Goal: Information Seeking & Learning: Learn about a topic

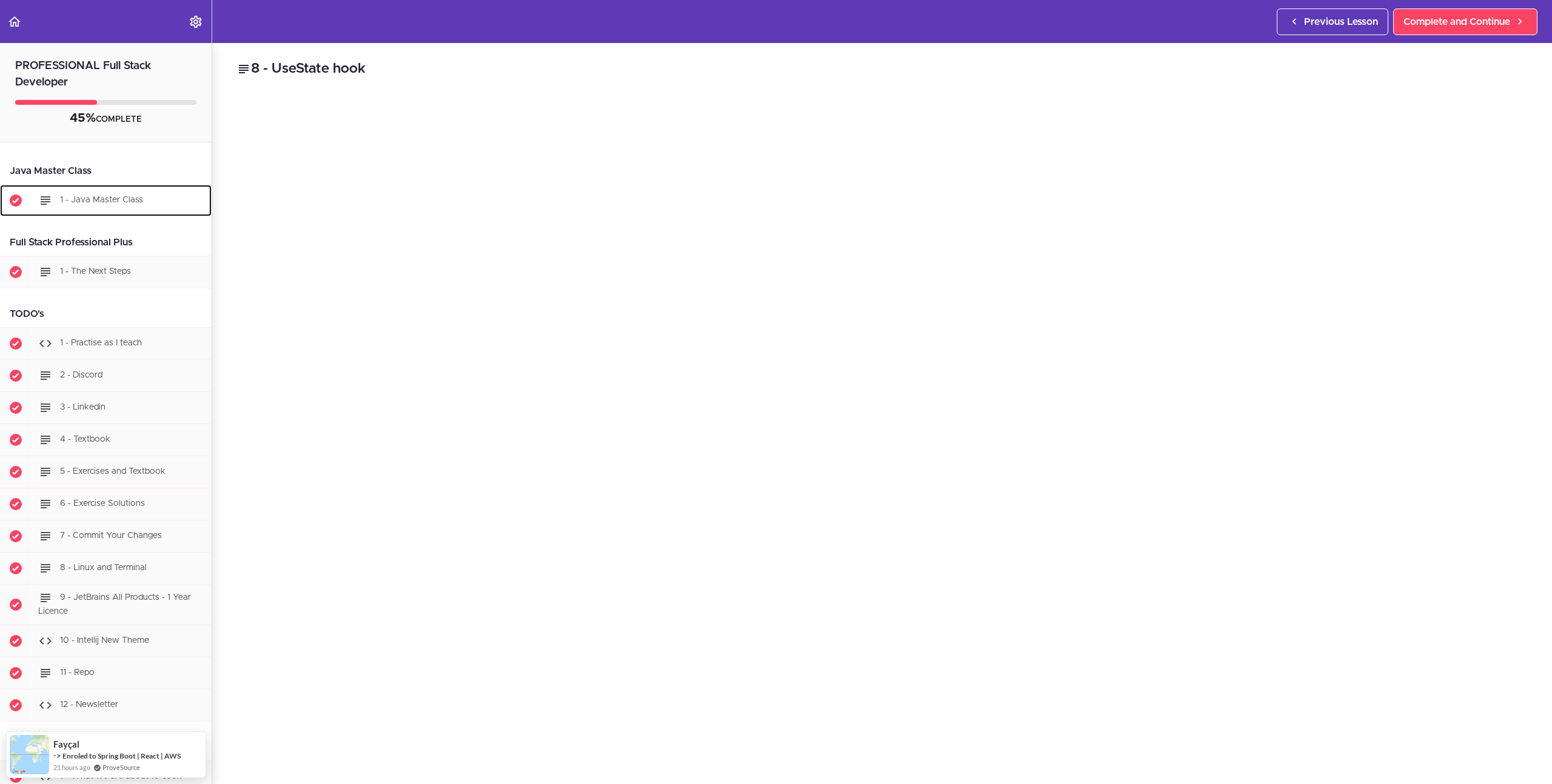
click at [109, 198] on span "1 - Java Master Class" at bounding box center [101, 199] width 83 height 8
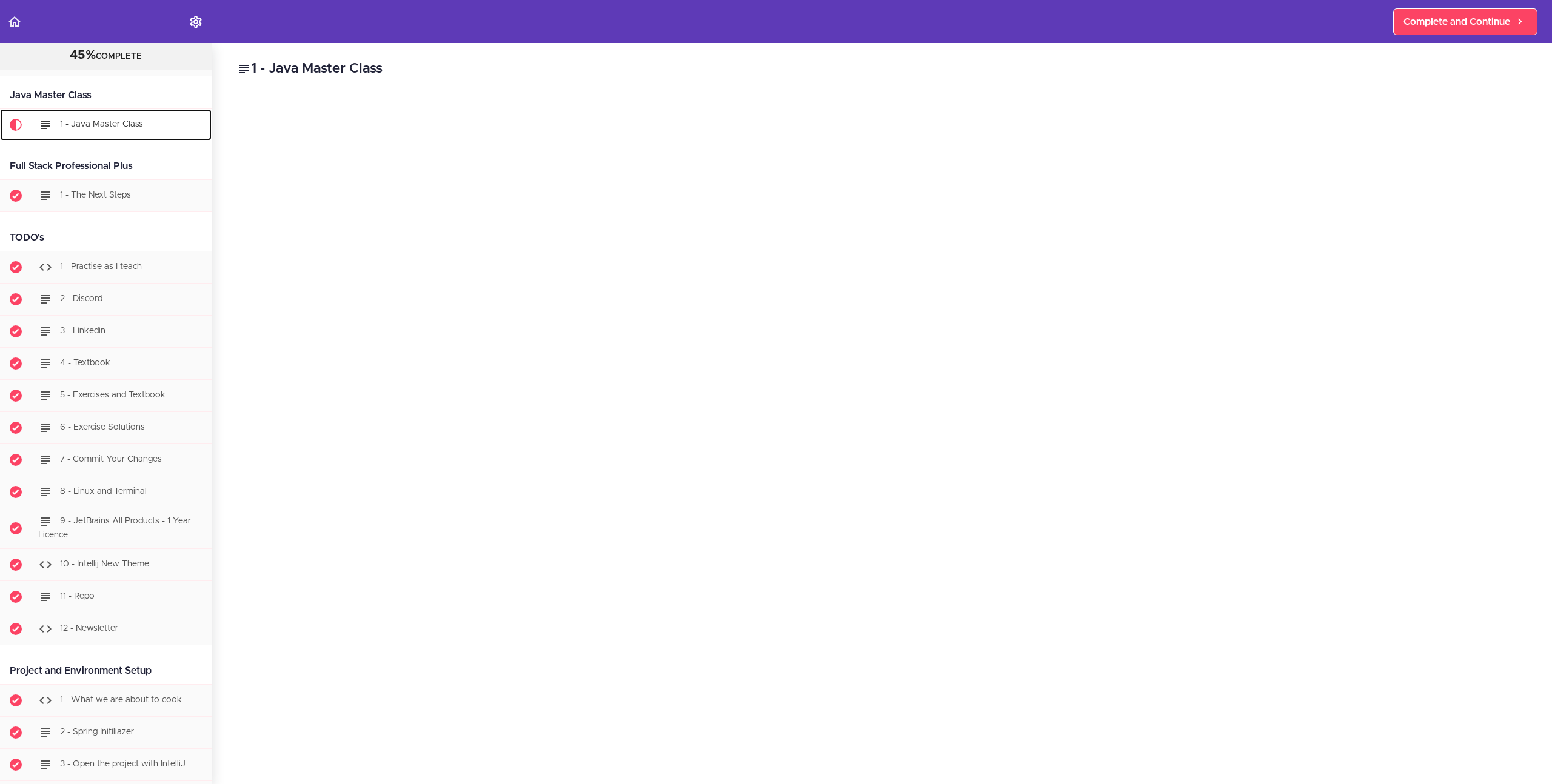
scroll to position [97, 0]
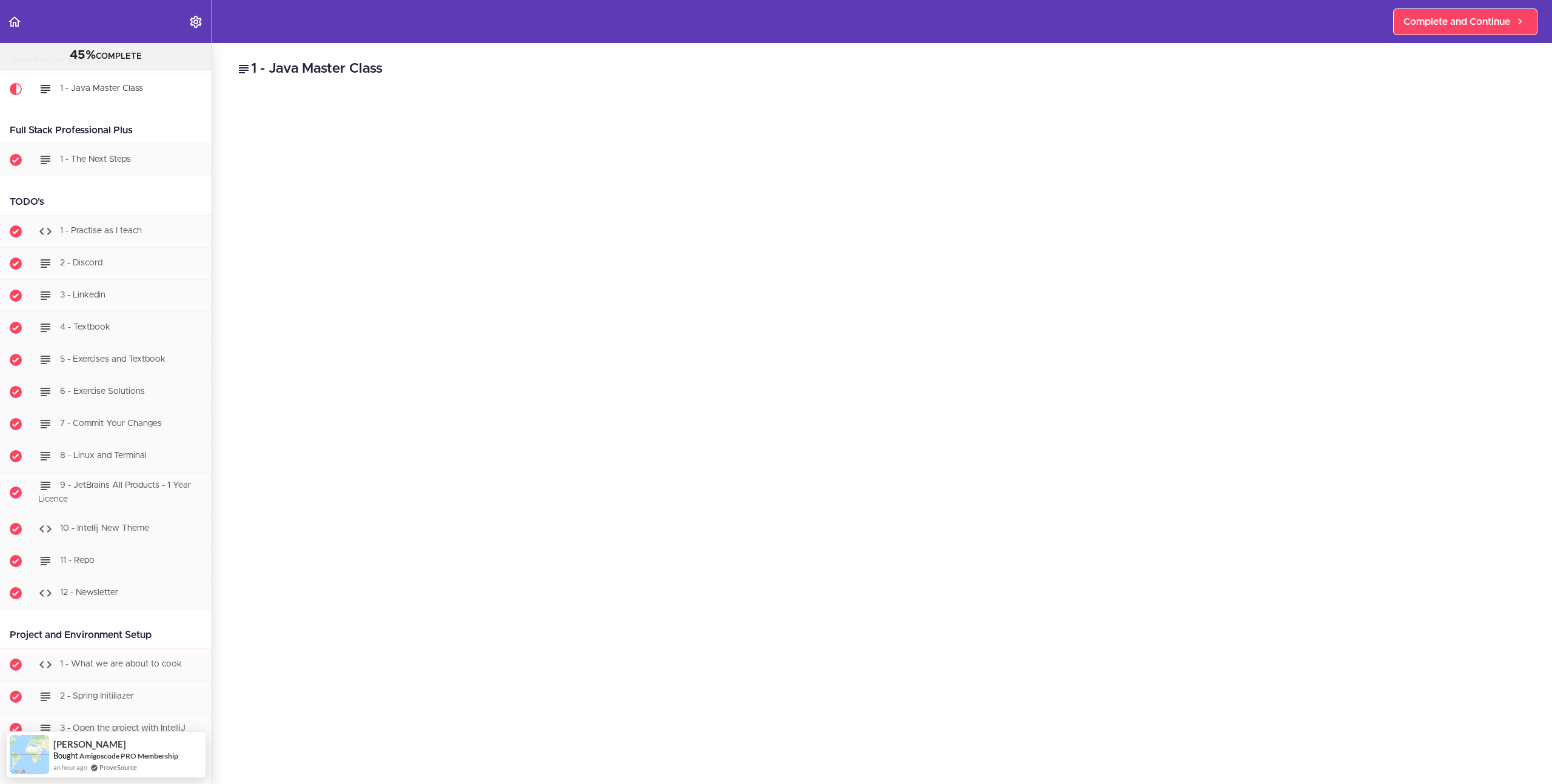
click at [807, 67] on h2 "1 - Java Master Class" at bounding box center [882, 69] width 1291 height 20
drag, startPoint x: 183, startPoint y: 741, endPoint x: 186, endPoint y: 783, distance: 42.1
click at [186, 783] on body "Autoplay Autocomplete Previous Lesson Complete and Continue PROFESSIONAL Full S…" at bounding box center [776, 398] width 1552 height 796
drag, startPoint x: 191, startPoint y: 748, endPoint x: 0, endPoint y: 768, distance: 192.0
click at [0, 768] on body "Autoplay Autocomplete Previous Lesson Complete and Continue PROFESSIONAL Full S…" at bounding box center [776, 398] width 1552 height 796
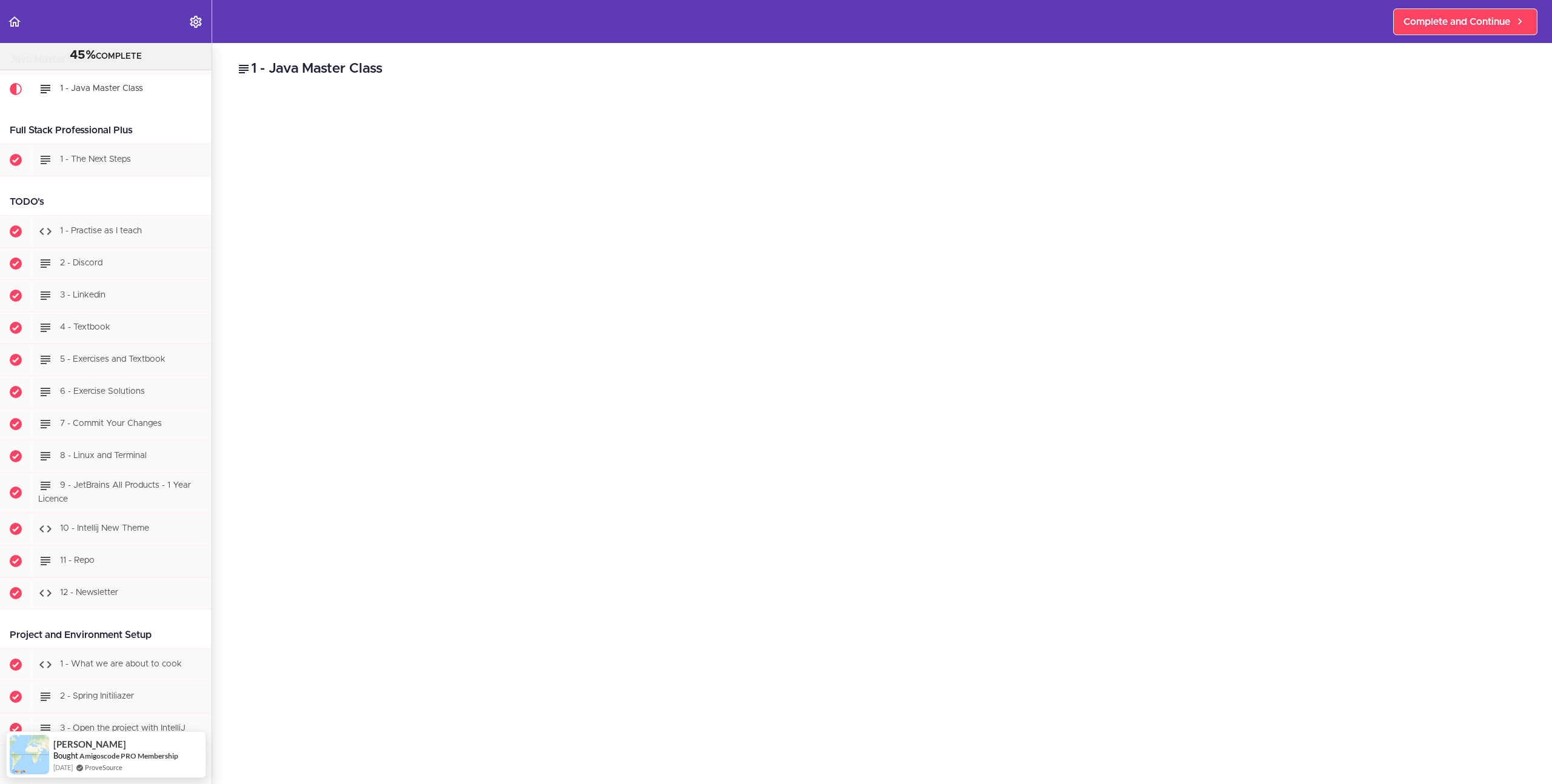
click at [224, 662] on div "1 - Java Master Class Java Master Class Use AMIGO_JM_15 for 15% Off Enrol Now $…" at bounding box center [882, 413] width 1340 height 741
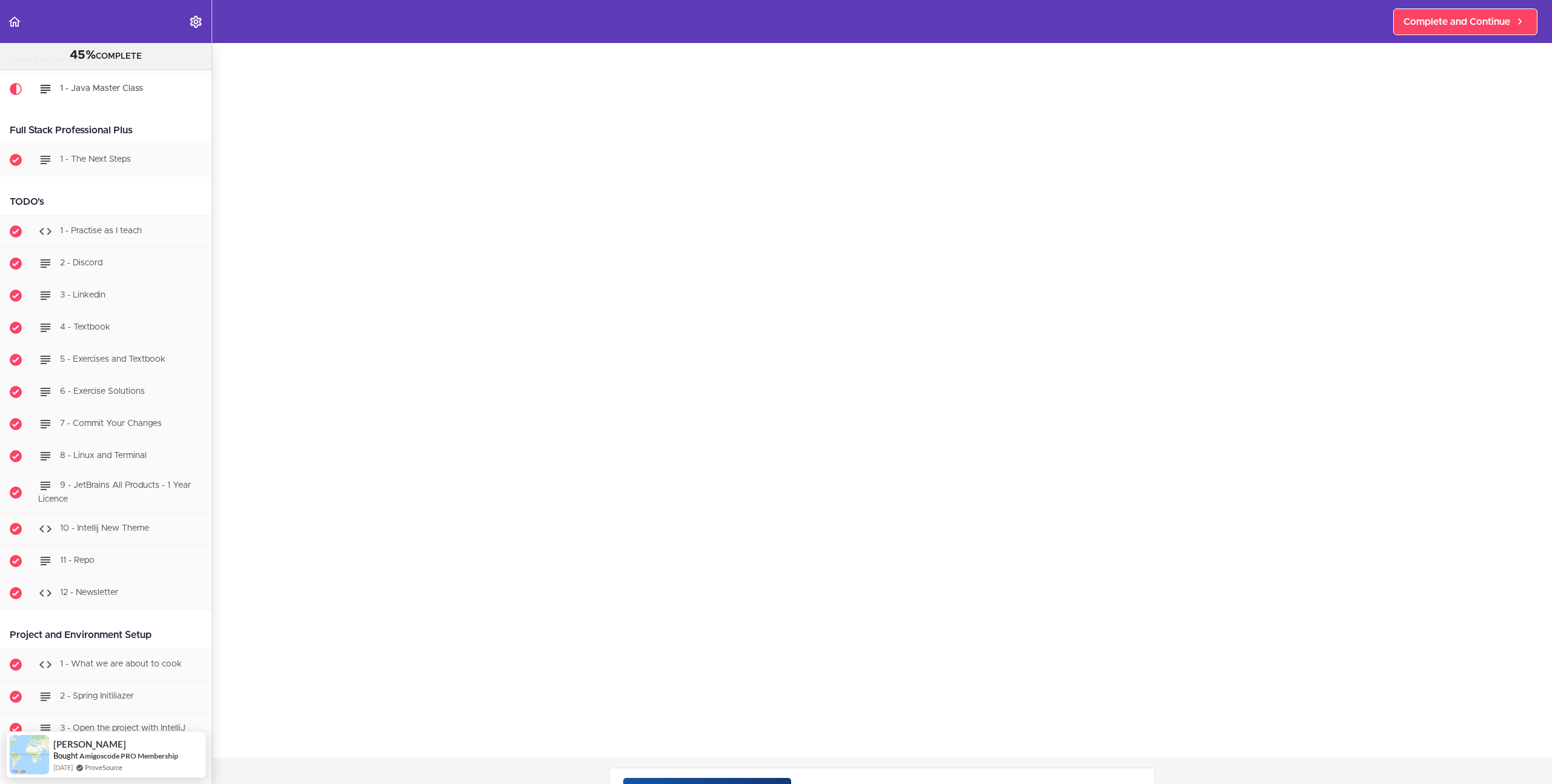
scroll to position [78, 0]
click at [1523, 726] on section "PROFESSIONAL Full Stack Developer 45% COMPLETE Java Master Class 1 - Java Maste…" at bounding box center [776, 413] width 1552 height 741
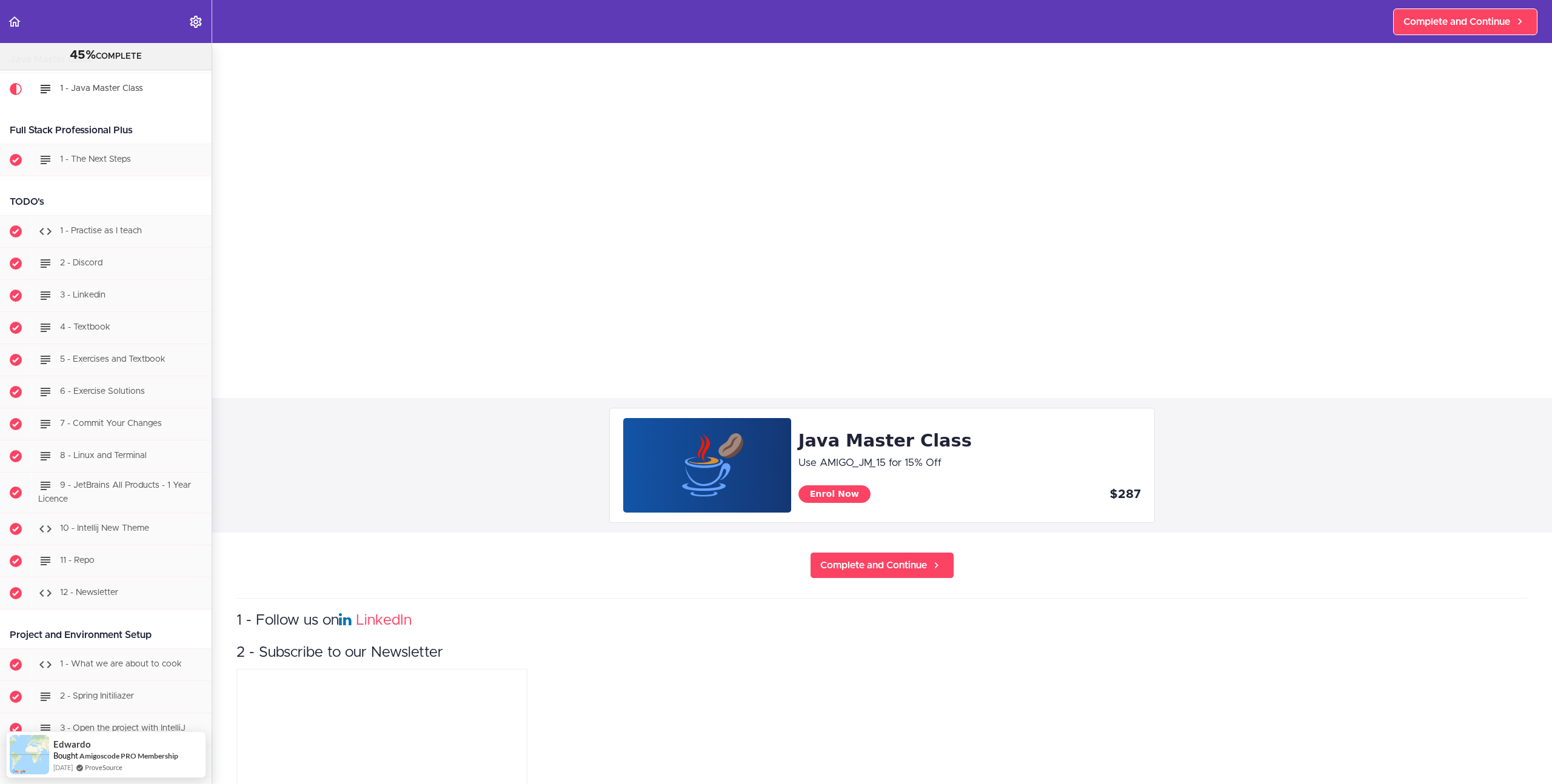
scroll to position [542, 0]
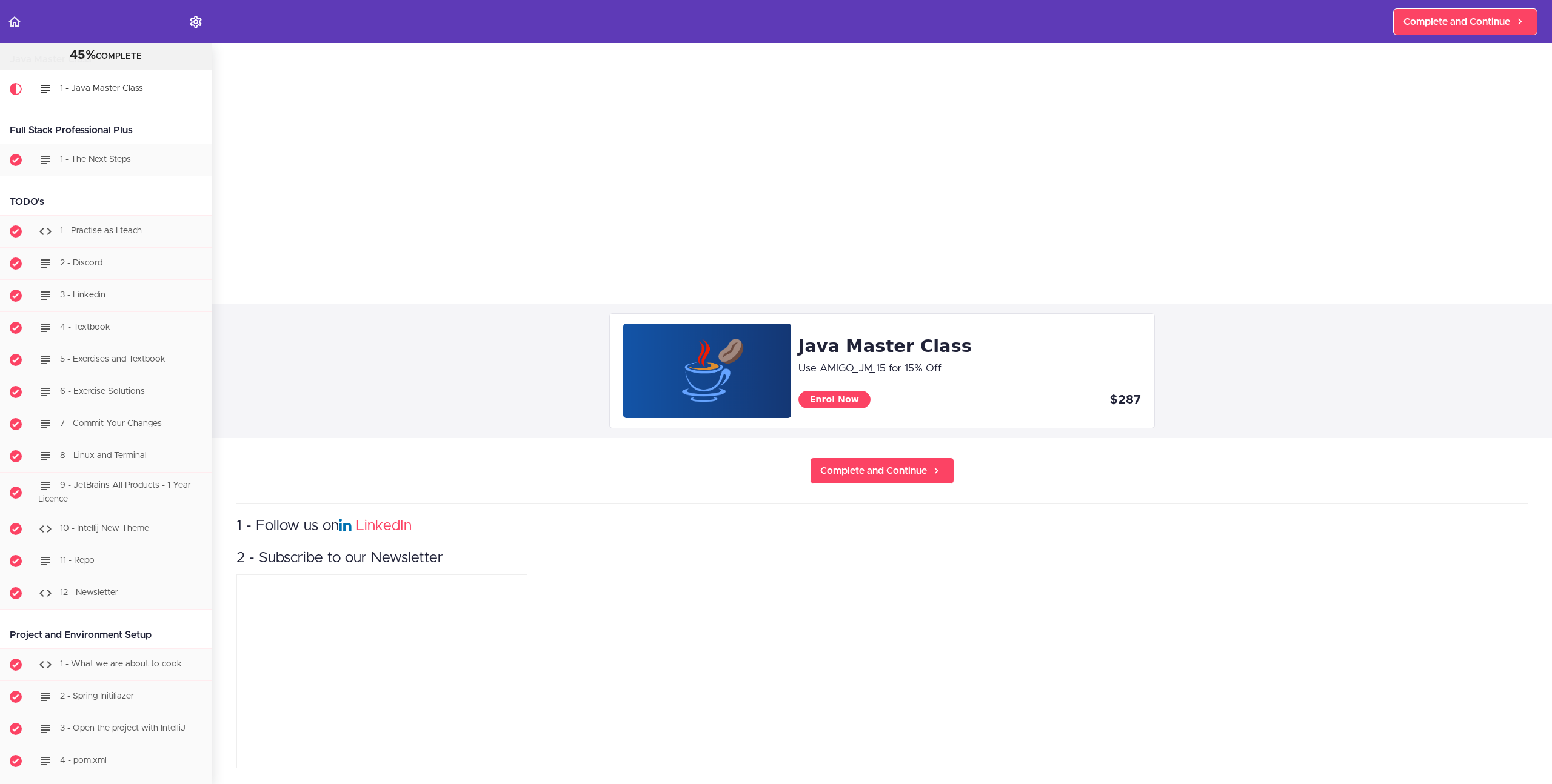
click at [1523, 730] on section "PROFESSIONAL Full Stack Developer 45% COMPLETE Java Master Class 1 - Java Maste…" at bounding box center [776, 413] width 1552 height 741
click at [17, 231] on span "Completed item" at bounding box center [16, 231] width 12 height 12
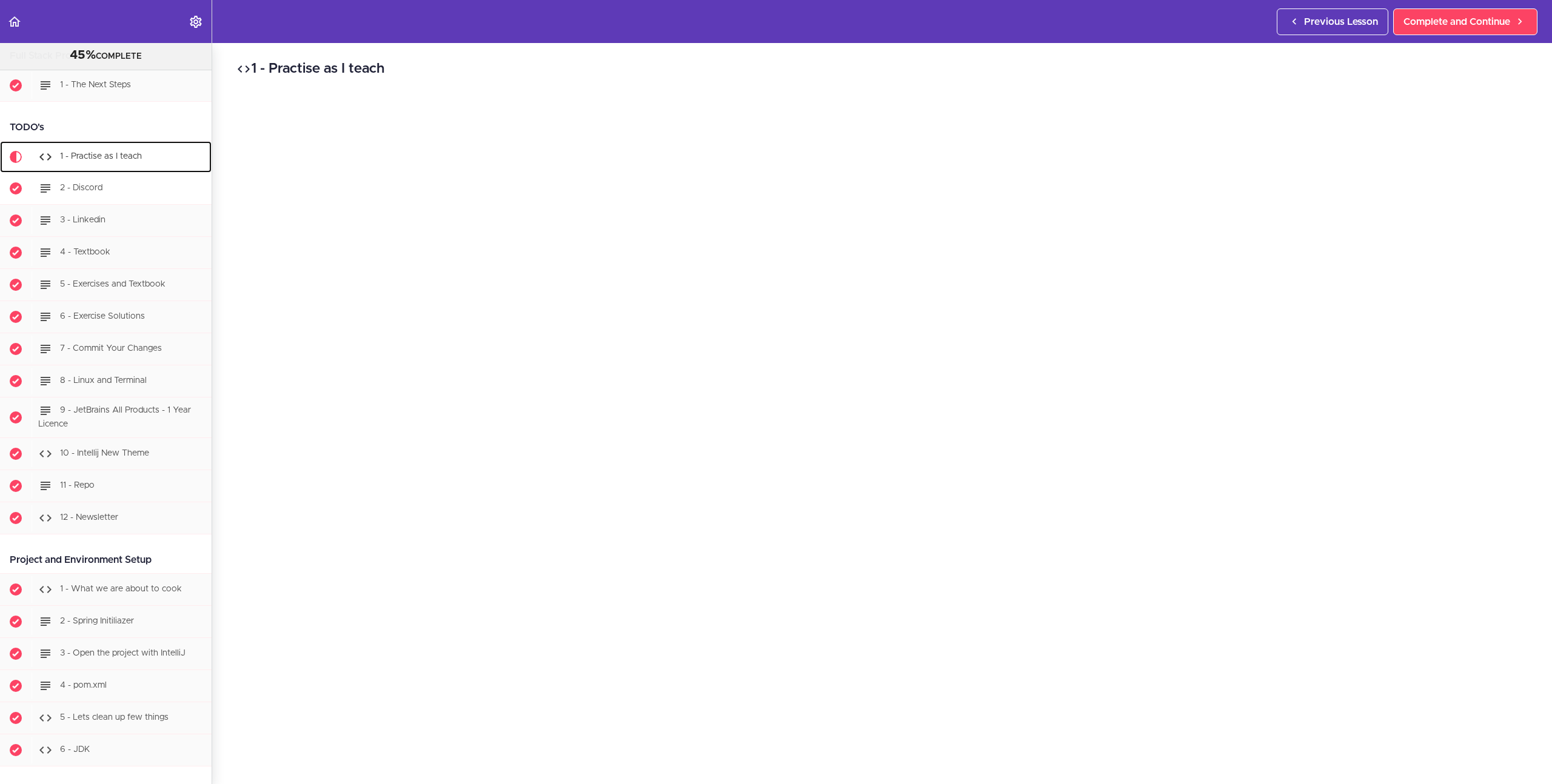
scroll to position [224, 0]
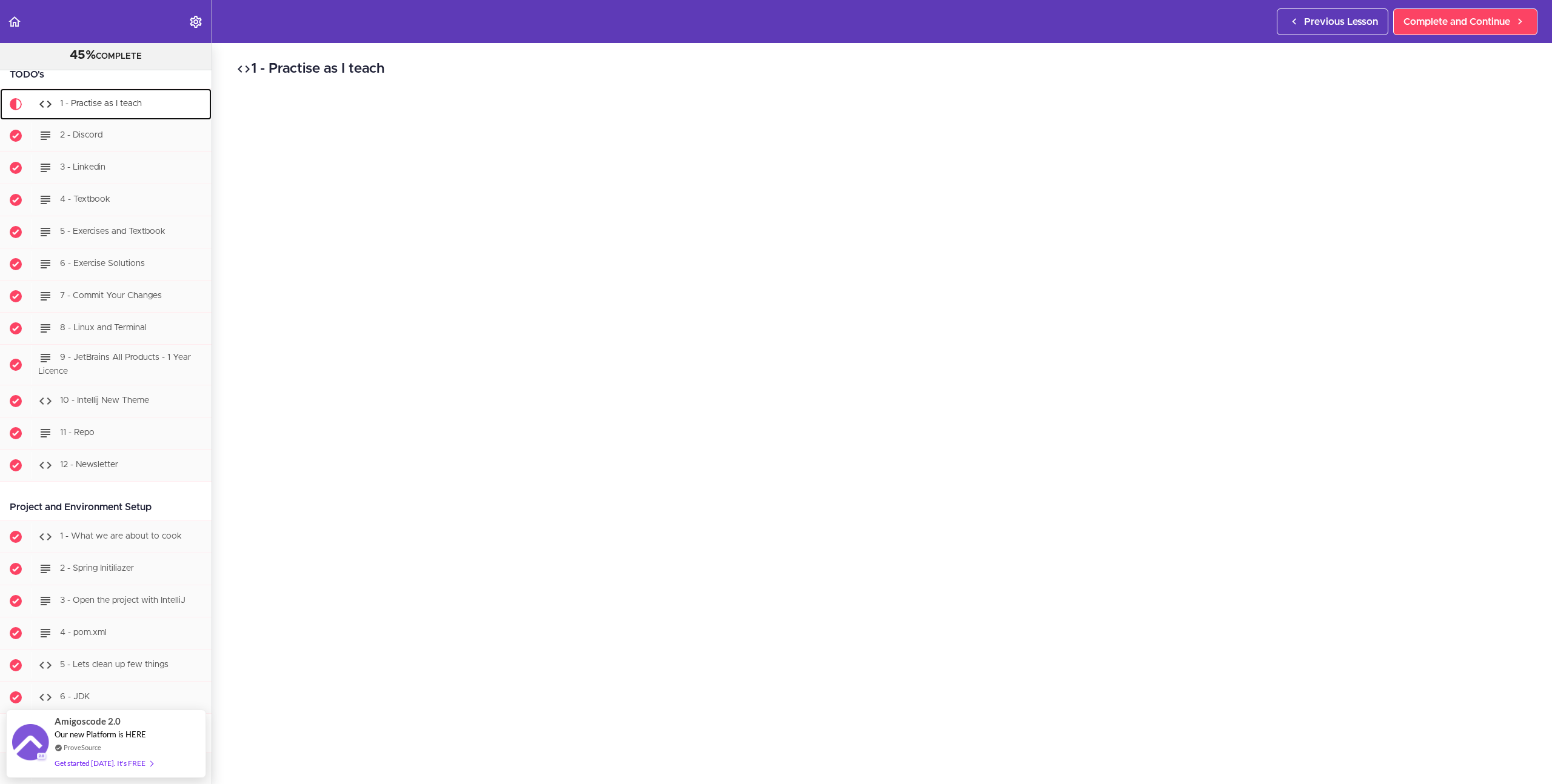
click at [45, 103] on icon at bounding box center [45, 103] width 14 height 14
click at [42, 103] on use at bounding box center [45, 104] width 12 height 8
click at [53, 101] on span at bounding box center [48, 103] width 20 height 14
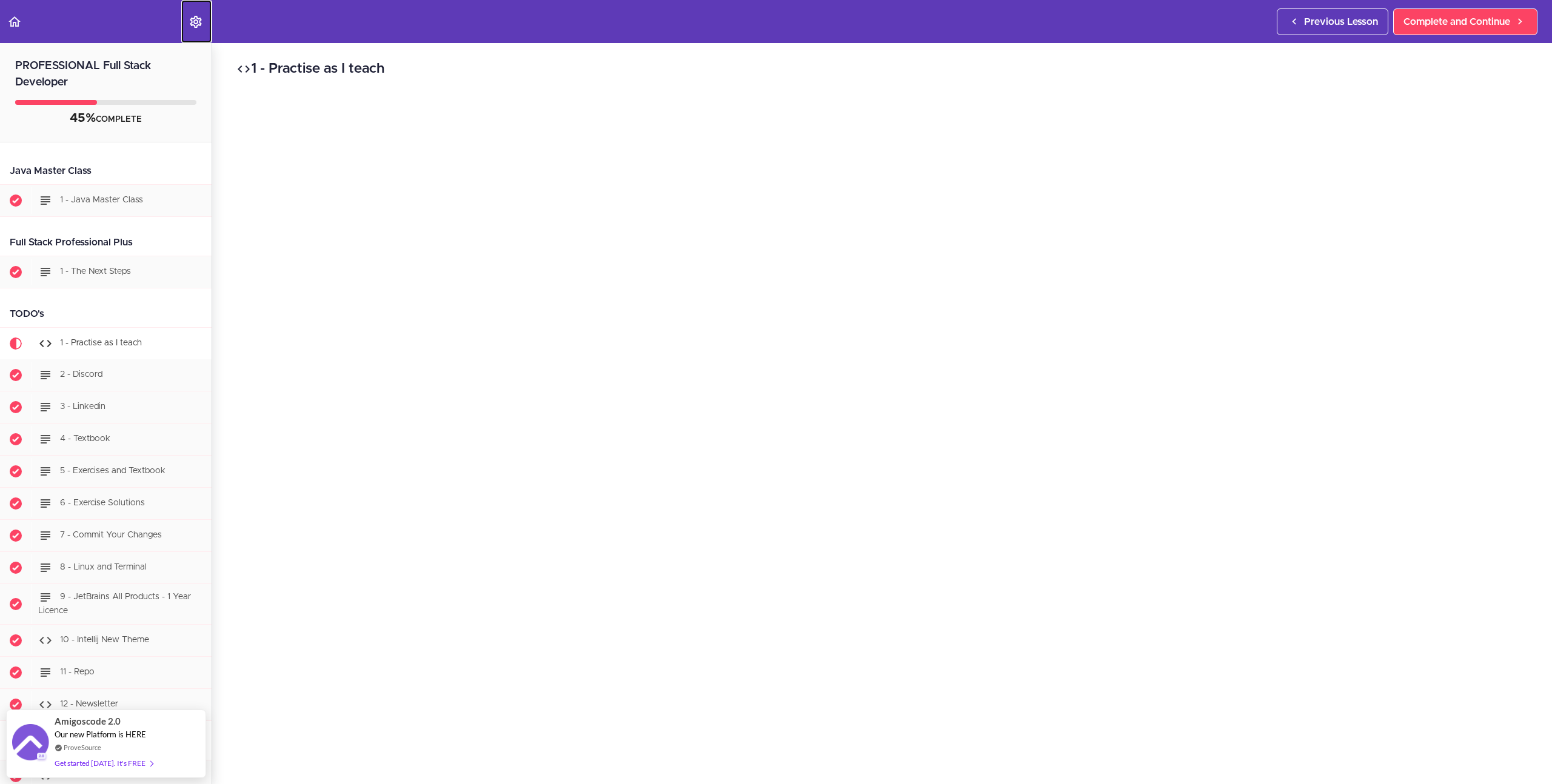
click at [192, 24] on use "Settings Menu" at bounding box center [195, 22] width 11 height 12
click at [290, 57] on label "menuitem" at bounding box center [289, 58] width 21 height 11
click at [286, 57] on input "Autoplay" at bounding box center [282, 59] width 8 height 8
checkbox input "false"
click at [114, 282] on div "1 - The Next Steps" at bounding box center [122, 272] width 180 height 26
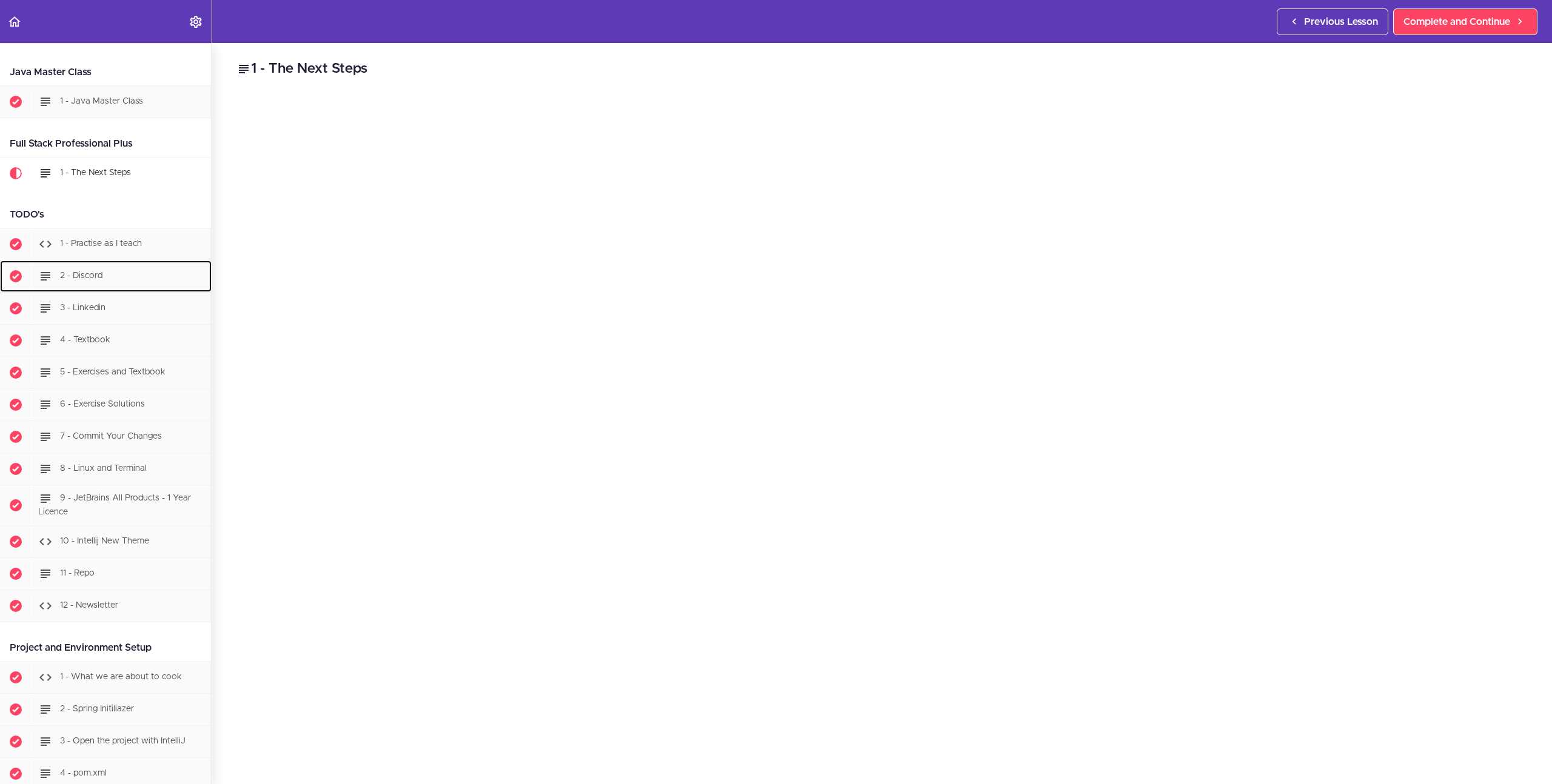
click at [100, 271] on ul "1 - Practise as I teach 2 - Discord 3 - Linkedin" at bounding box center [106, 425] width 212 height 394
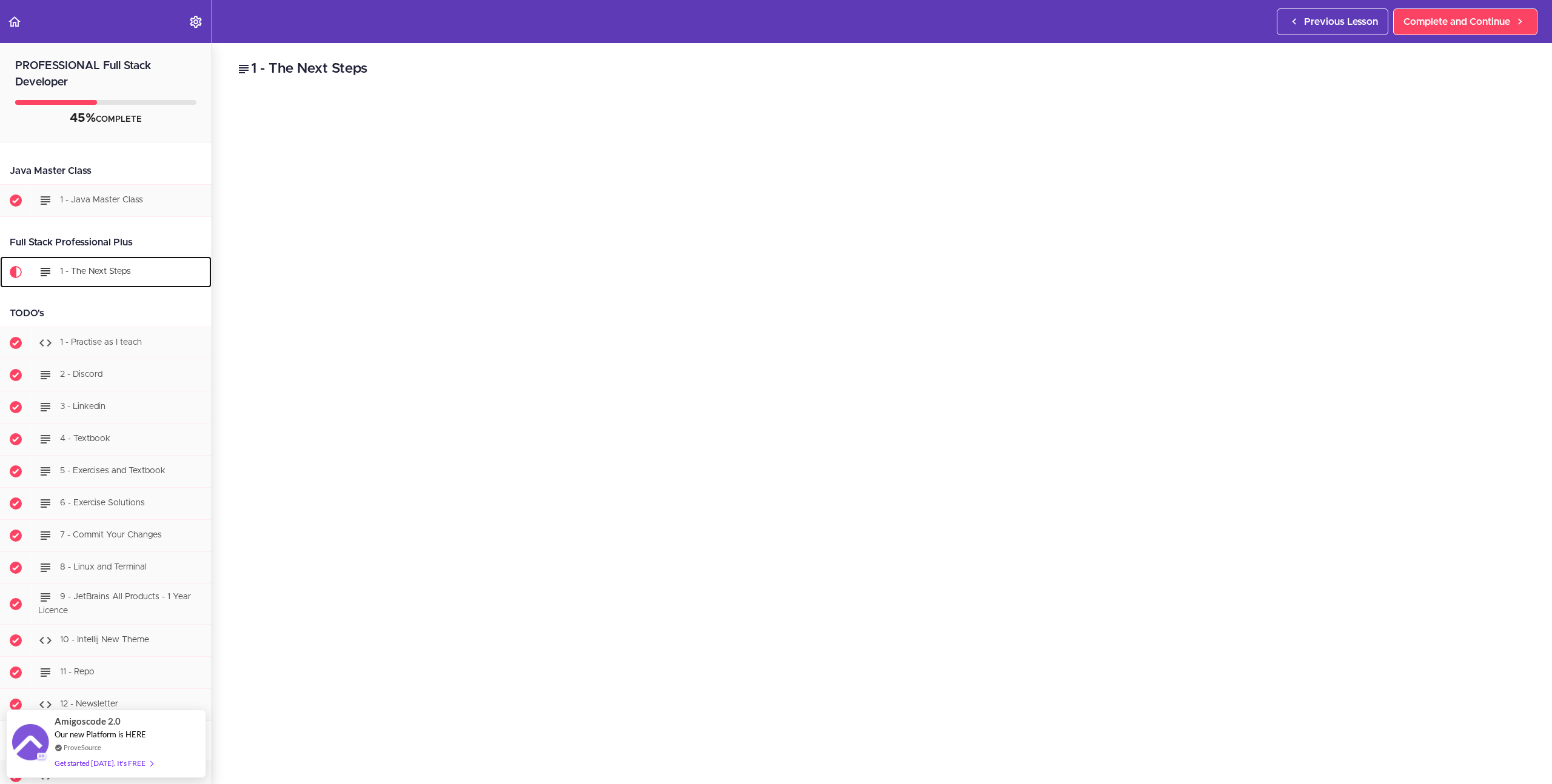
click at [67, 271] on span "1 - The Next Steps" at bounding box center [95, 271] width 71 height 8
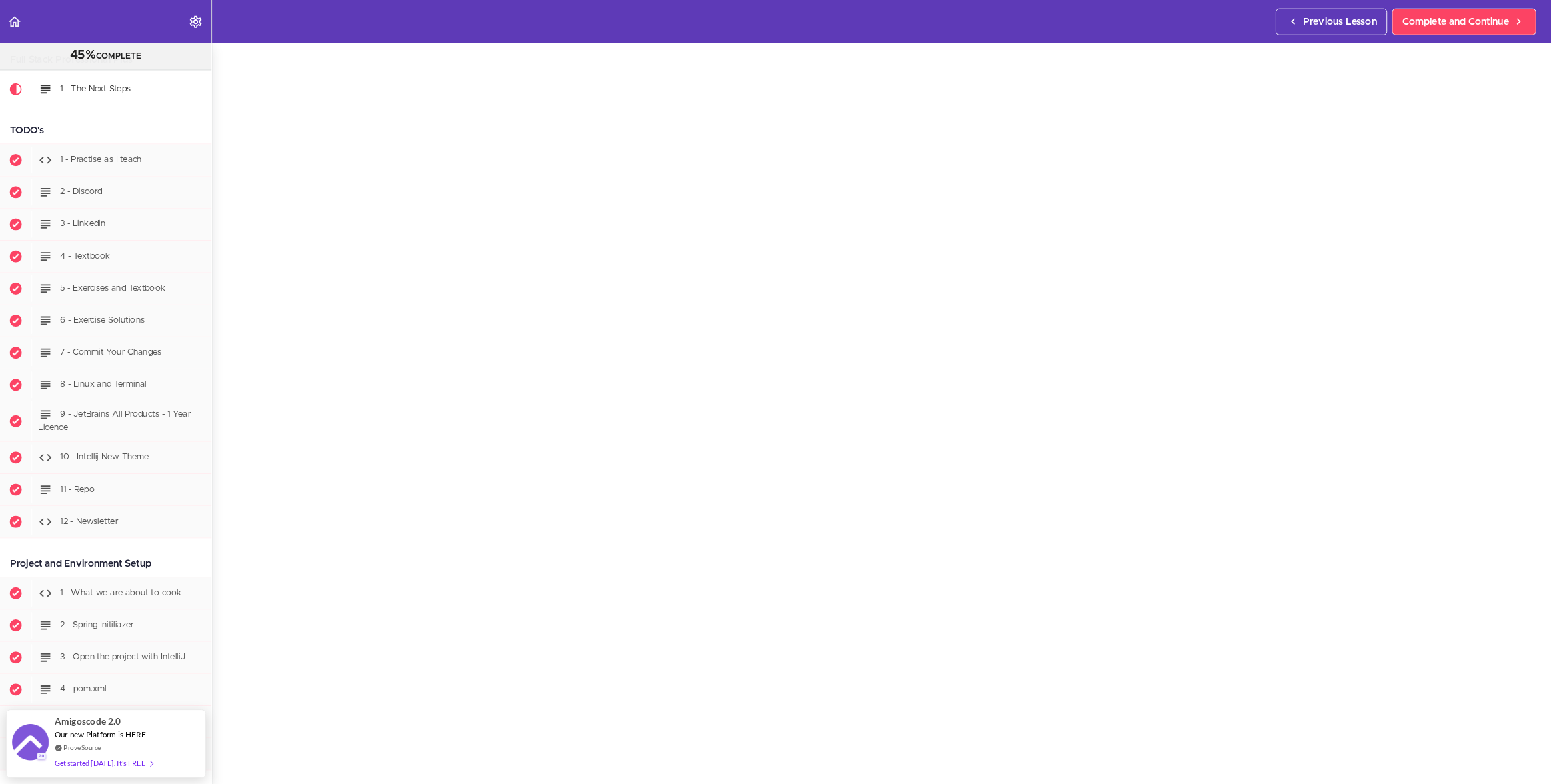
scroll to position [53, 0]
click at [246, 754] on div "1 - The Next Steps Amigoscode Coaching Use code AMIGO_COACHING for 10% Off Star…" at bounding box center [969, 401] width 1473 height 815
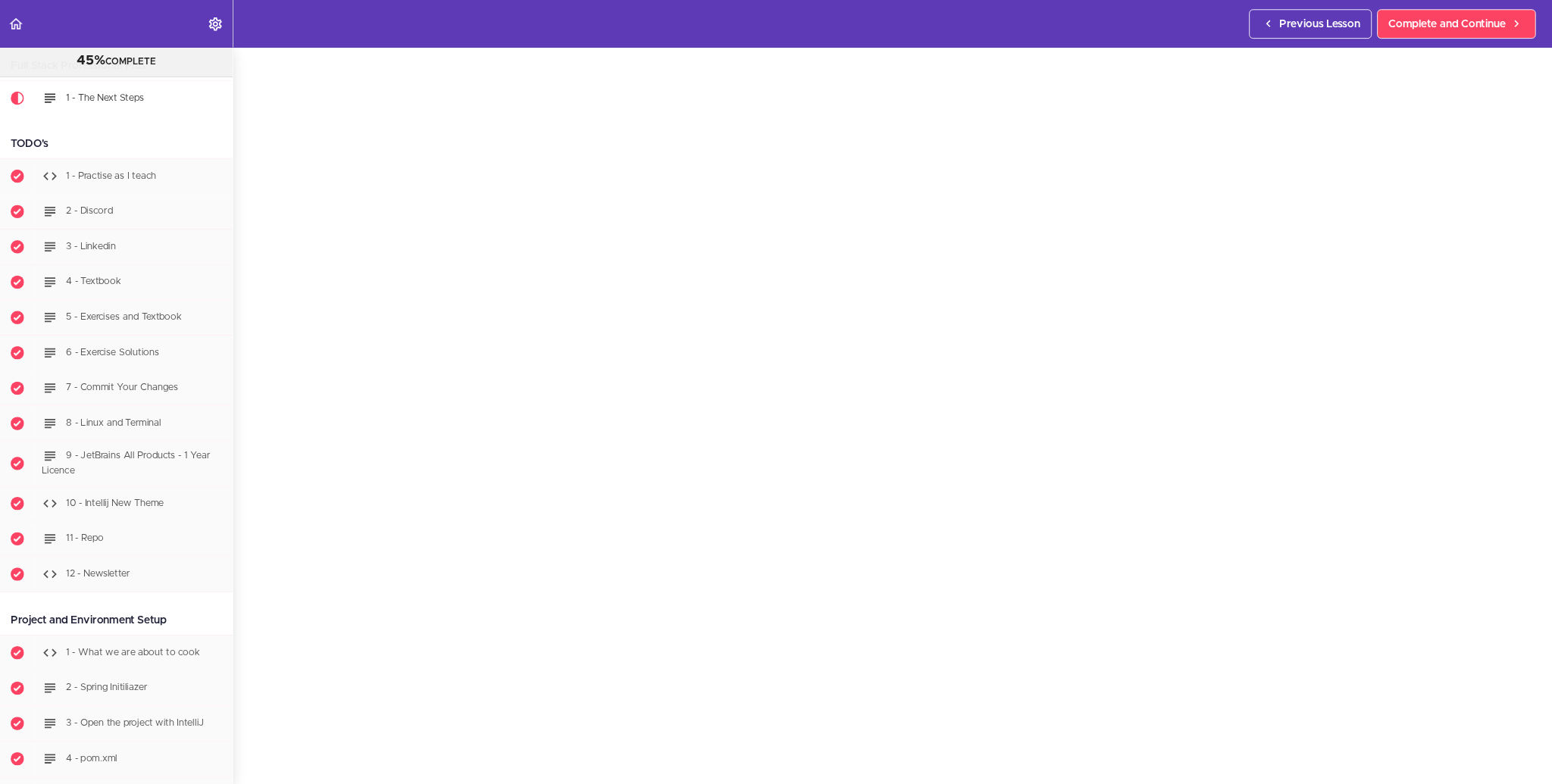
scroll to position [209, 0]
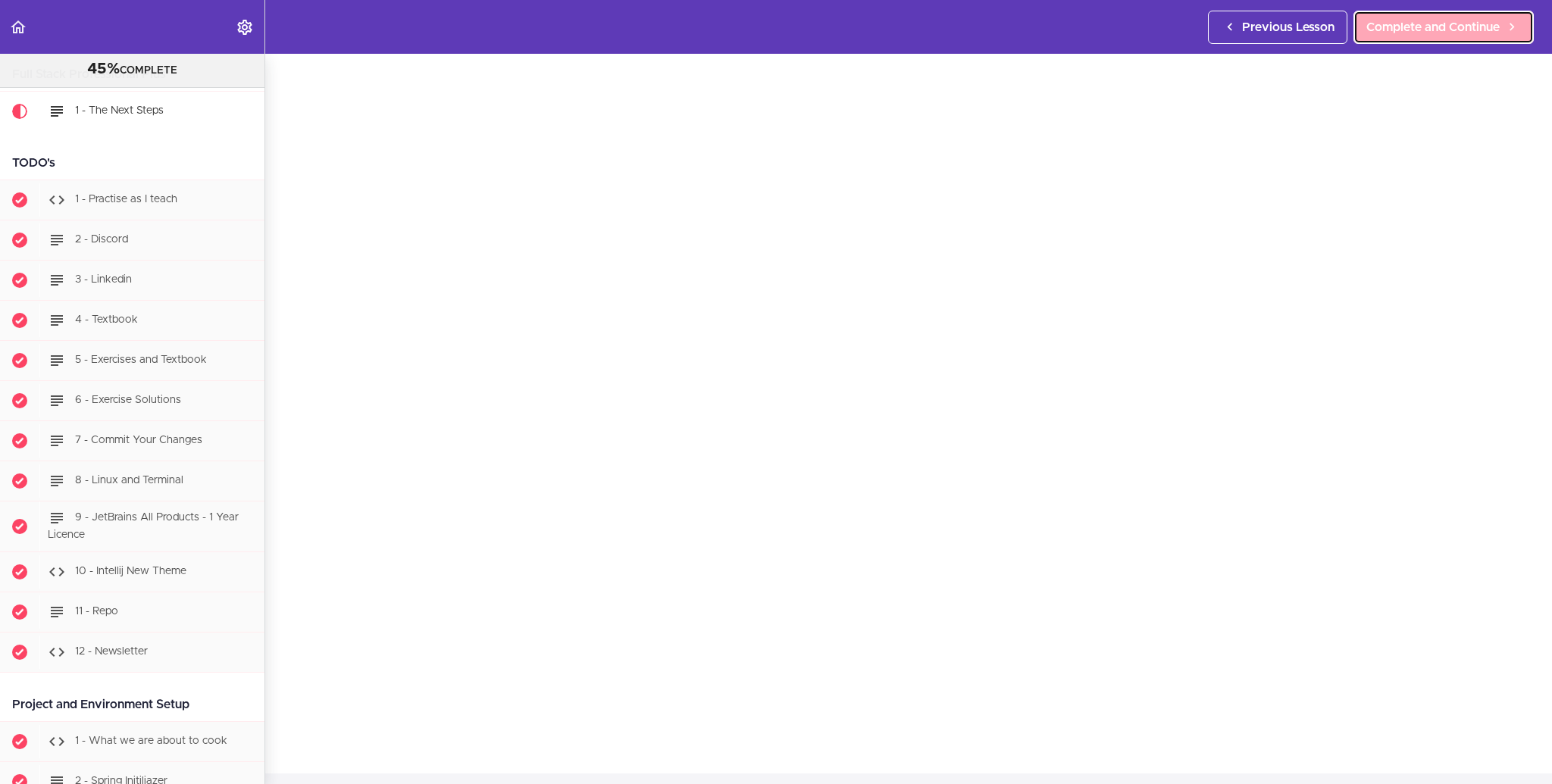
click at [1416, 33] on span "Complete and Continue" at bounding box center [1433, 26] width 133 height 18
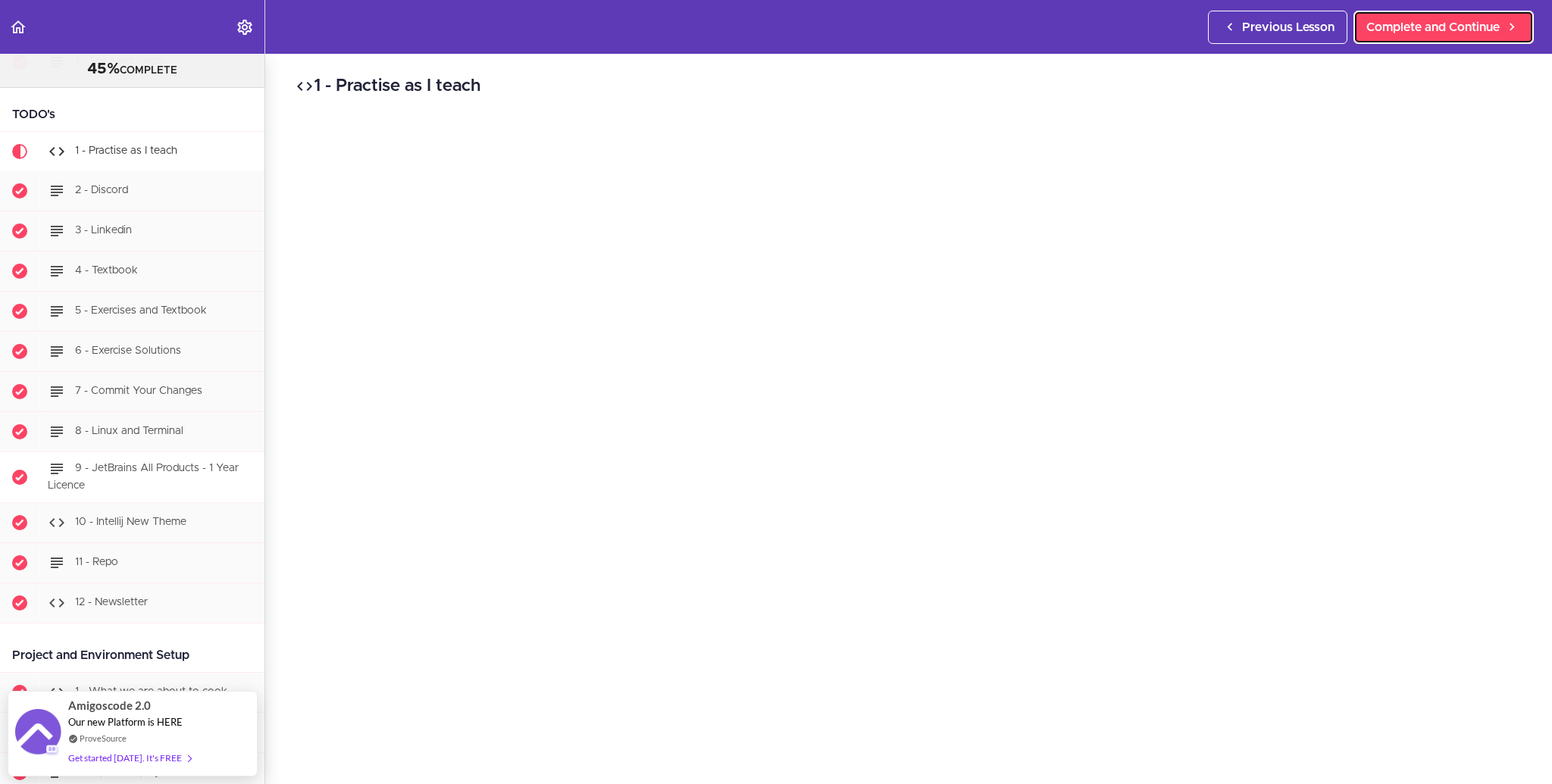
scroll to position [255, 0]
click at [278, 639] on div "1 - Practise as I teach Complete and Continue 1 - Follow us on LinkedIn 2 - Sub…" at bounding box center [909, 418] width 1287 height 730
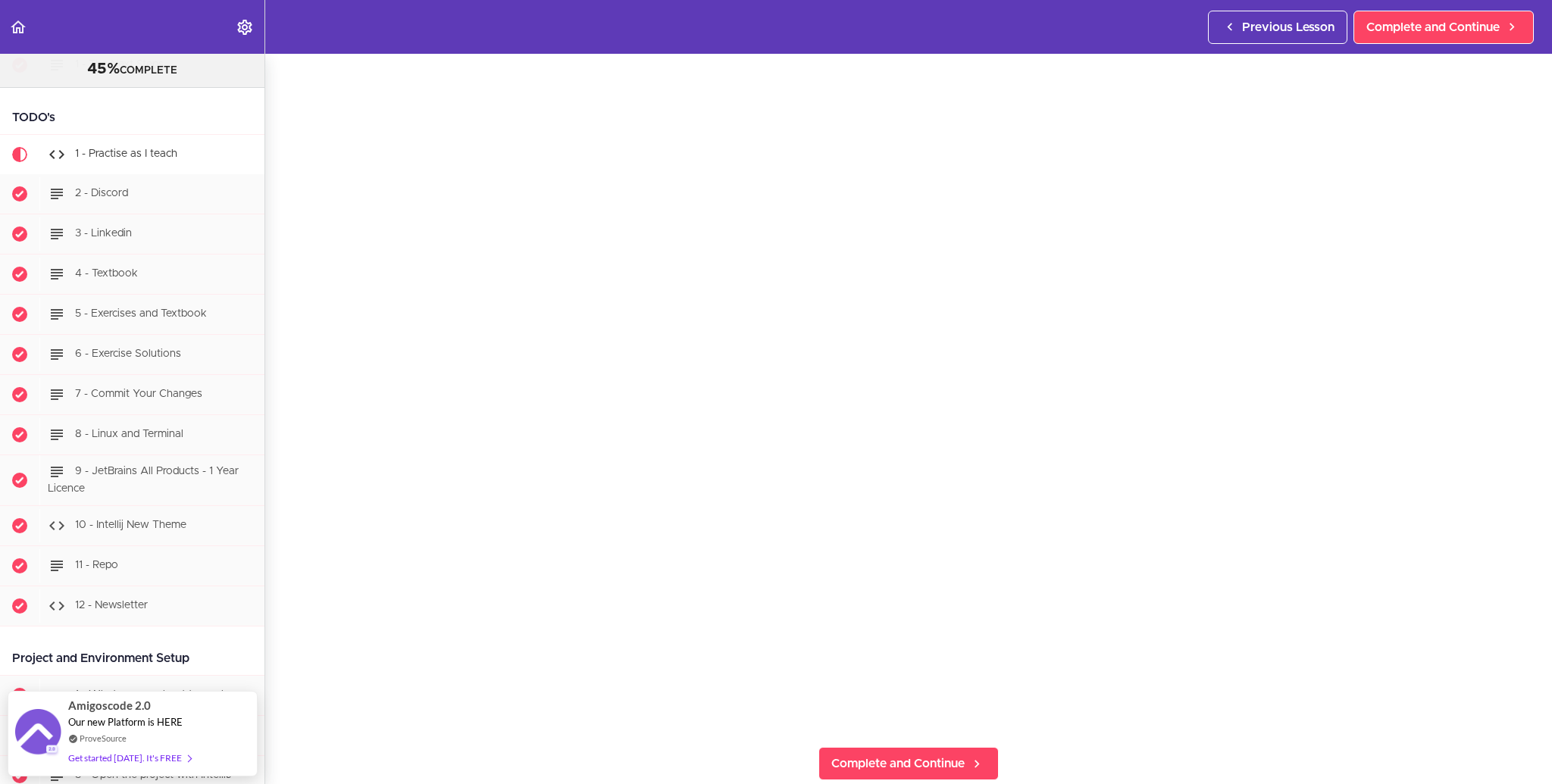
scroll to position [91, 0]
drag, startPoint x: 219, startPoint y: 699, endPoint x: 221, endPoint y: 770, distance: 71.0
click at [221, 769] on div "Amigoscode 2.0 Our new Platform is HERE ProveSource Get started [DATE]. It's FR…" at bounding box center [132, 734] width 250 height 86
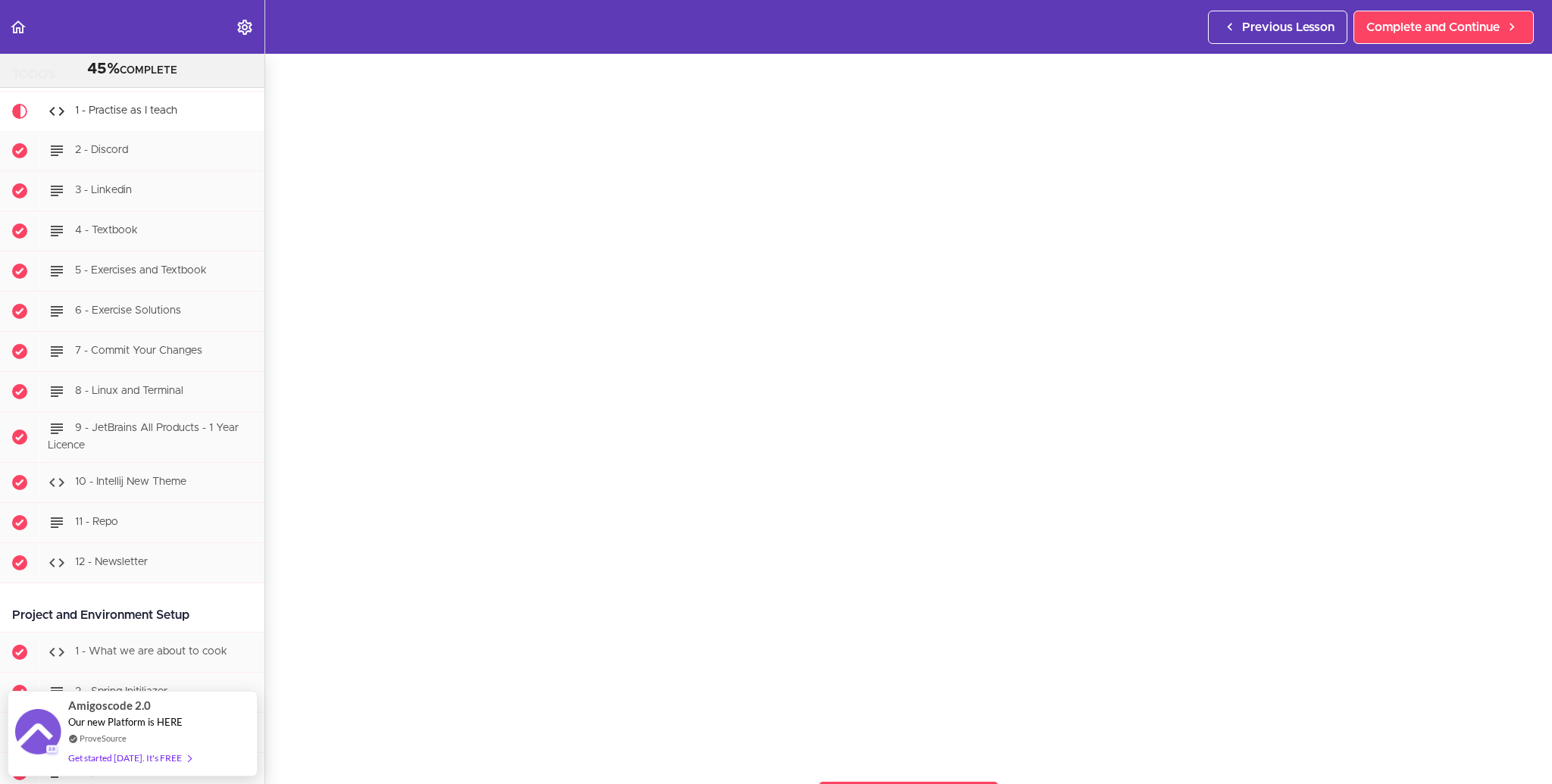
scroll to position [55, 0]
click at [1525, 746] on section "PROFESSIONAL Full Stack Developer 45% COMPLETE Java Master Class 1 - Java Maste…" at bounding box center [776, 418] width 1552 height 730
click at [281, 690] on div "1 - Practise as I teach Complete and Continue 1 - Follow us on LinkedIn 2 - Sub…" at bounding box center [909, 356] width 1287 height 730
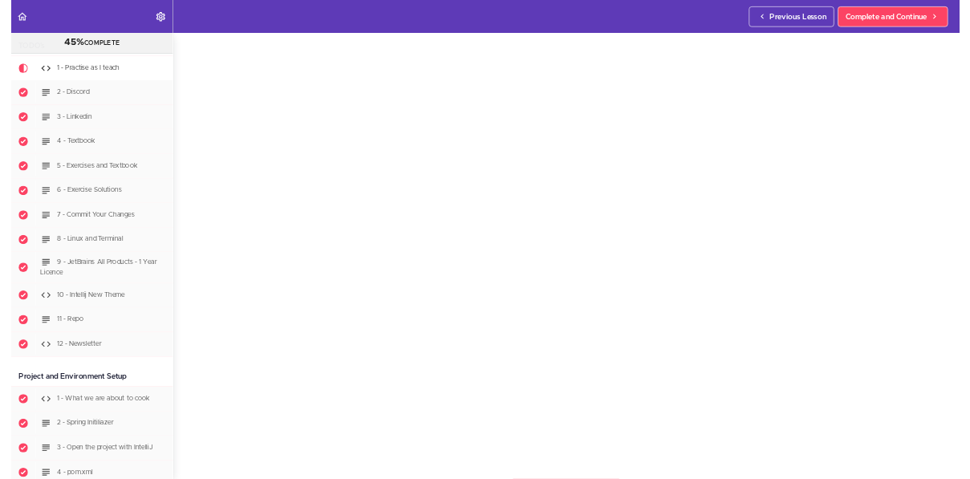
scroll to position [49, 0]
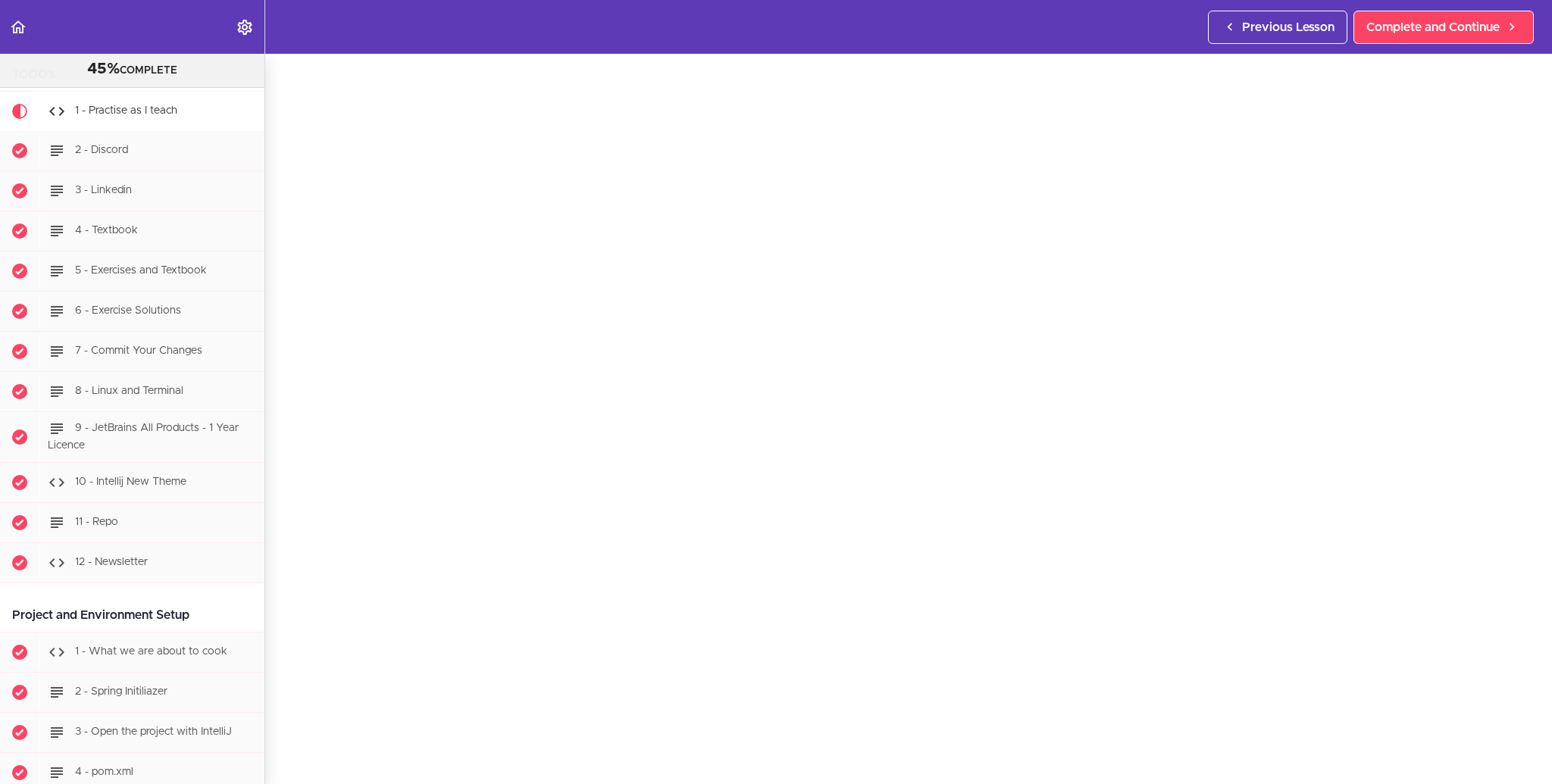
click at [278, 642] on div "1 - Practise as I teach Complete and Continue 1 - Follow us on LinkedIn 2 - Sub…" at bounding box center [909, 372] width 1287 height 730
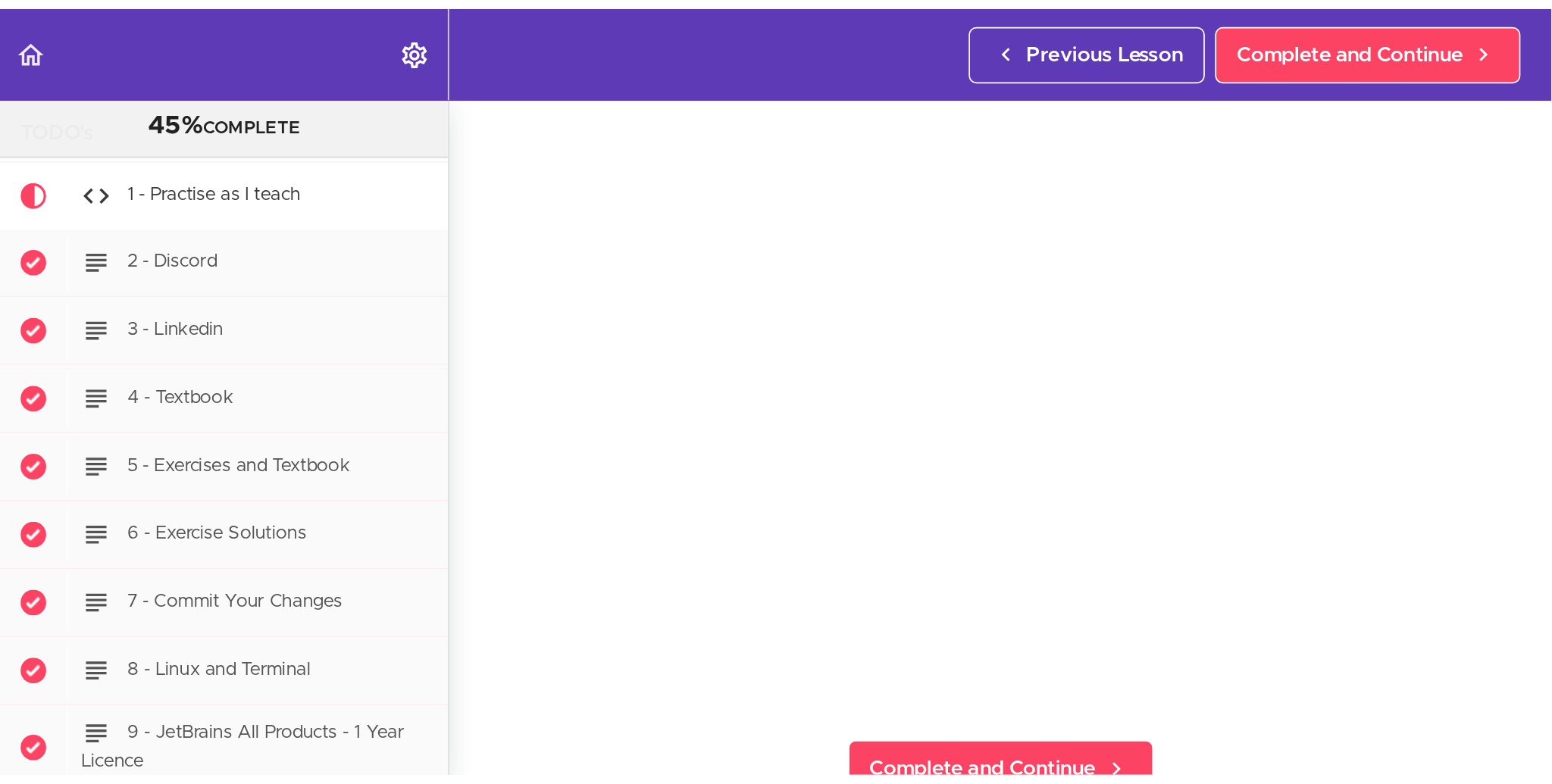
scroll to position [298, 0]
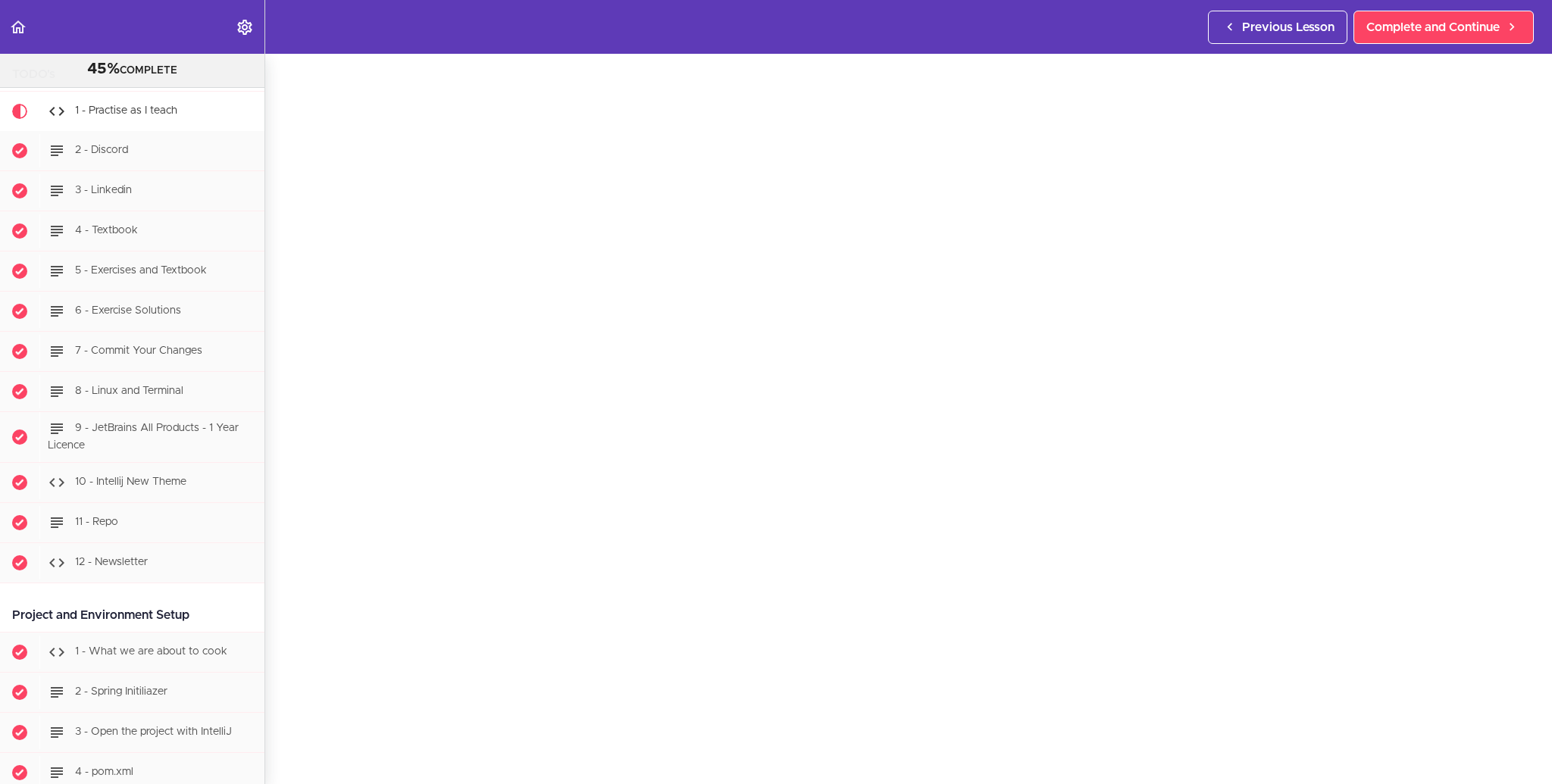
click at [273, 442] on div "1 - Practise as I teach Complete and Continue 1 - Follow us on LinkedIn 2 - Sub…" at bounding box center [909, 372] width 1287 height 730
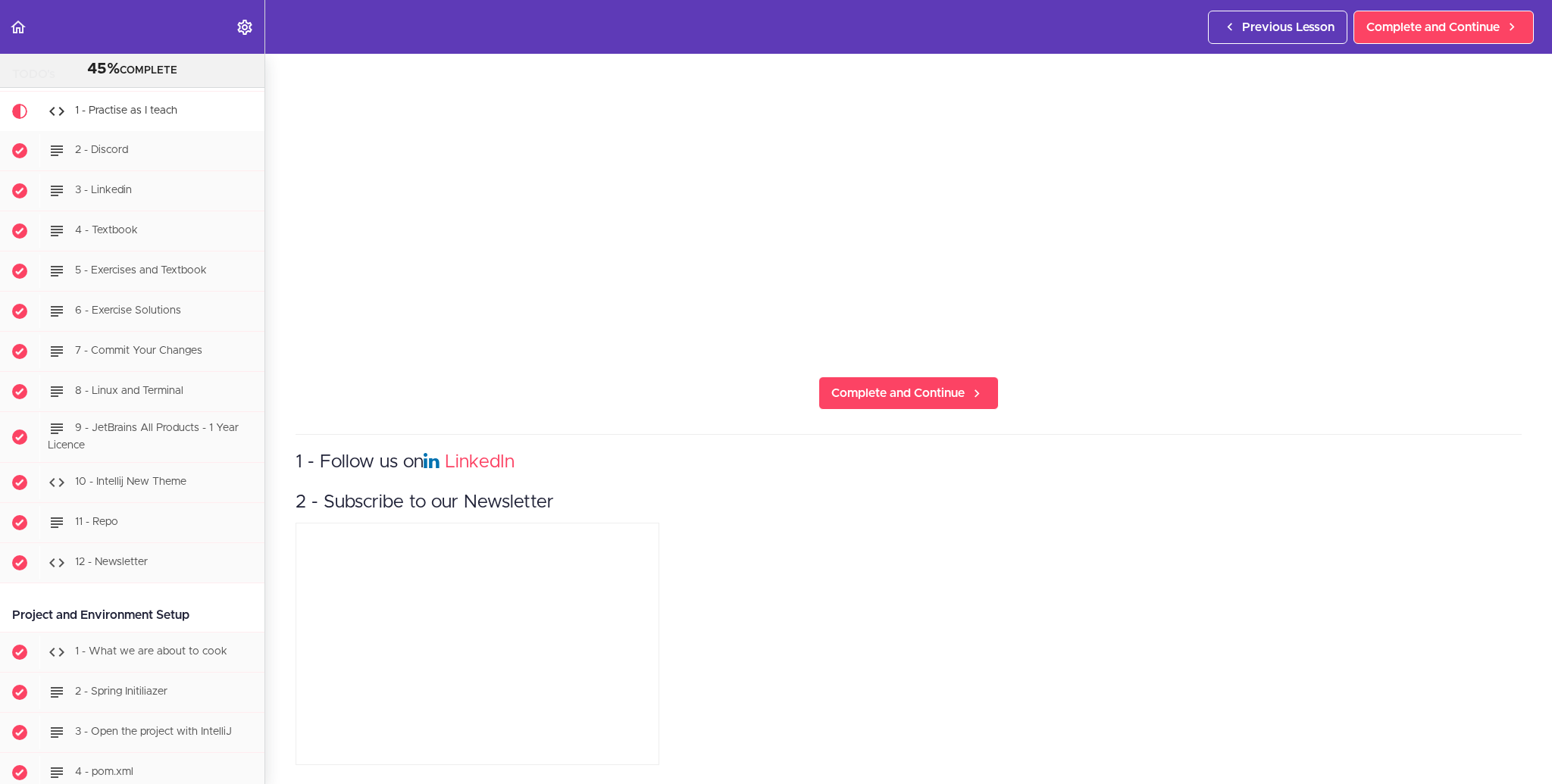
scroll to position [464, 0]
click at [273, 462] on section "PROFESSIONAL Full Stack Developer 45% COMPLETE Java Master Class 1 - Java Maste…" at bounding box center [776, 418] width 1552 height 730
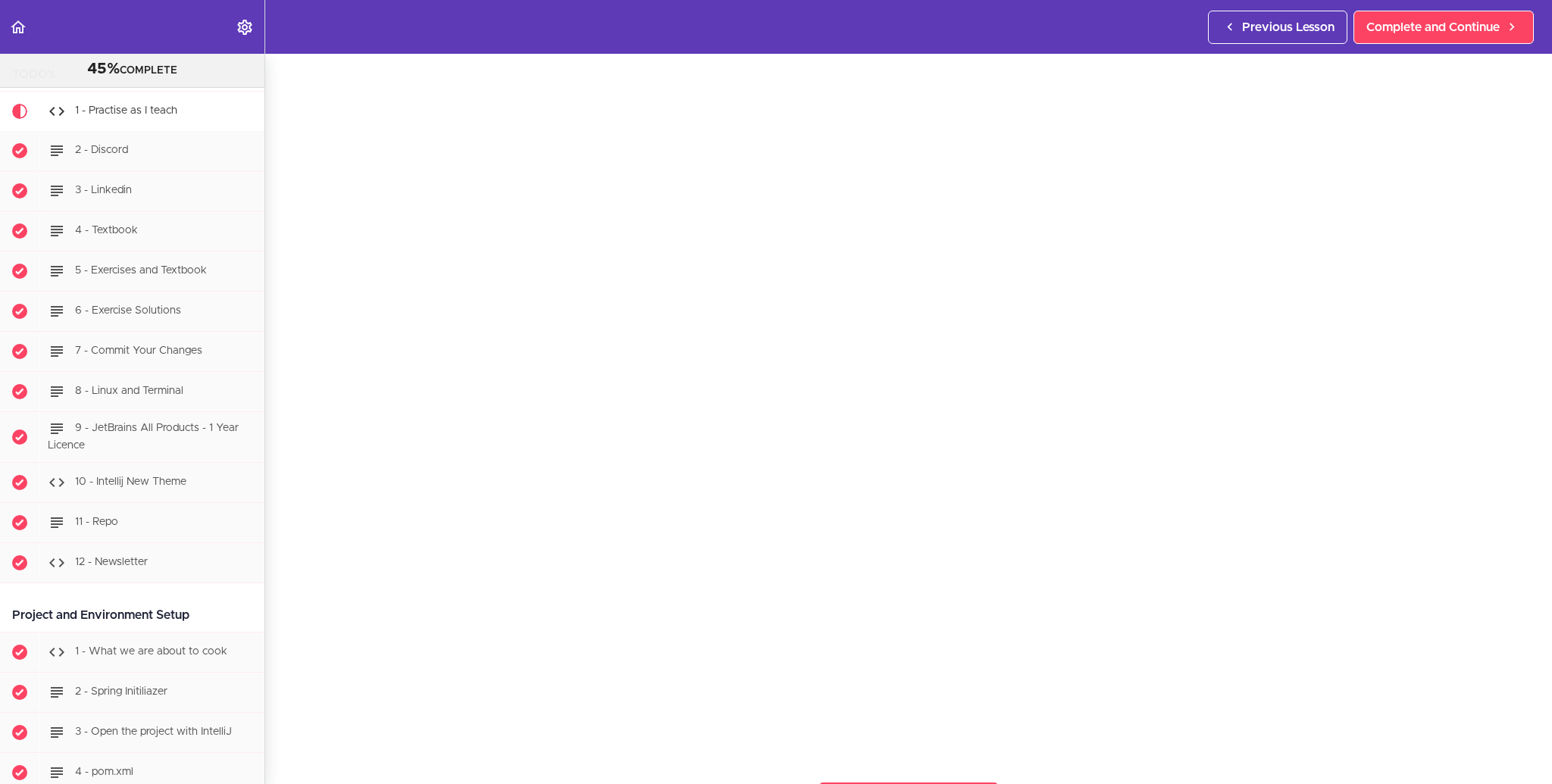
scroll to position [52, 0]
click at [281, 512] on div "1 - Practise as I teach Complete and Continue 1 - Follow us on LinkedIn 2 - Sub…" at bounding box center [909, 366] width 1287 height 730
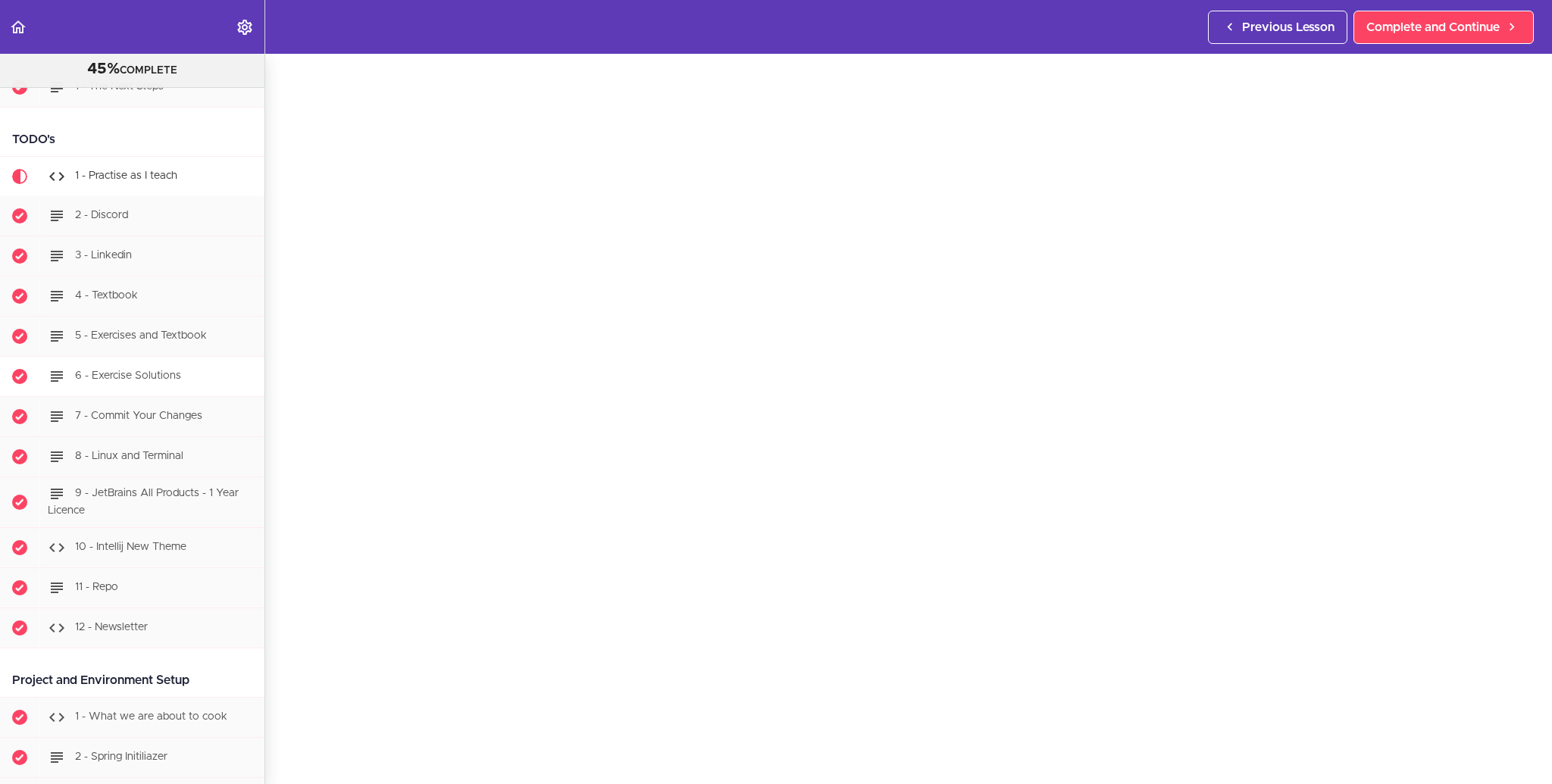
scroll to position [236, 0]
click at [1430, 22] on span "Complete and Continue" at bounding box center [1433, 26] width 133 height 18
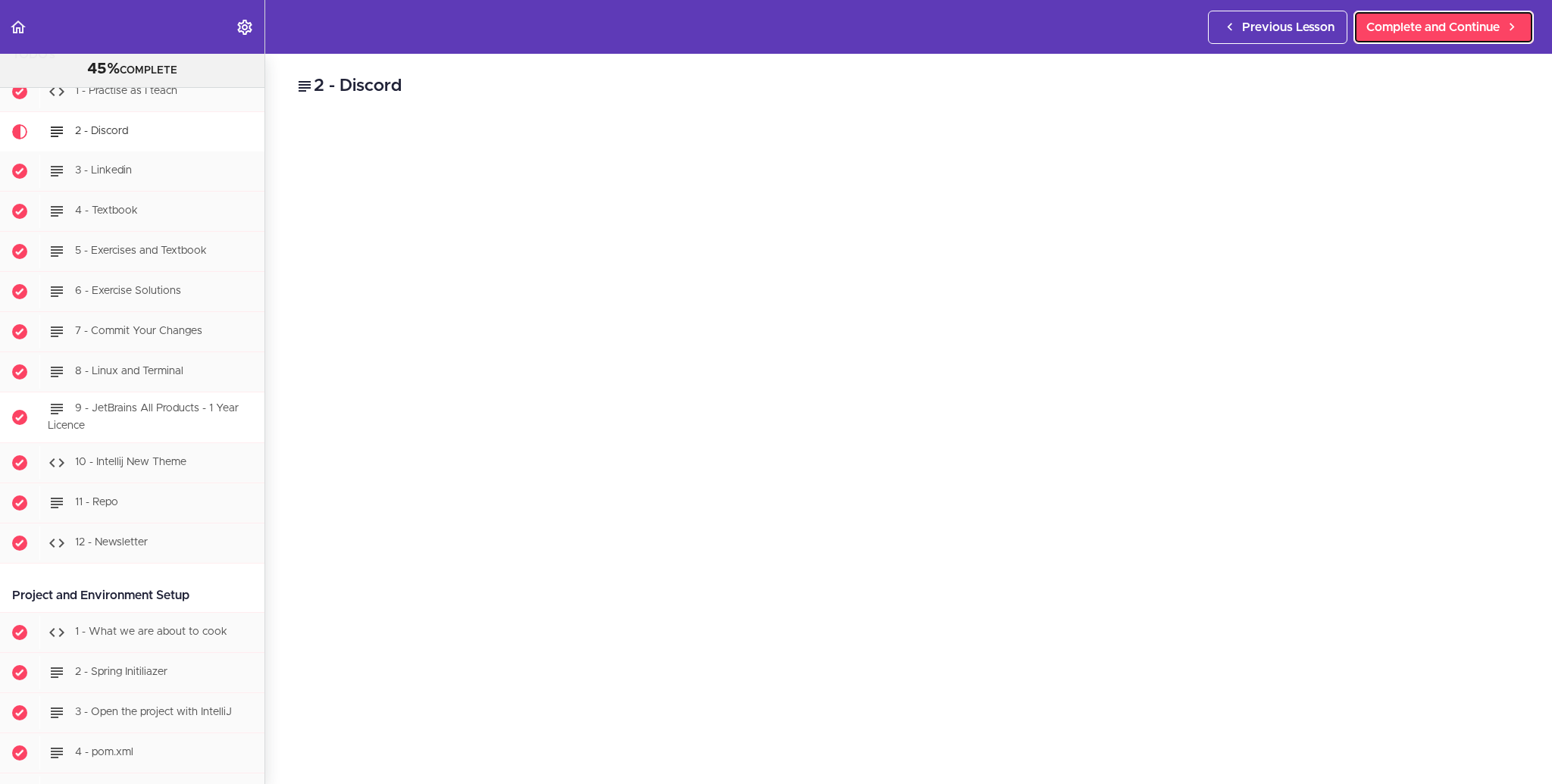
scroll to position [320, 0]
click at [1414, 25] on span "Complete and Continue" at bounding box center [1433, 26] width 133 height 18
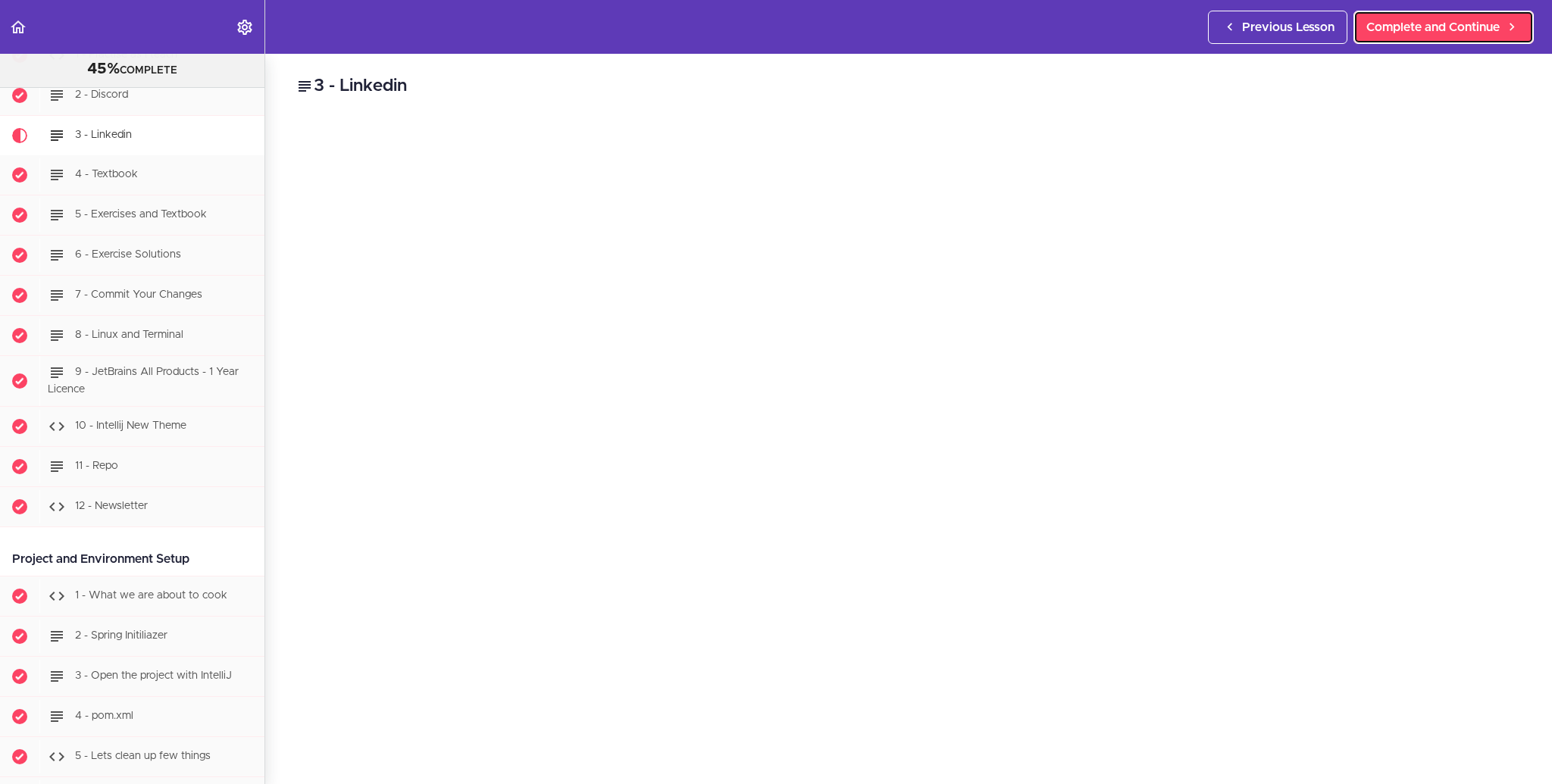
scroll to position [360, 0]
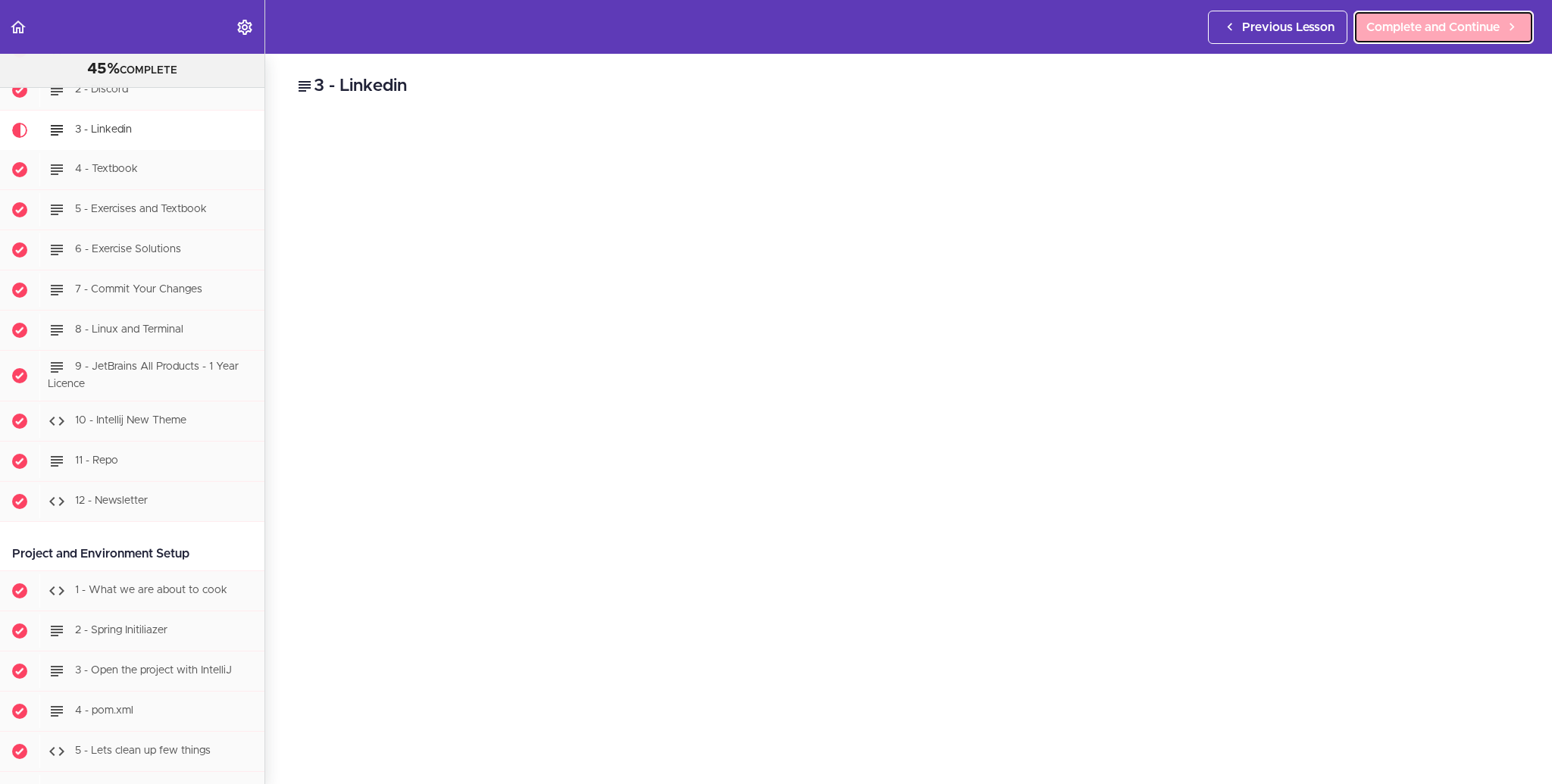
click at [1445, 23] on span "Complete and Continue" at bounding box center [1433, 26] width 133 height 18
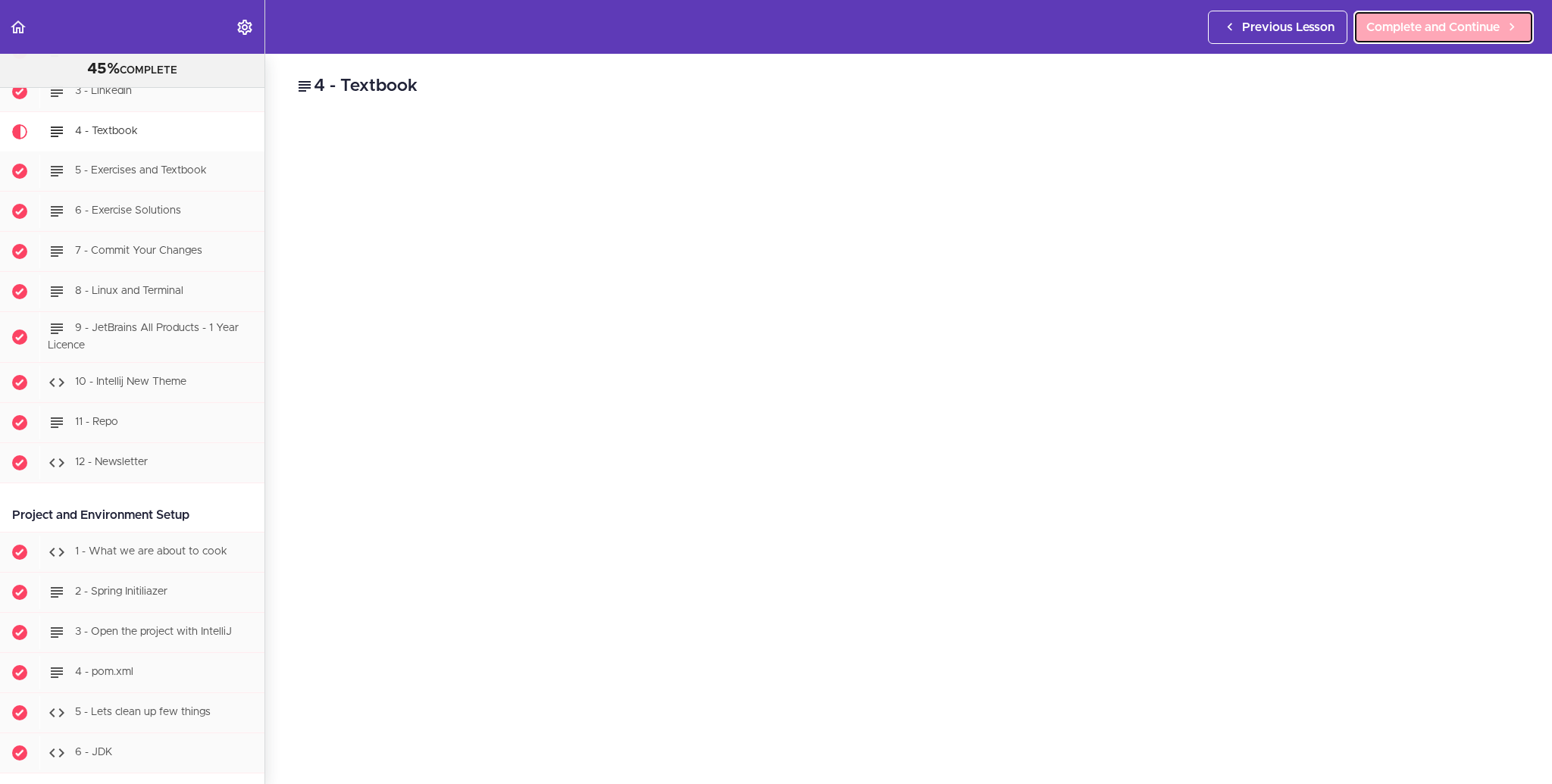
scroll to position [400, 0]
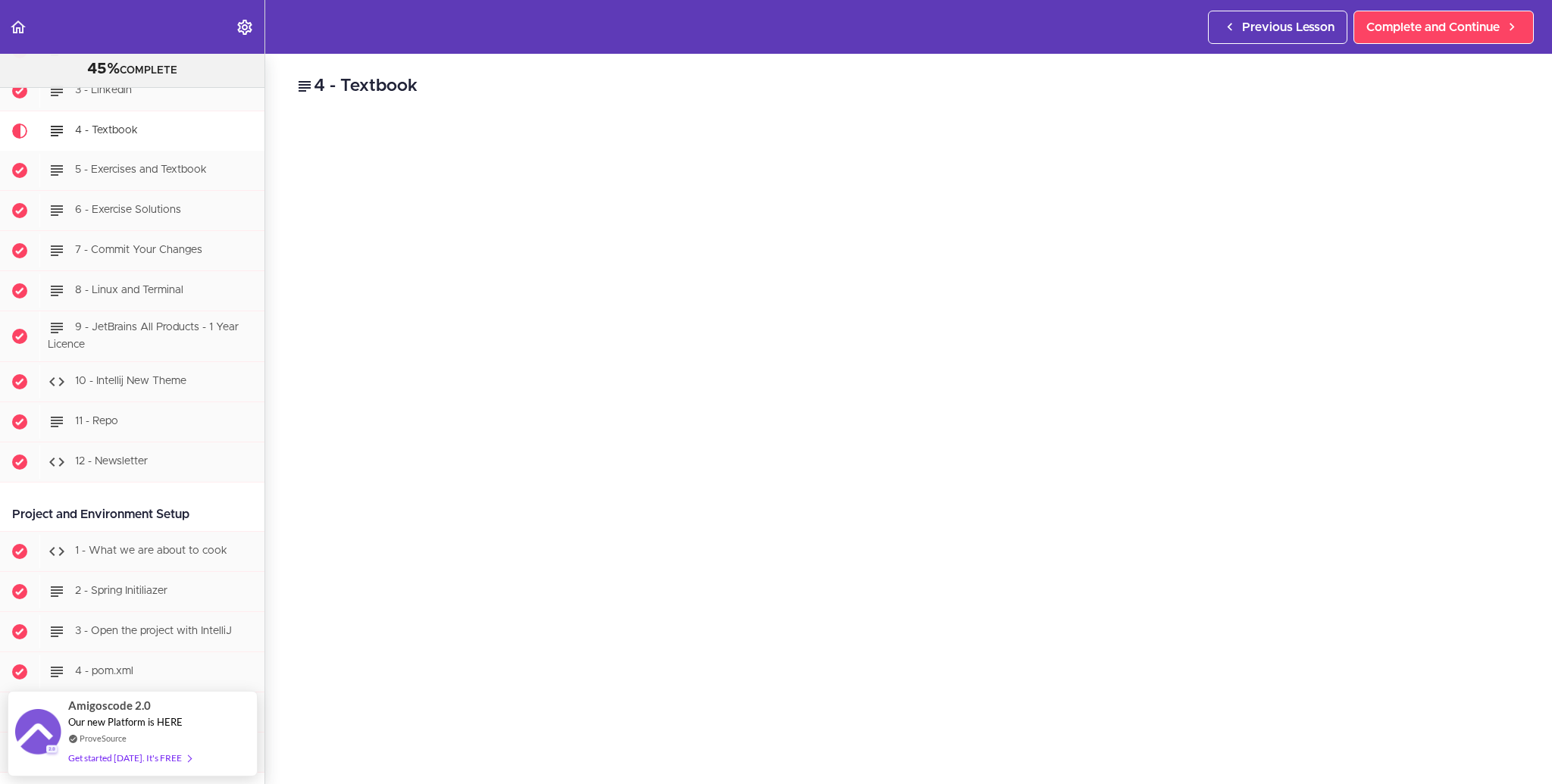
click at [1525, 108] on div "4 - Textbook https://textbook.amigoscode.com/ username: amigoscode password: bu…" at bounding box center [909, 418] width 1287 height 730
click at [1451, 758] on section "PROFESSIONAL Full Stack Developer 45% COMPLETE Java Master Class 1 - Java Maste…" at bounding box center [776, 418] width 1552 height 730
click at [1456, 747] on section "PROFESSIONAL Full Stack Developer 45% COMPLETE Java Master Class 1 - Java Maste…" at bounding box center [776, 418] width 1552 height 730
click at [1451, 758] on section "PROFESSIONAL Full Stack Developer 45% COMPLETE Java Master Class 1 - Java Maste…" at bounding box center [776, 418] width 1552 height 730
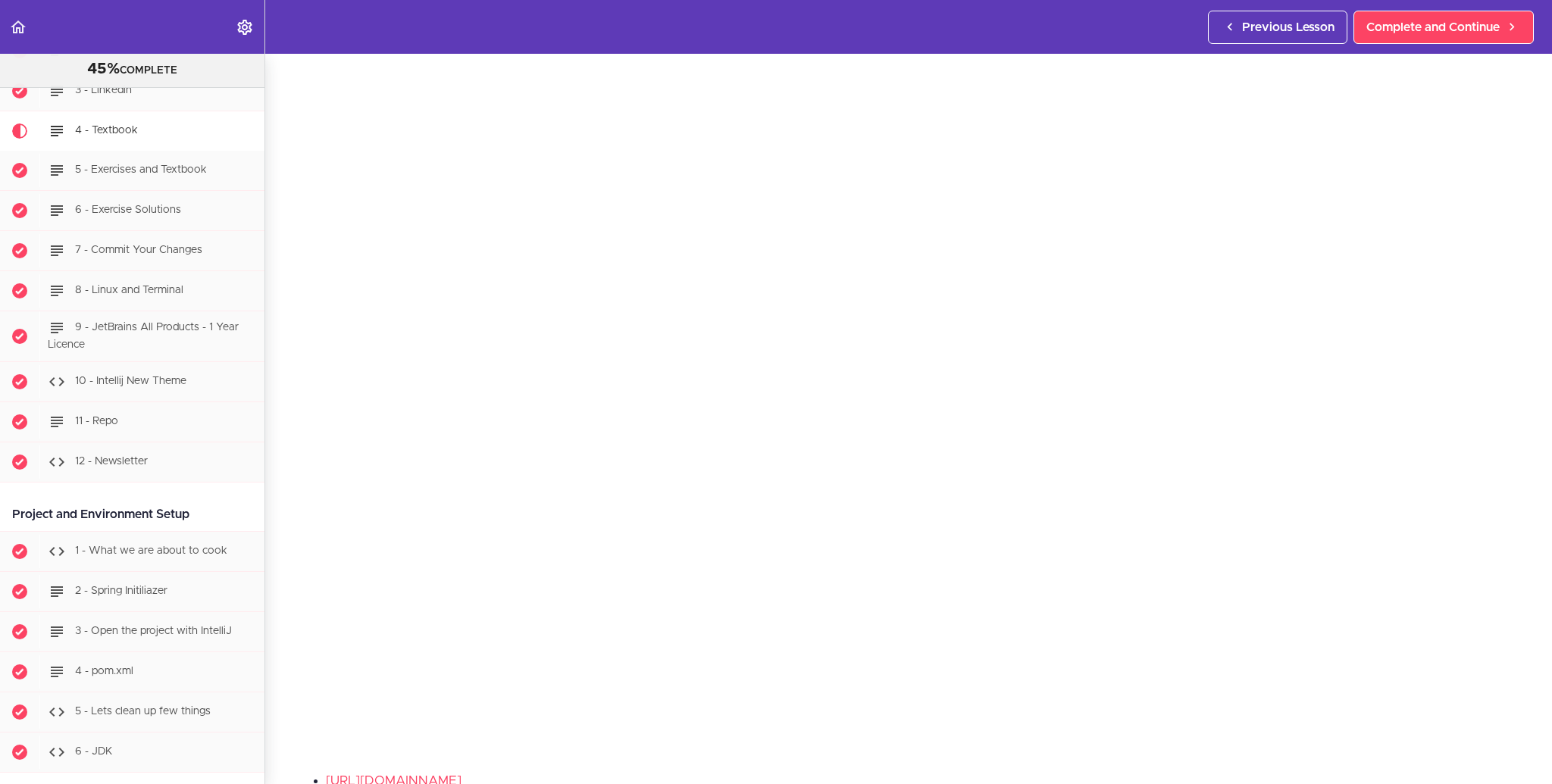
click at [278, 723] on section "PROFESSIONAL Full Stack Developer 45% COMPLETE Java Master Class 1 - Java Maste…" at bounding box center [776, 418] width 1552 height 730
click at [1386, 37] on link "Complete and Continue" at bounding box center [1443, 26] width 180 height 33
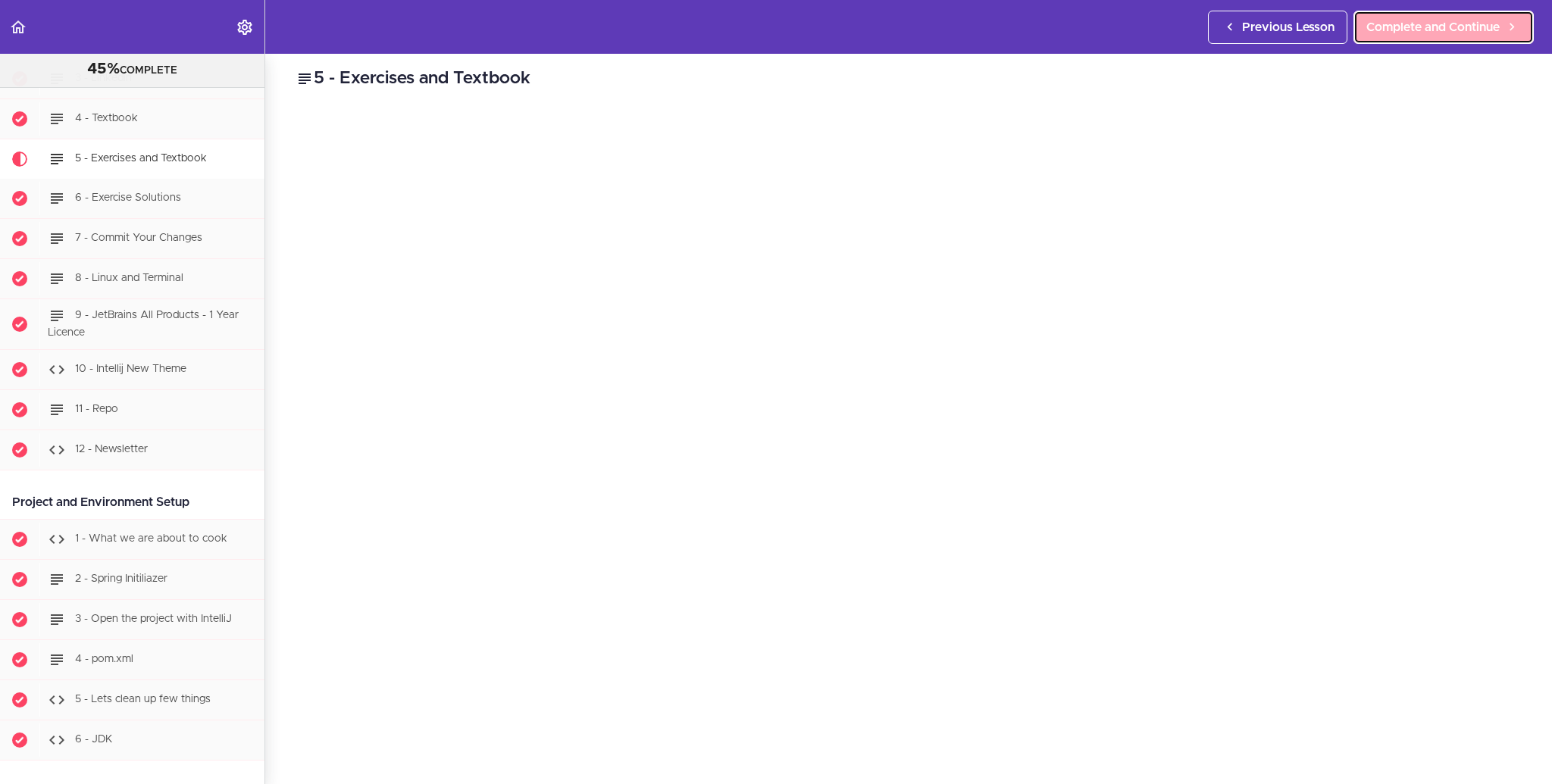
scroll to position [439, 0]
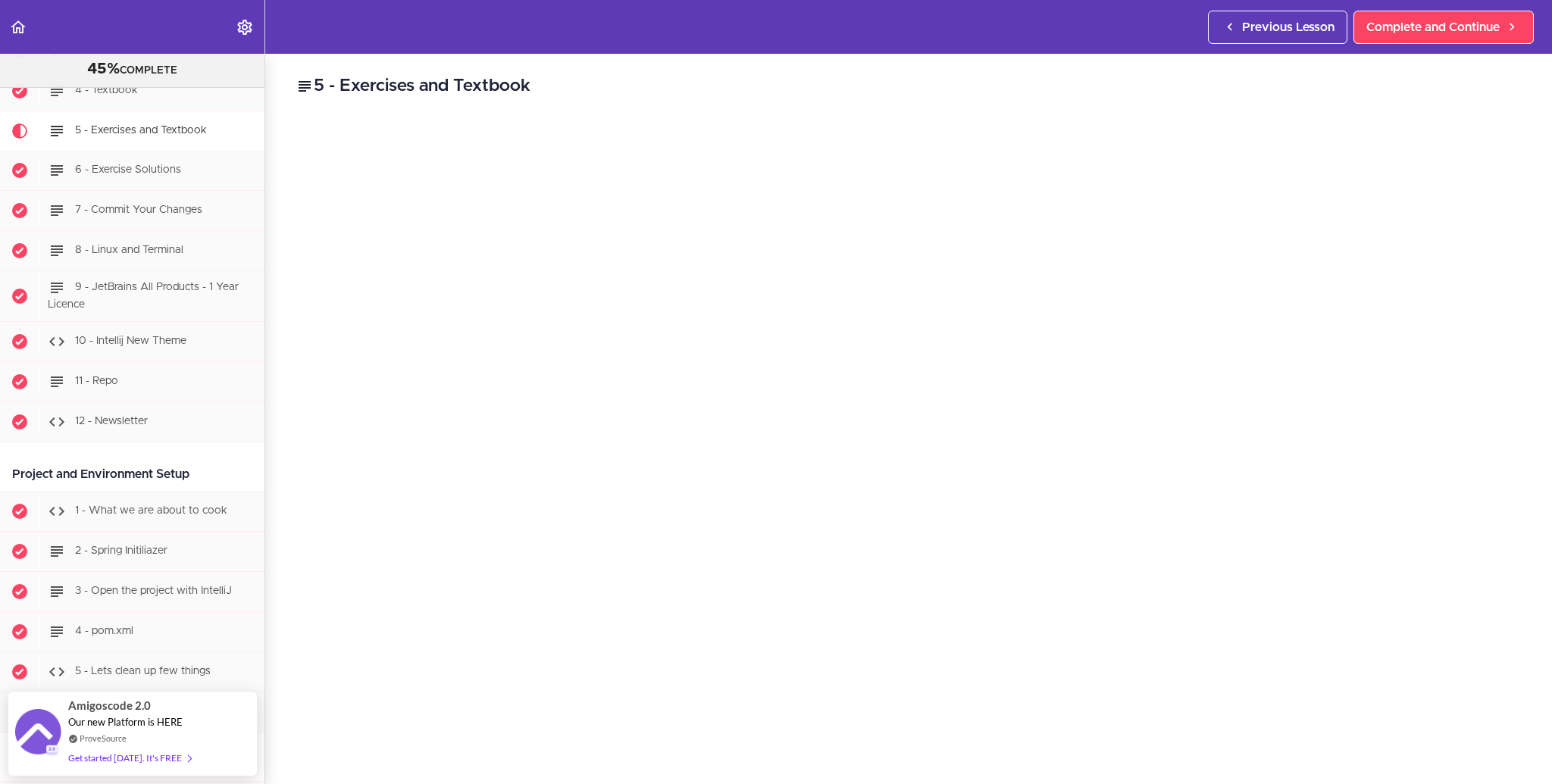
click at [269, 202] on div "5 - Exercises and Textbook Links Exercises Complete and Continue 1 - Follow us …" at bounding box center [909, 418] width 1287 height 730
click at [288, 479] on div "5 - Exercises and Textbook Links Exercises Complete and Continue 1 - Follow us …" at bounding box center [909, 374] width 1287 height 730
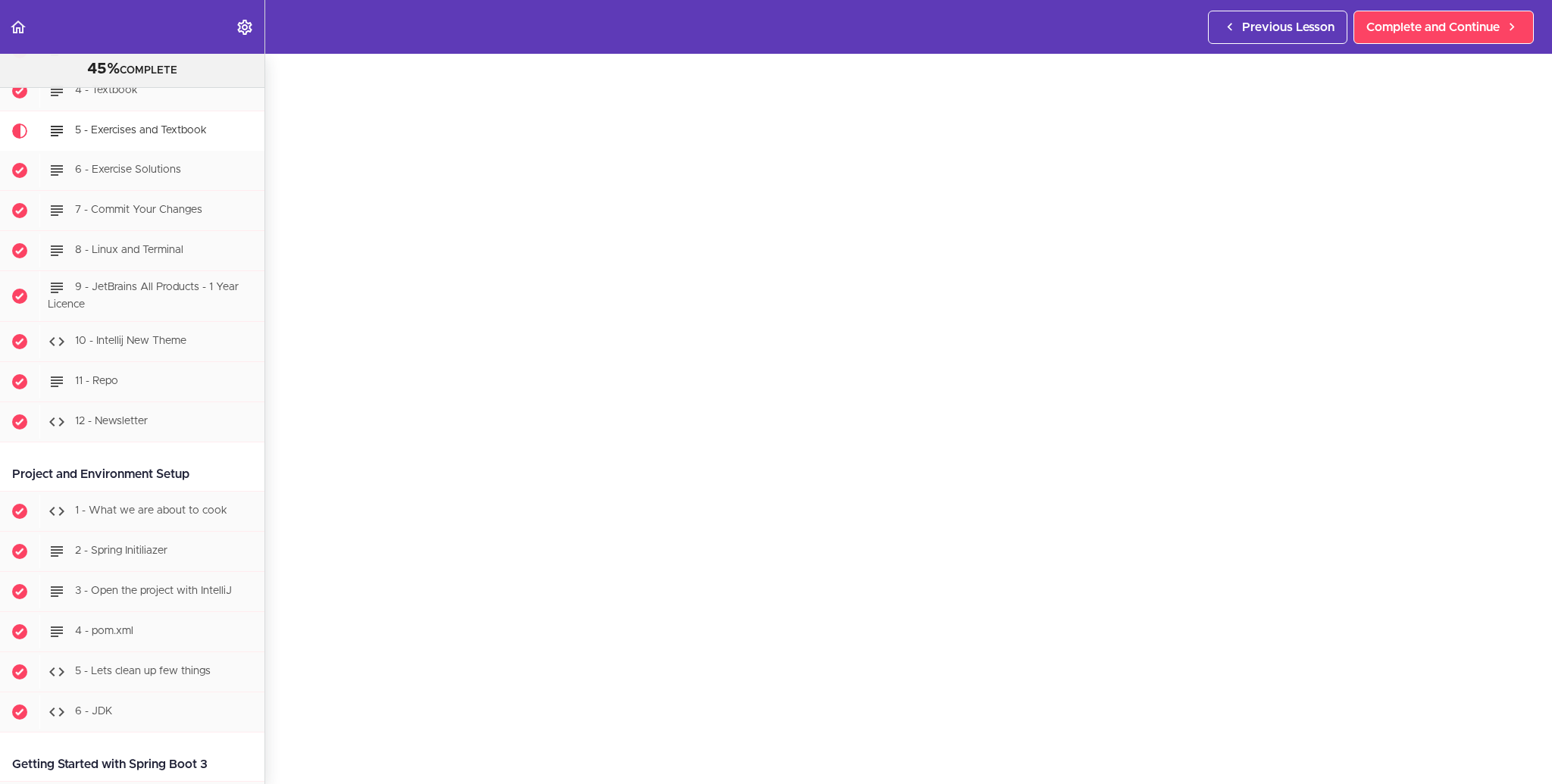
scroll to position [67, 0]
click at [1525, 742] on section "PROFESSIONAL Full Stack Developer 45% COMPLETE Java Master Class 1 - Java Maste…" at bounding box center [776, 418] width 1552 height 730
click at [1528, 735] on section "PROFESSIONAL Full Stack Developer 45% COMPLETE Java Master Class 1 - Java Maste…" at bounding box center [776, 418] width 1552 height 730
click at [274, 431] on div "5 - Exercises and Textbook Links Exercises Complete and Continue 1 - Follow us …" at bounding box center [909, 351] width 1287 height 730
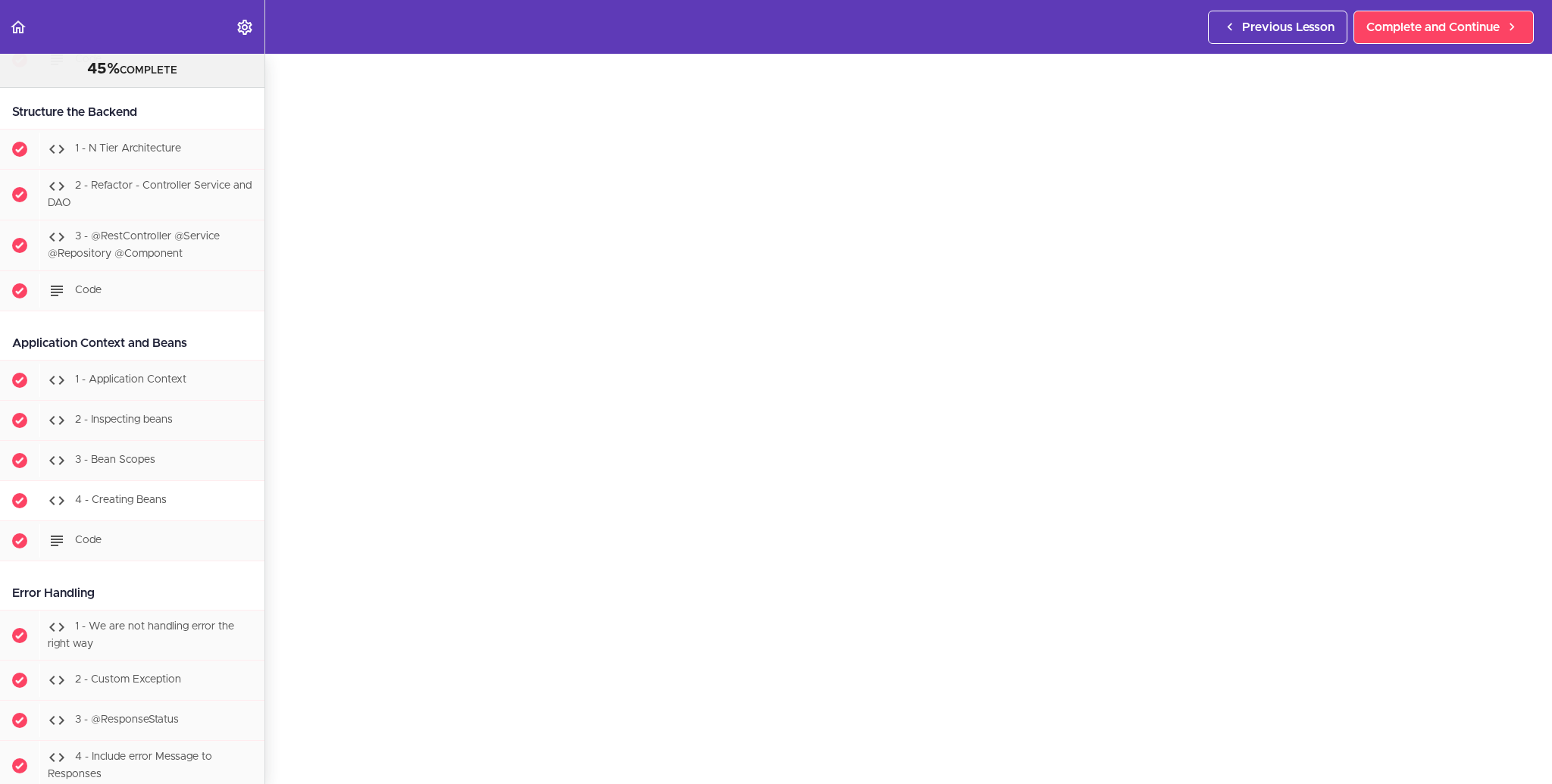
scroll to position [2496, 0]
click at [197, 592] on div "Error Handling" at bounding box center [132, 593] width 264 height 34
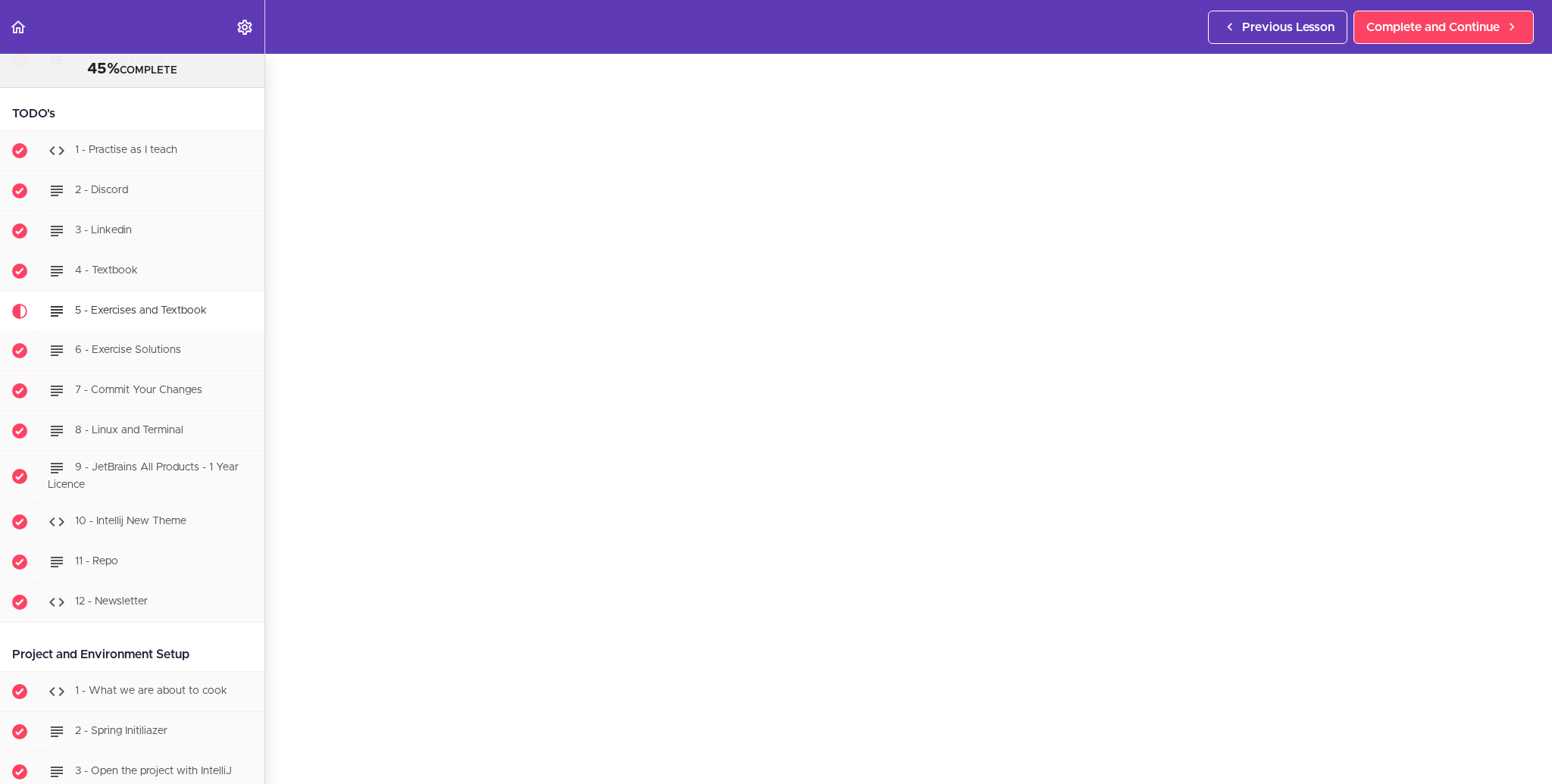
scroll to position [264, 0]
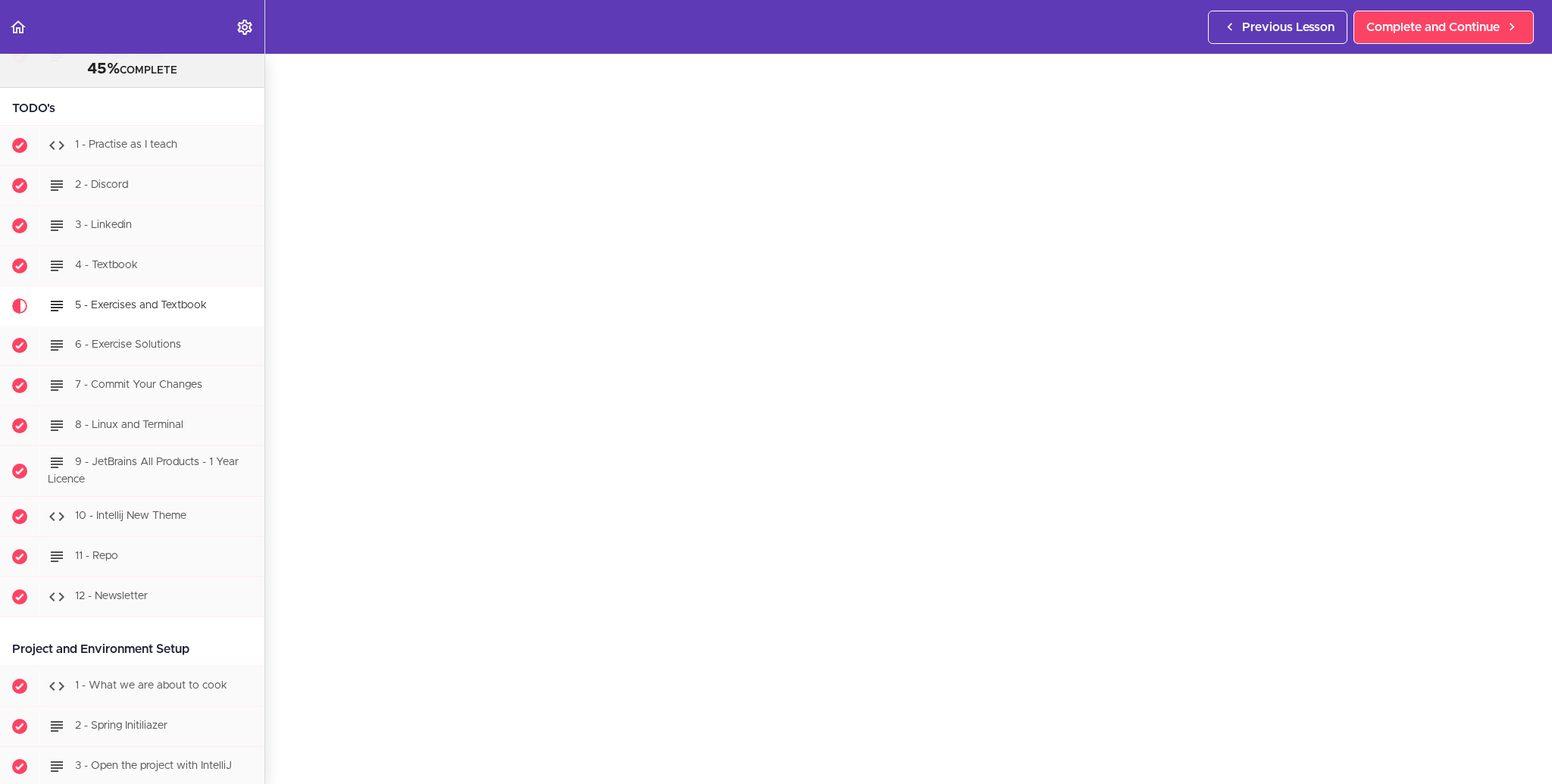
click at [1284, 754] on section "PROFESSIONAL Full Stack Developer 45% COMPLETE Java Master Class 1 - Java Maste…" at bounding box center [776, 418] width 1552 height 730
click at [1417, 756] on section "PROFESSIONAL Full Stack Developer 45% COMPLETE Java Master Class 1 - Java Maste…" at bounding box center [776, 418] width 1552 height 730
click at [243, 14] on link "Settings Menu" at bounding box center [246, 26] width 38 height 54
click at [241, 25] on icon "Settings Menu" at bounding box center [245, 26] width 18 height 18
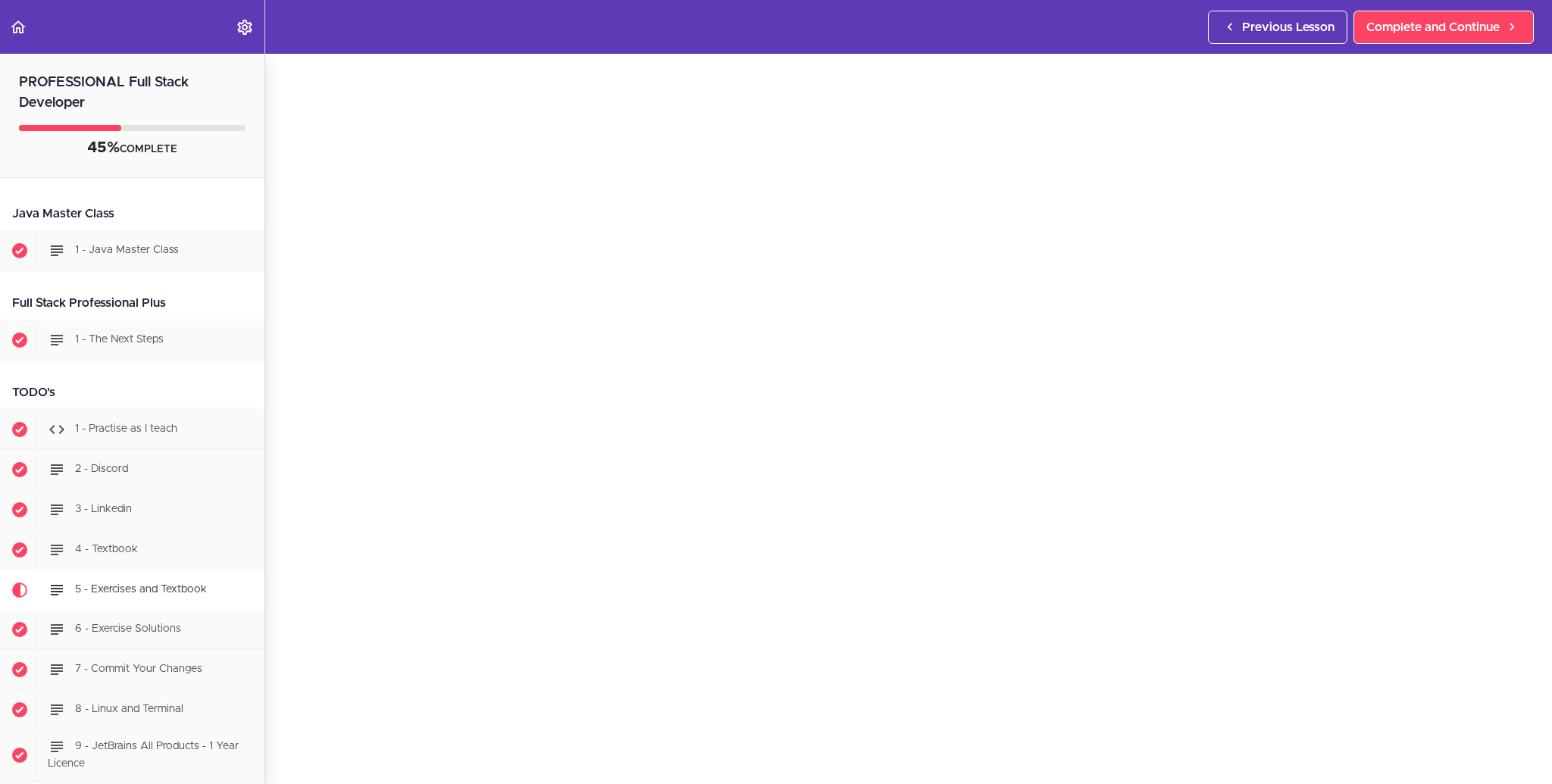
click at [106, 134] on div "45% COMPLETE" at bounding box center [132, 151] width 264 height 53
click at [21, 245] on span "Completed item" at bounding box center [20, 251] width 15 height 15
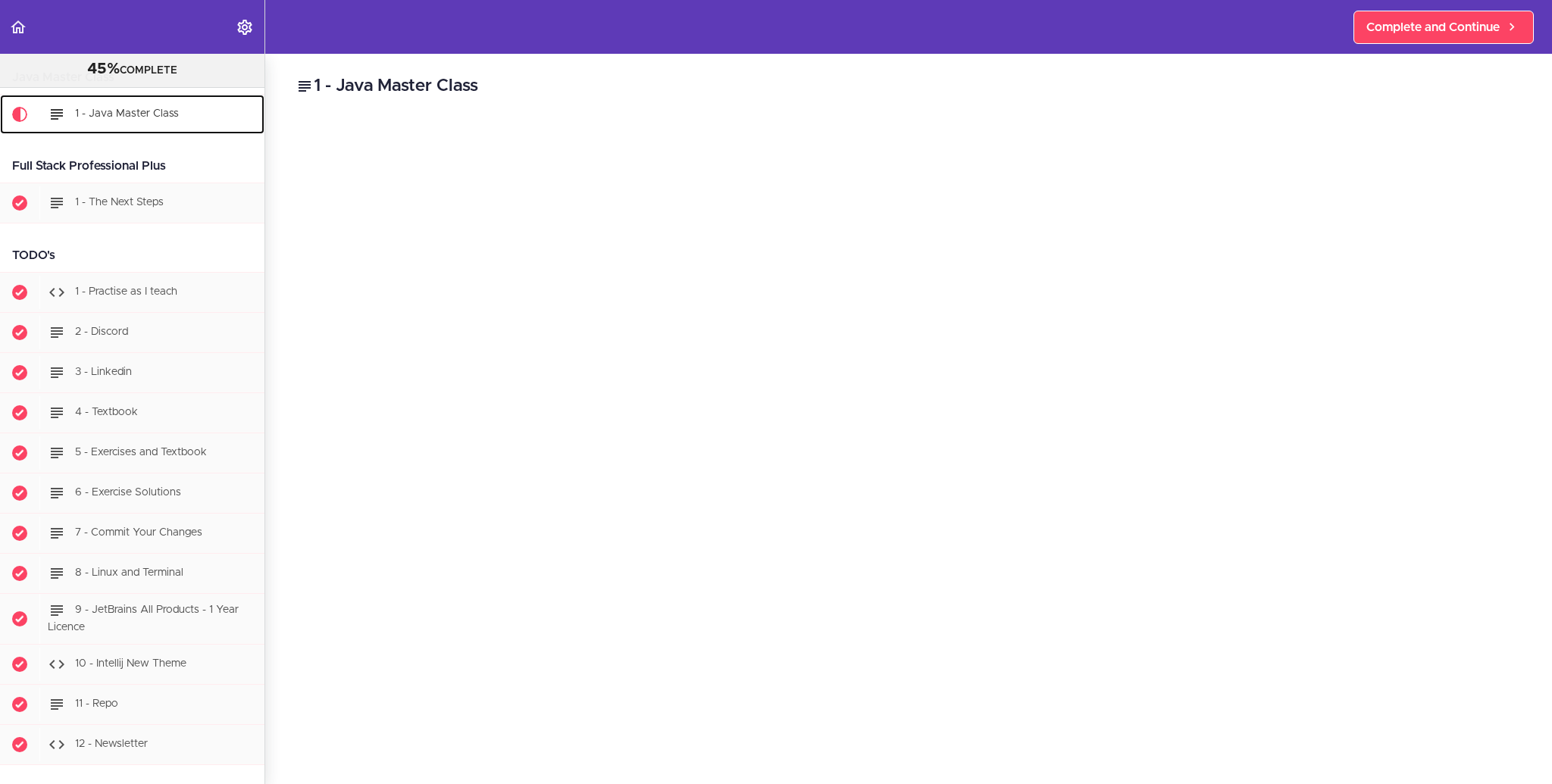
scroll to position [121, 0]
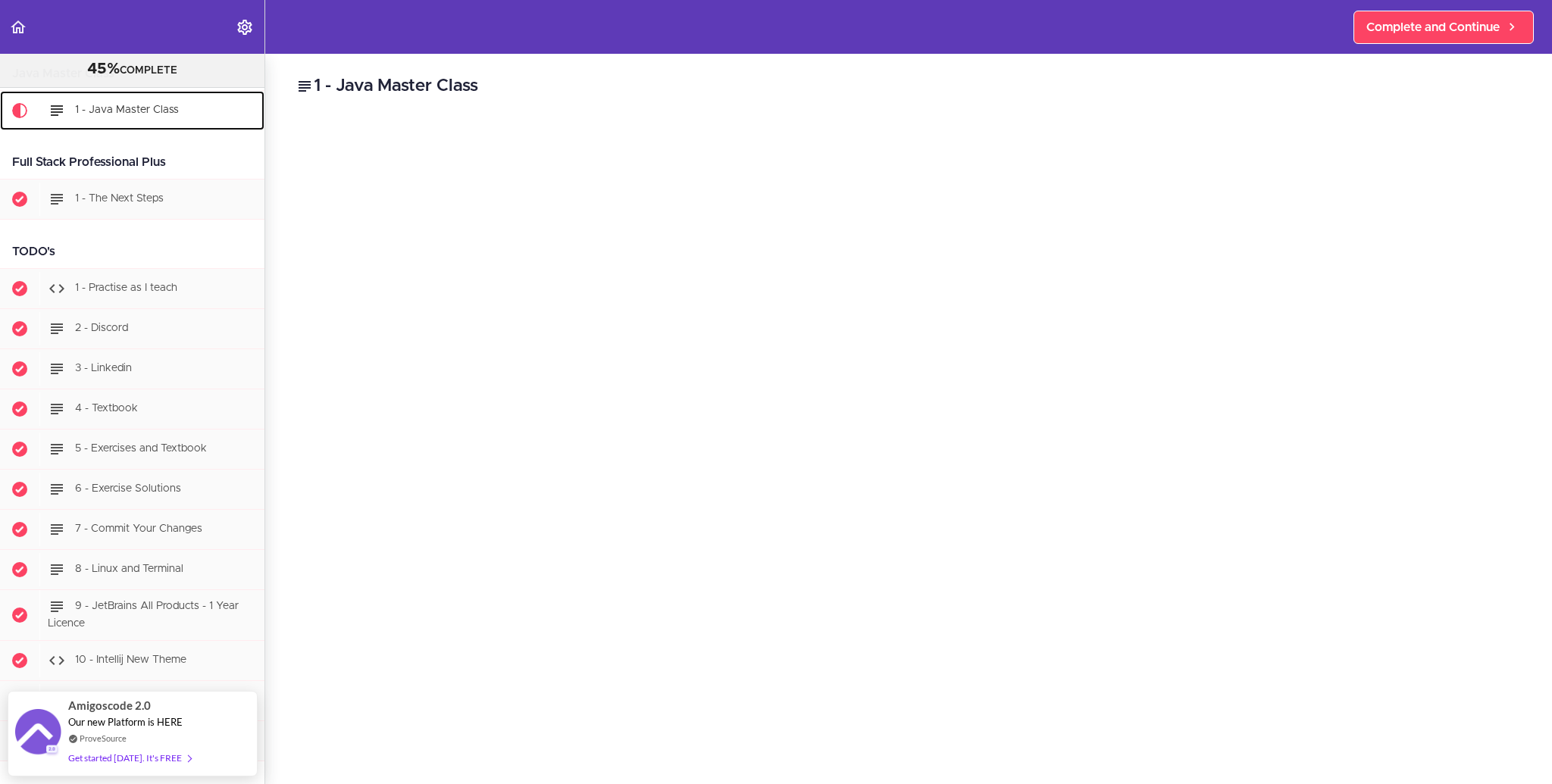
click at [18, 112] on span "Current item" at bounding box center [20, 111] width 15 height 15
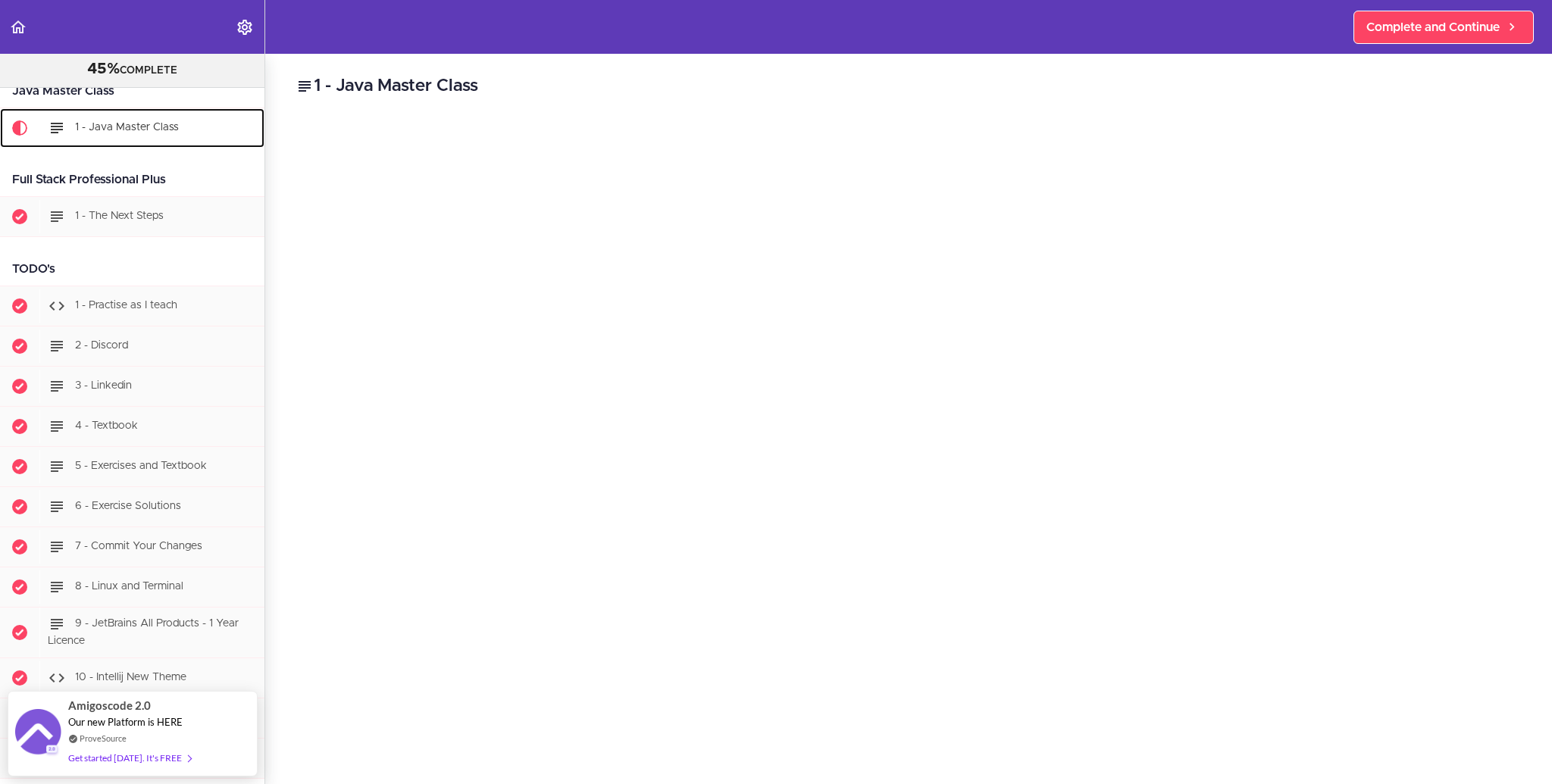
scroll to position [102, 0]
click at [305, 84] on use at bounding box center [304, 86] width 12 height 10
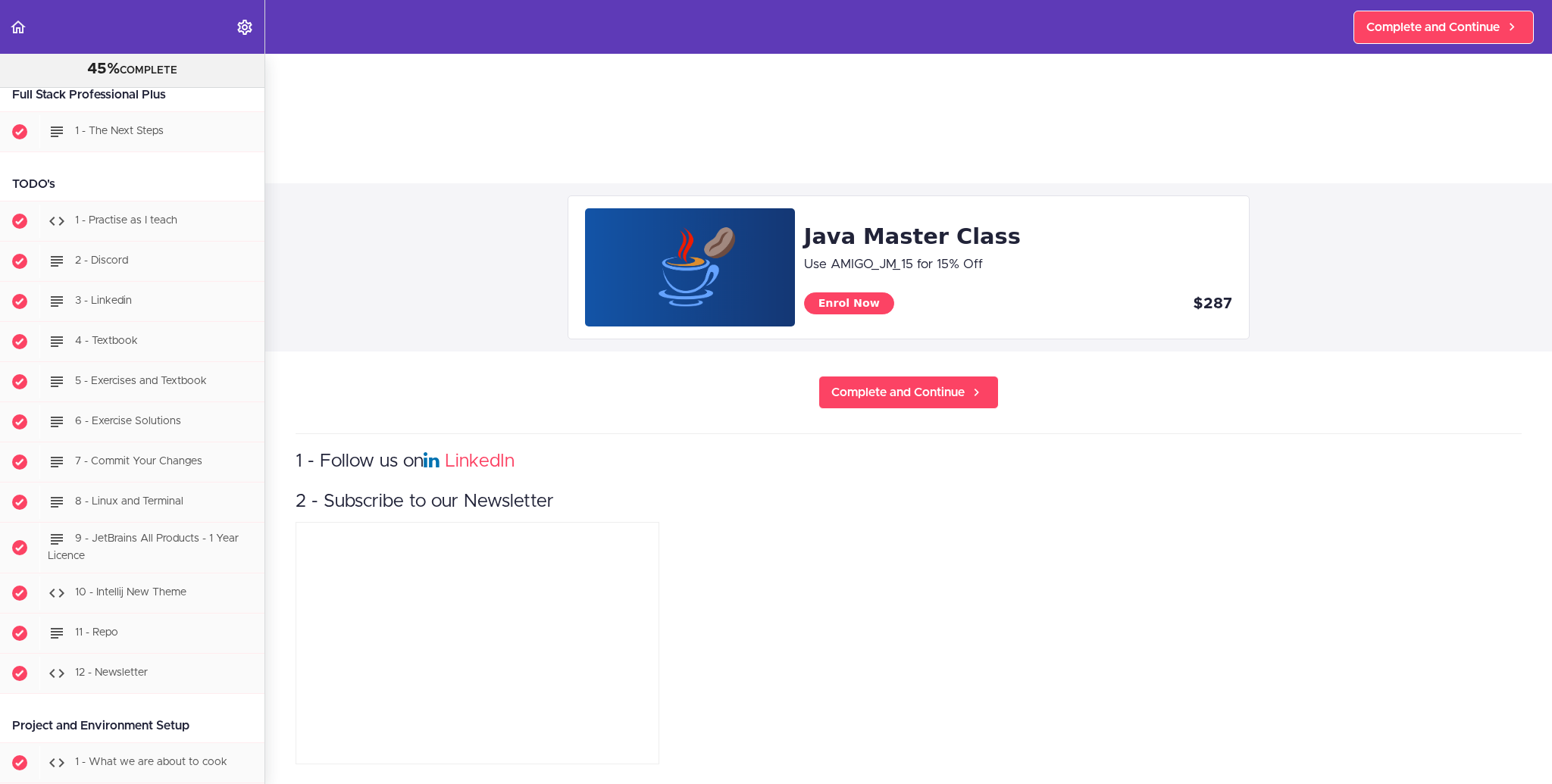
scroll to position [190, 0]
click at [76, 415] on span "6 - Exercise Solutions" at bounding box center [128, 419] width 106 height 10
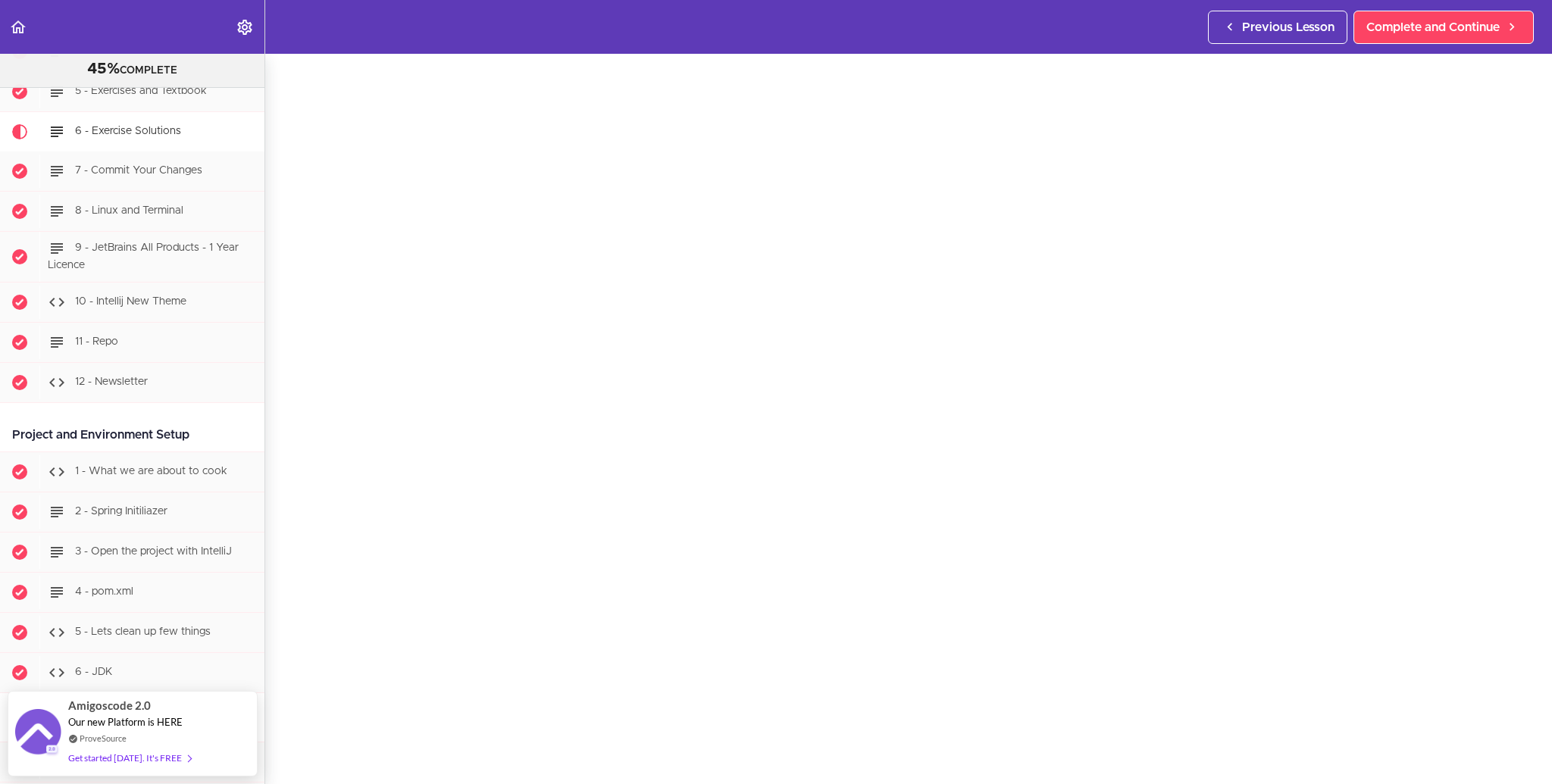
scroll to position [60, 0]
click at [1397, 752] on section "PROFESSIONAL Full Stack Developer 45% COMPLETE Java Master Class 1 - Java Maste…" at bounding box center [776, 418] width 1552 height 730
click at [1428, 756] on section "PROFESSIONAL Full Stack Developer 45% COMPLETE Java Master Class 1 - Java Maste…" at bounding box center [776, 418] width 1552 height 730
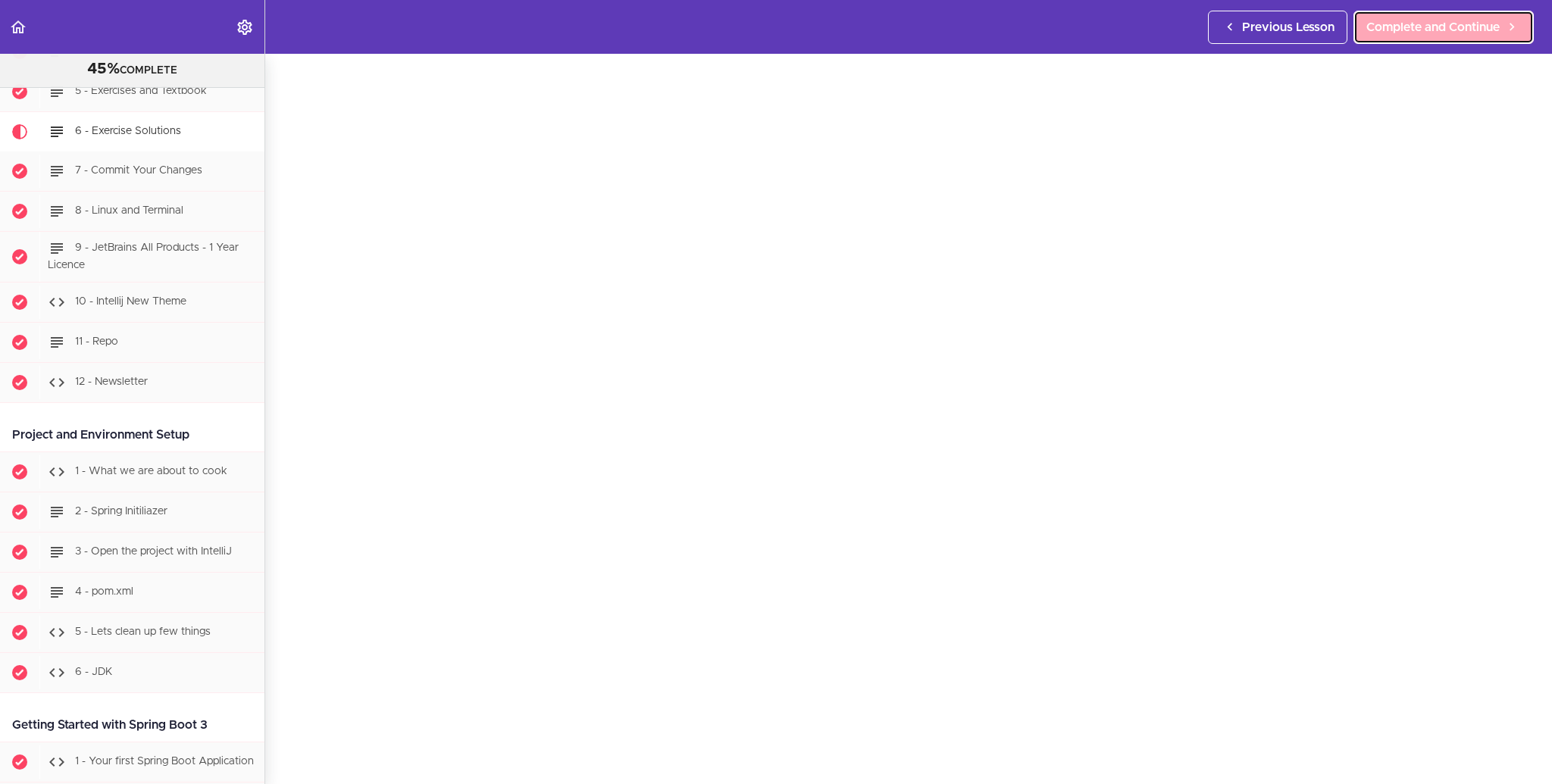
click at [1417, 36] on link "Complete and Continue" at bounding box center [1443, 26] width 180 height 33
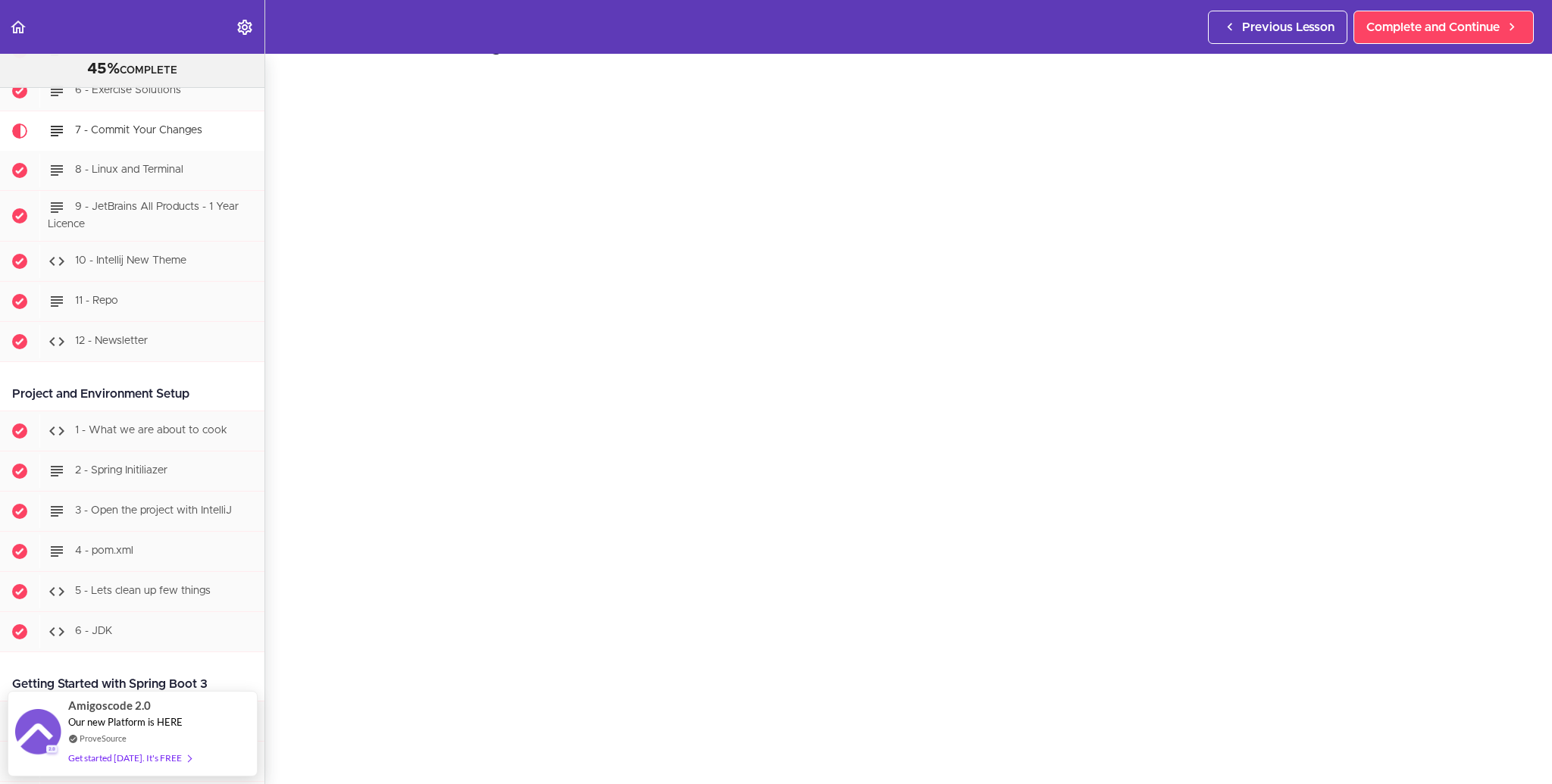
scroll to position [38, 0]
click at [285, 160] on div "7 - Commit Your Changes Enrol Now FREE Complete and Continue 1 - Follow us on L…" at bounding box center [909, 381] width 1287 height 730
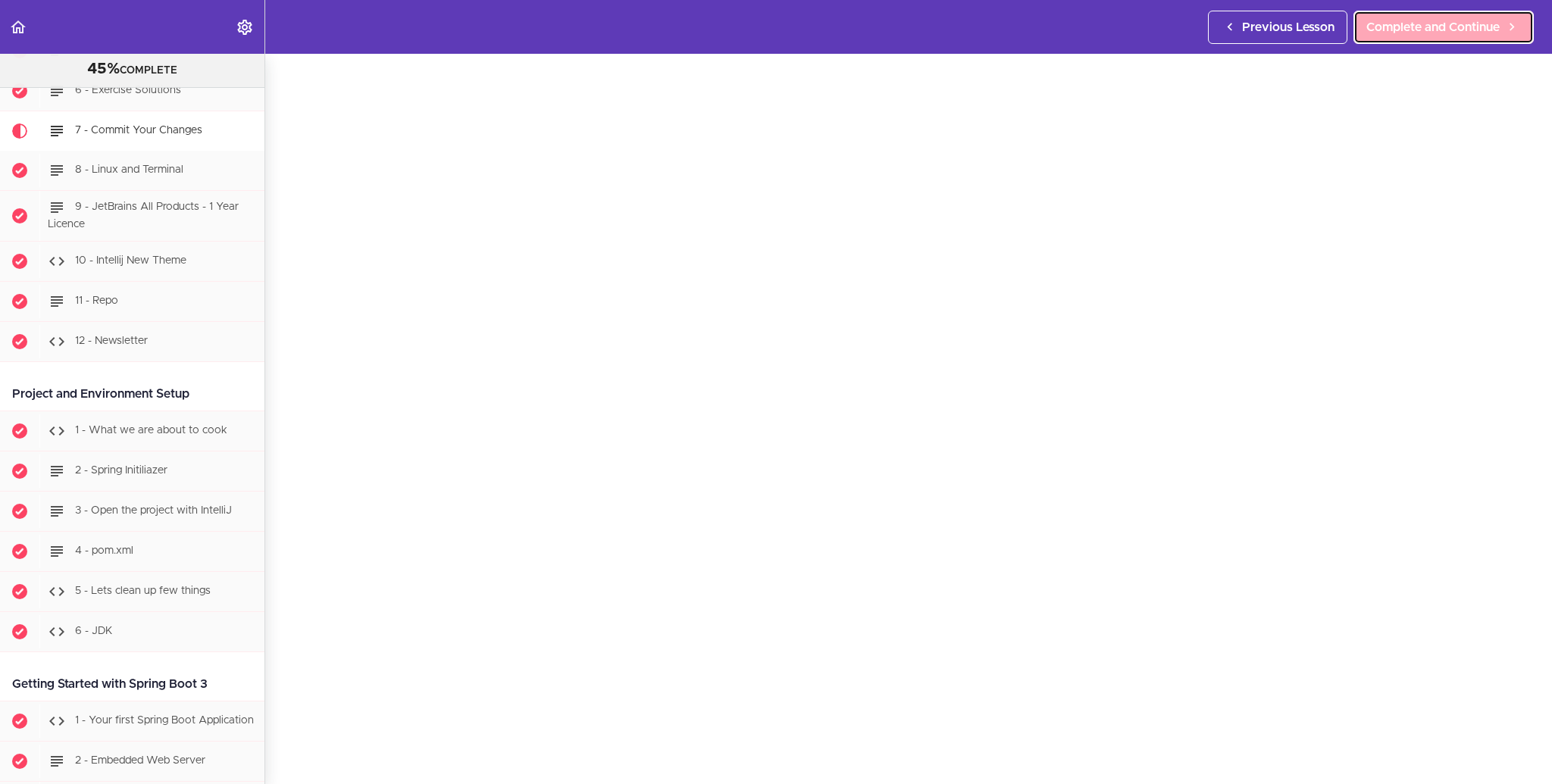
click at [1409, 22] on span "Complete and Continue" at bounding box center [1433, 26] width 133 height 18
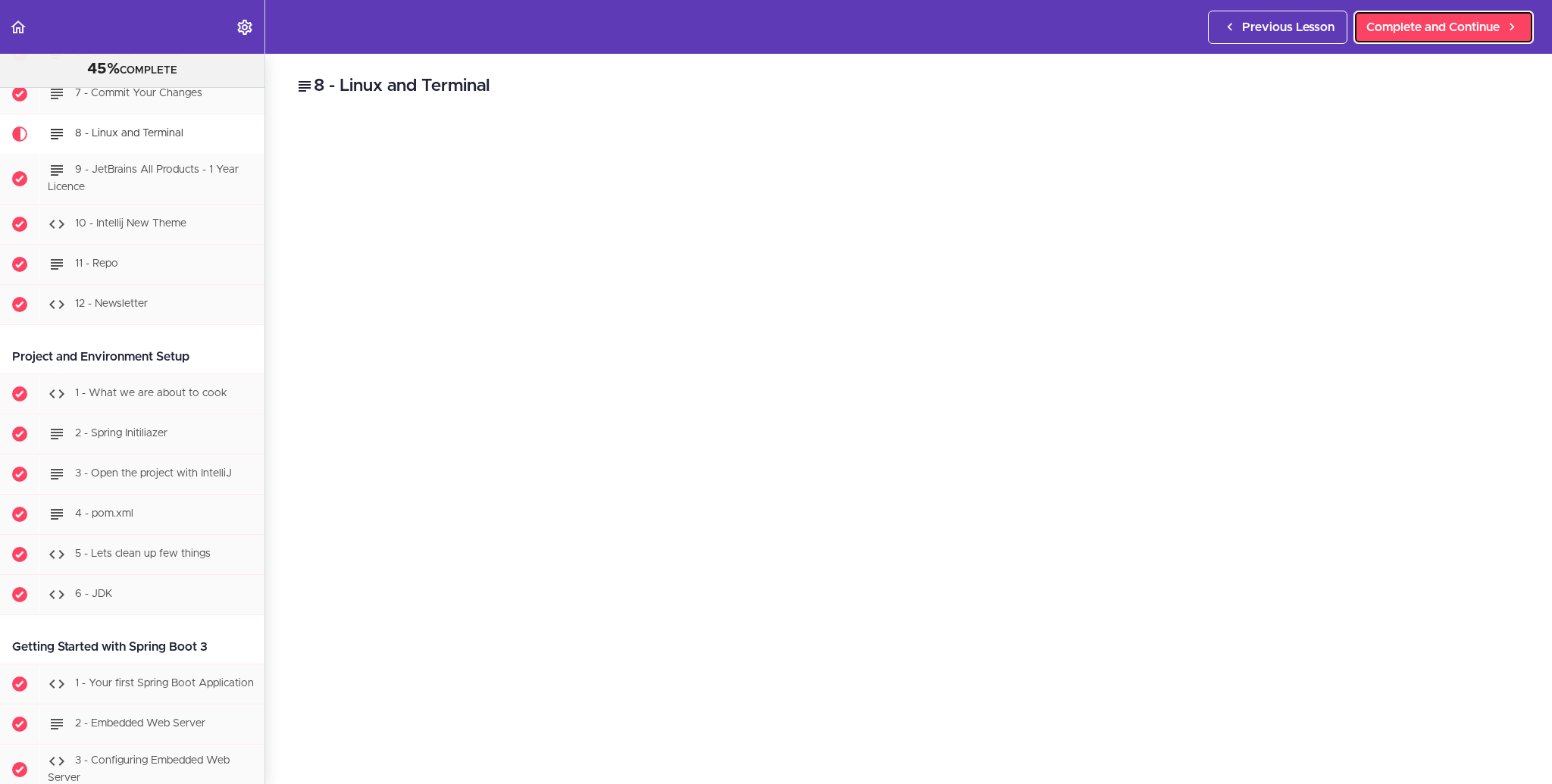
scroll to position [560, 0]
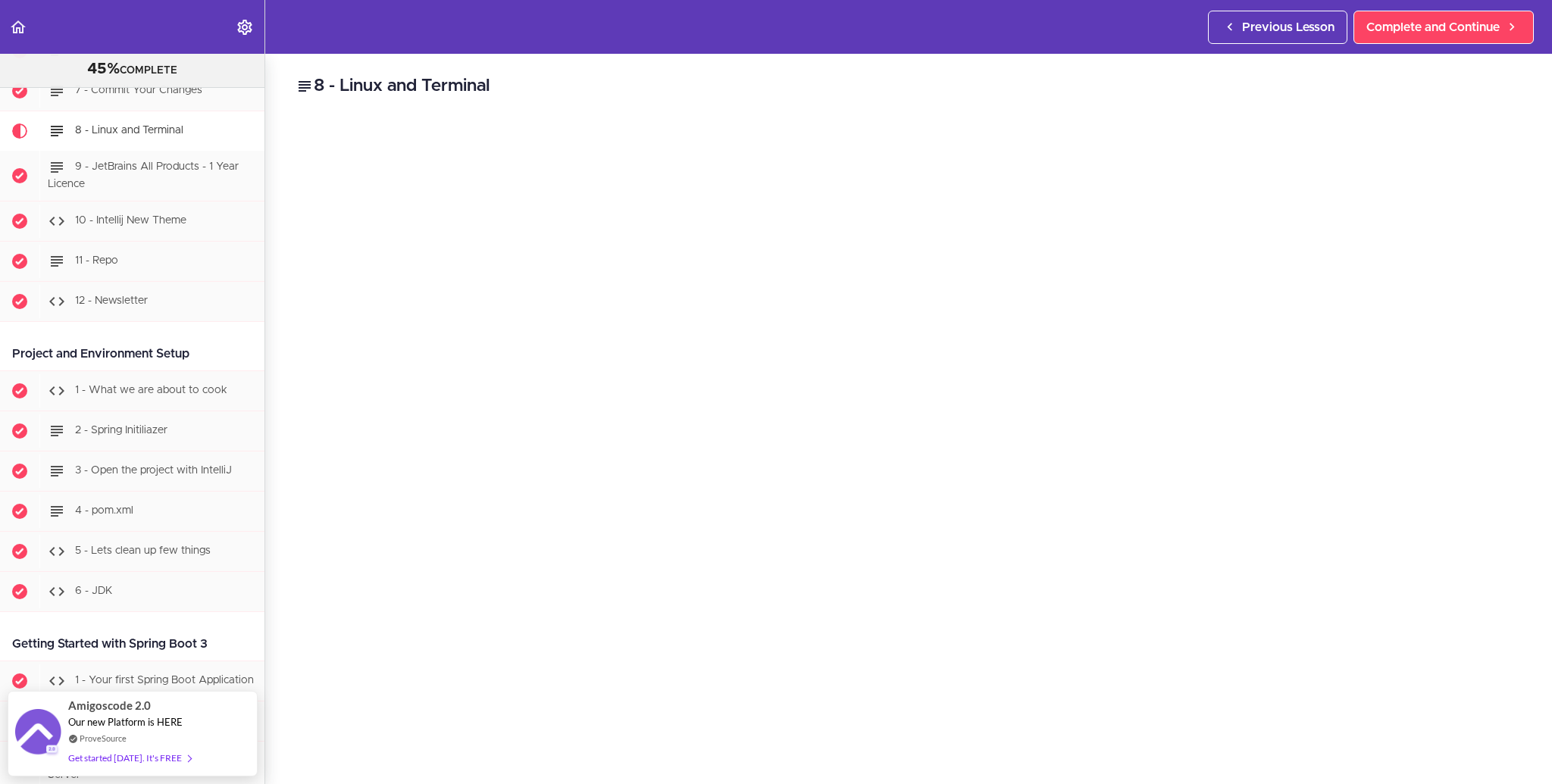
click at [269, 369] on div "8 - Linux and Terminal Enrol Now FREE Complete and Continue 1 - Follow us on Li…" at bounding box center [909, 418] width 1287 height 730
click at [1409, 738] on section "PROFESSIONAL Full Stack Developer 45% COMPLETE Java Master Class 1 - Java Maste…" at bounding box center [776, 418] width 1552 height 730
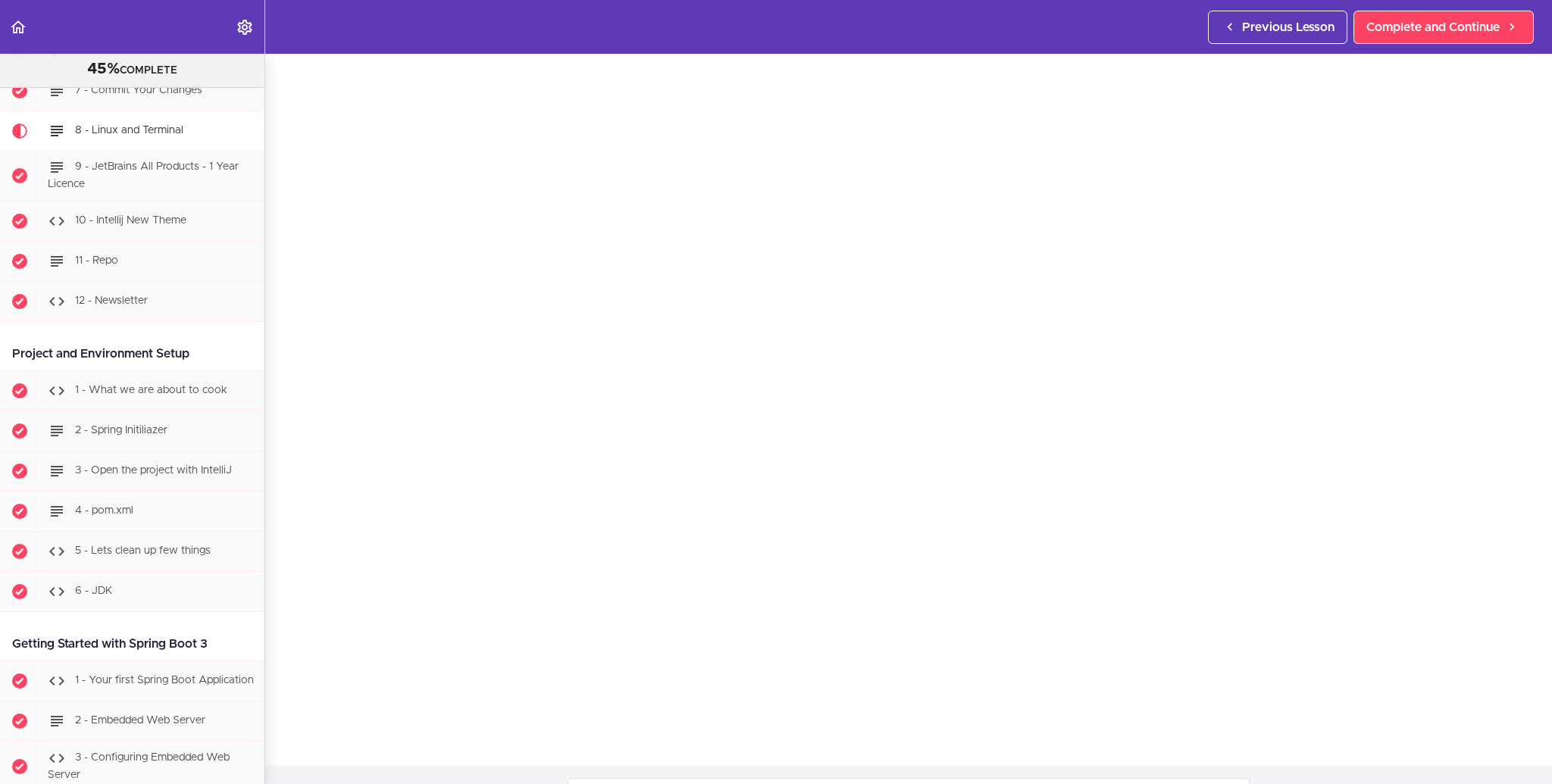
click at [1433, 739] on section "PROFESSIONAL Full Stack Developer 45% COMPLETE Java Master Class 1 - Java Maste…" at bounding box center [776, 418] width 1552 height 730
click at [1436, 747] on section "PROFESSIONAL Full Stack Developer 45% COMPLETE Java Master Class 1 - Java Maste…" at bounding box center [776, 418] width 1552 height 730
click at [1398, 19] on span "Complete and Continue" at bounding box center [1433, 26] width 133 height 18
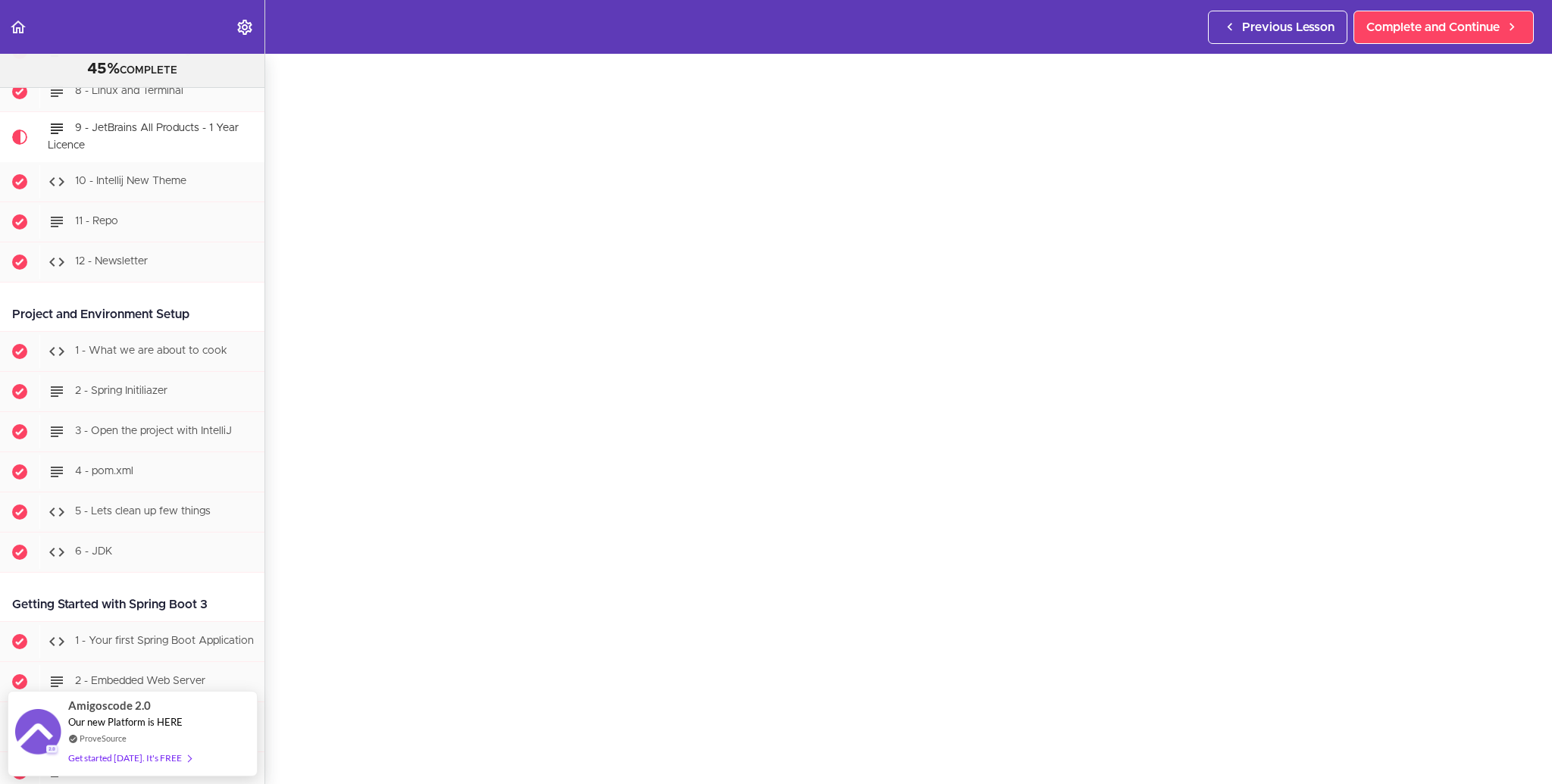
scroll to position [53, 0]
click at [278, 592] on div "9 - JetBrains All Products - 1 Year Licence 1 year FREE licence worth $779. All…" at bounding box center [909, 366] width 1287 height 730
click at [1440, 44] on div "Previous Lesson Complete and Continue" at bounding box center [1373, 26] width 332 height 54
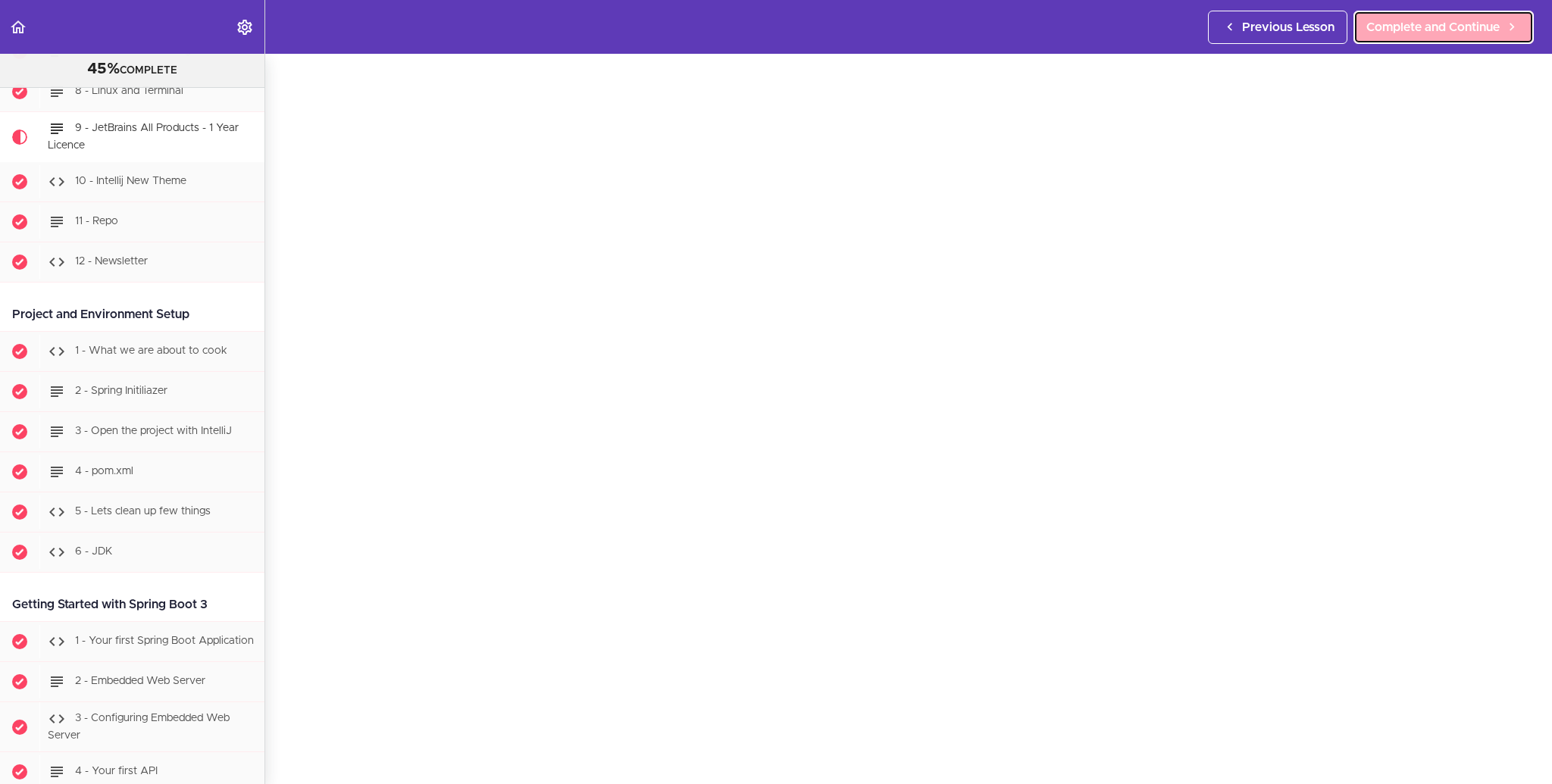
click at [1419, 28] on span "Complete and Continue" at bounding box center [1433, 26] width 133 height 18
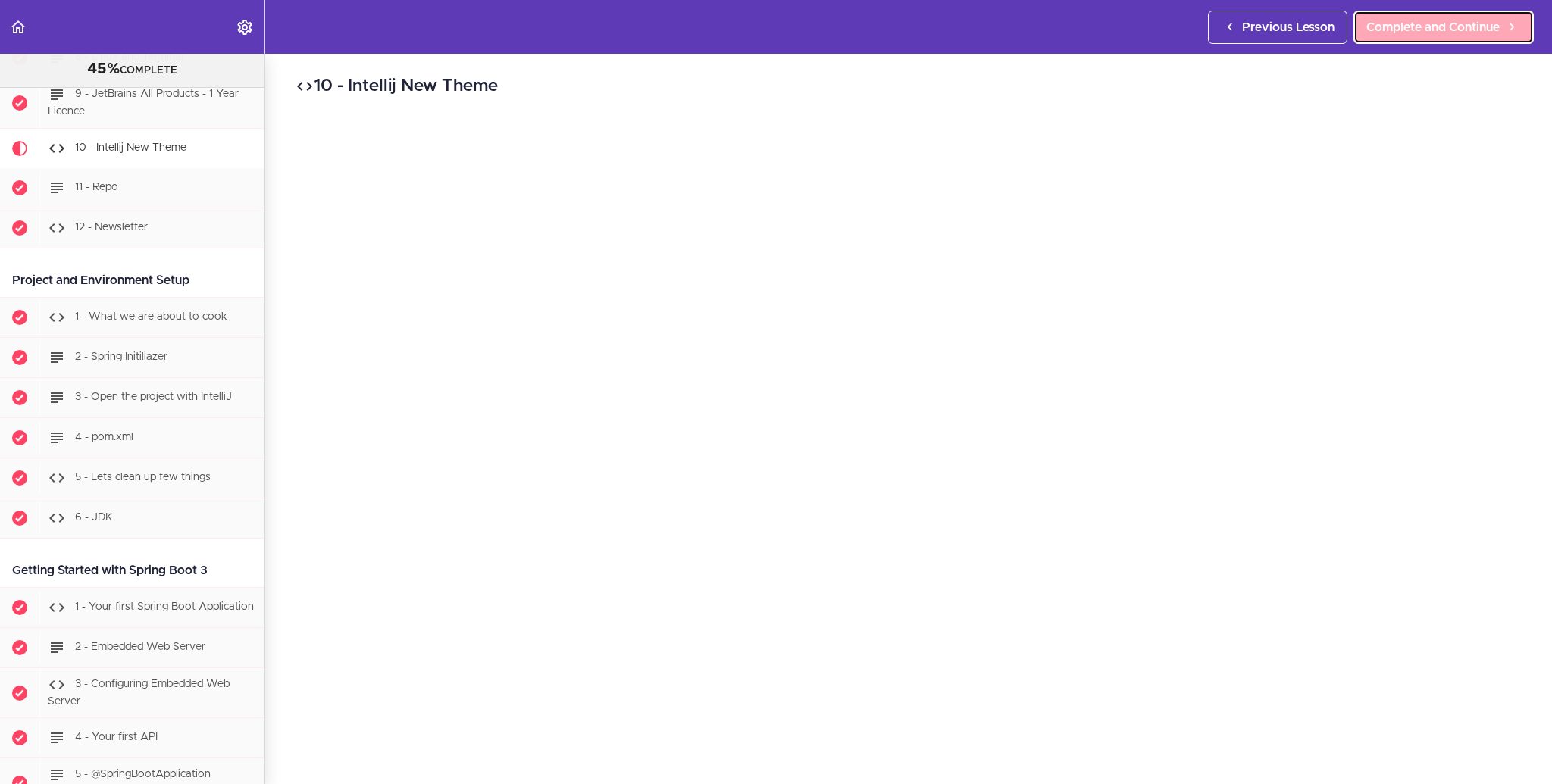
scroll to position [650, 0]
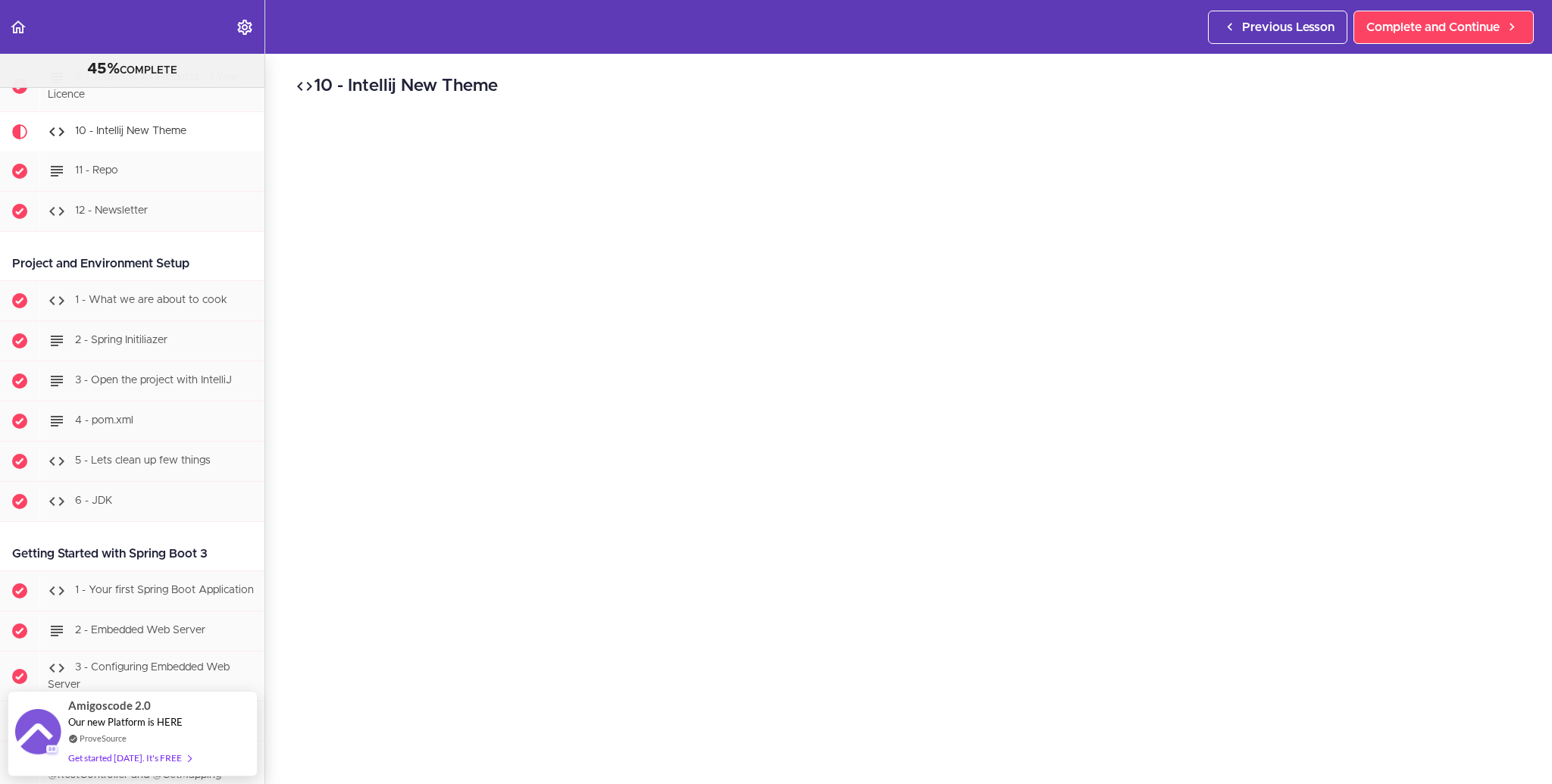
click at [271, 473] on div "10 - Intellij New Theme Complete and Continue 1 - Follow us on LinkedIn 2 - Sub…" at bounding box center [909, 418] width 1287 height 730
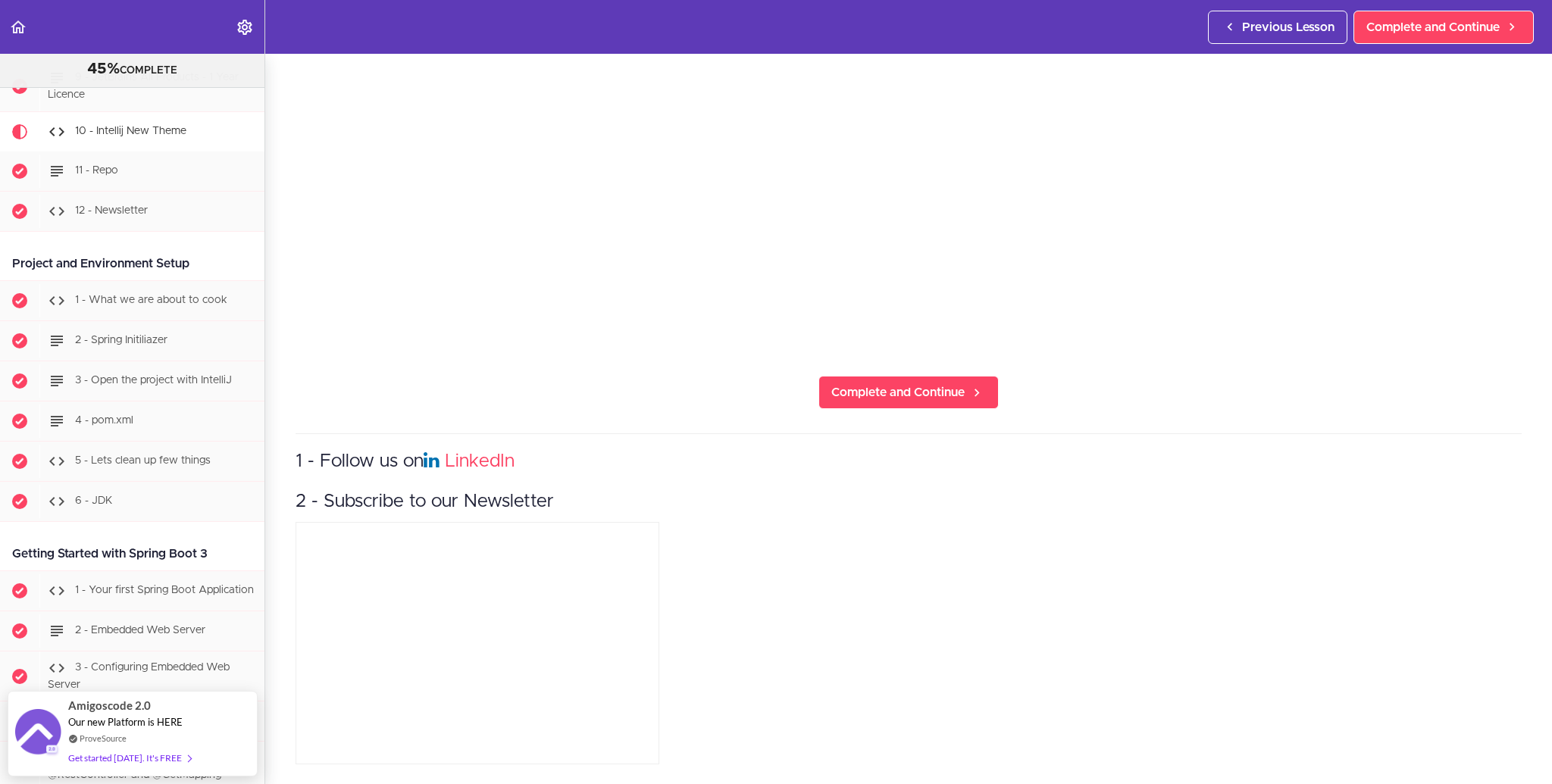
scroll to position [464, 0]
click at [276, 670] on section "PROFESSIONAL Full Stack Developer 45% COMPLETE Java Master Class 1 - Java Maste…" at bounding box center [776, 418] width 1552 height 730
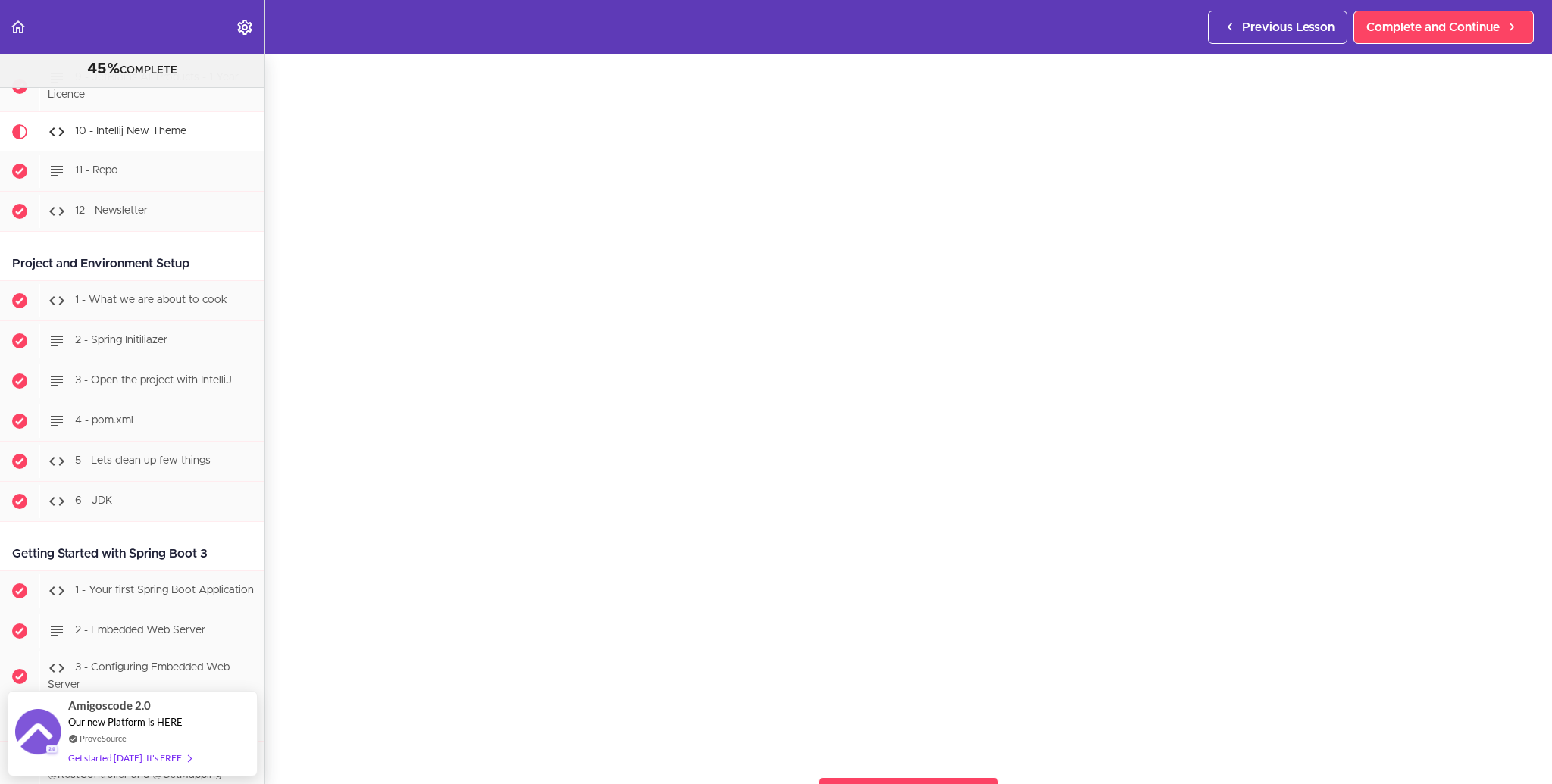
scroll to position [48, 0]
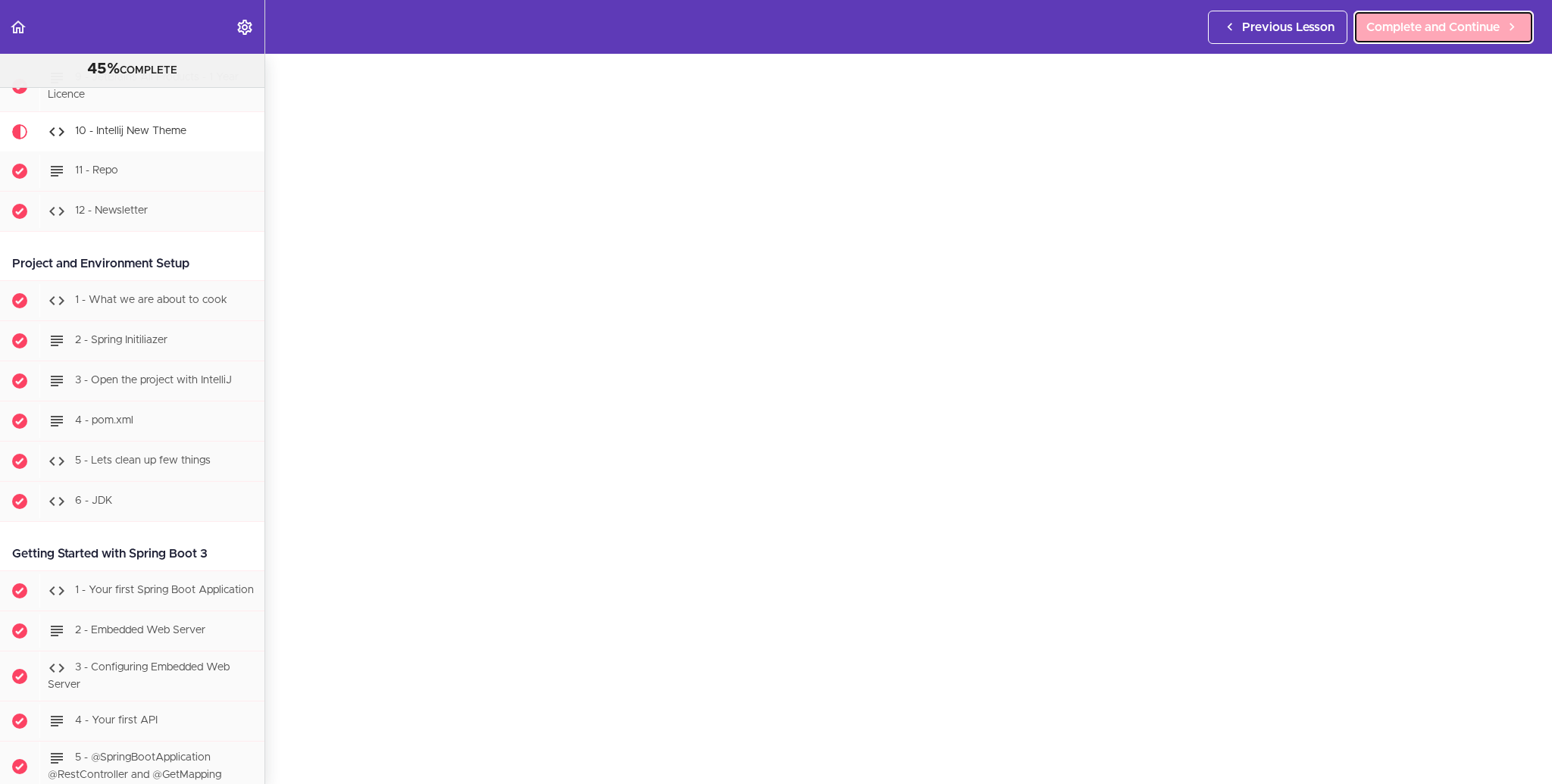
click at [1448, 33] on span "Complete and Continue" at bounding box center [1433, 26] width 133 height 18
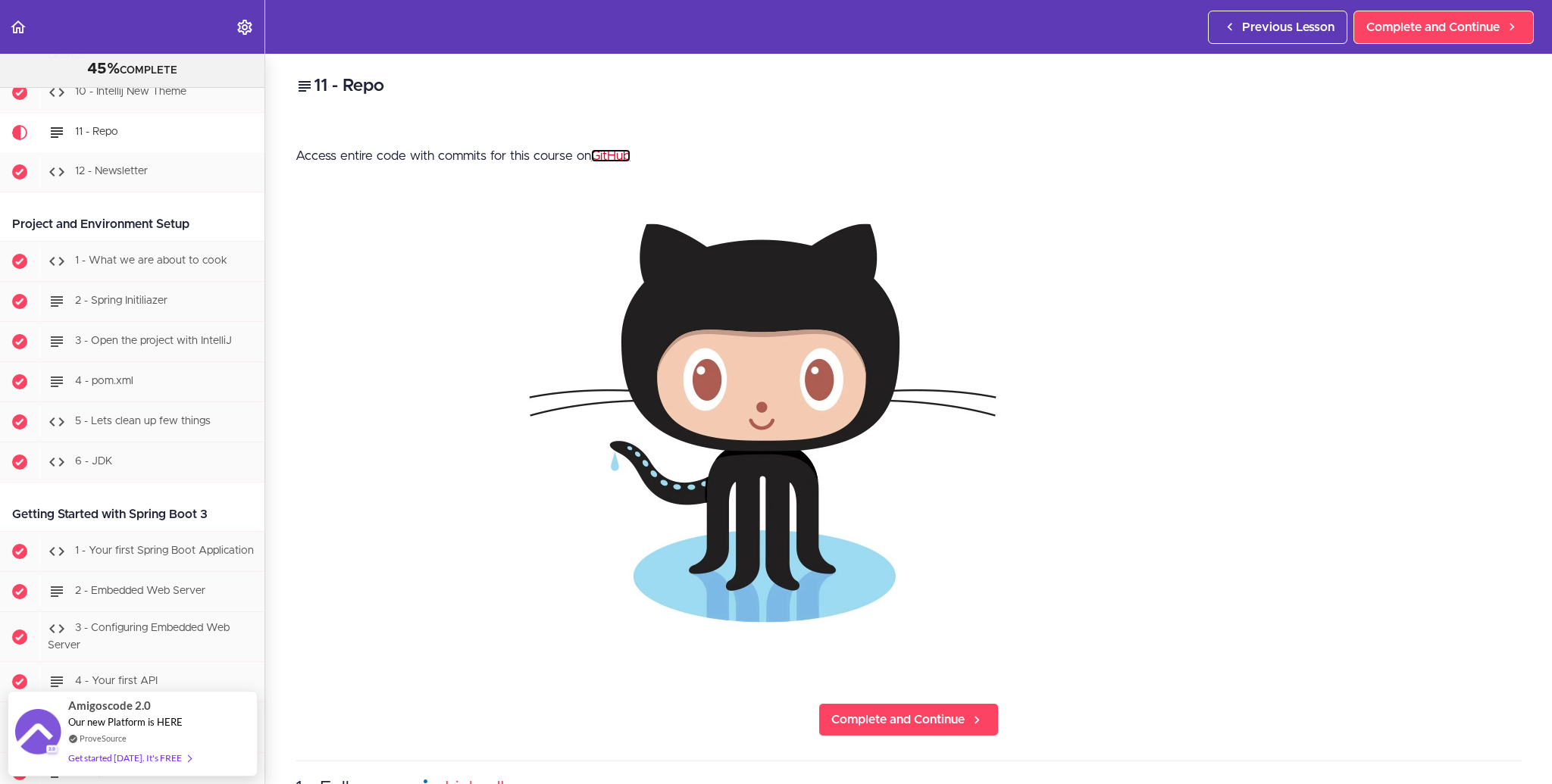
click at [605, 159] on link "GitHub" at bounding box center [611, 156] width 40 height 13
click at [1442, 36] on link "Complete and Continue" at bounding box center [1443, 26] width 180 height 33
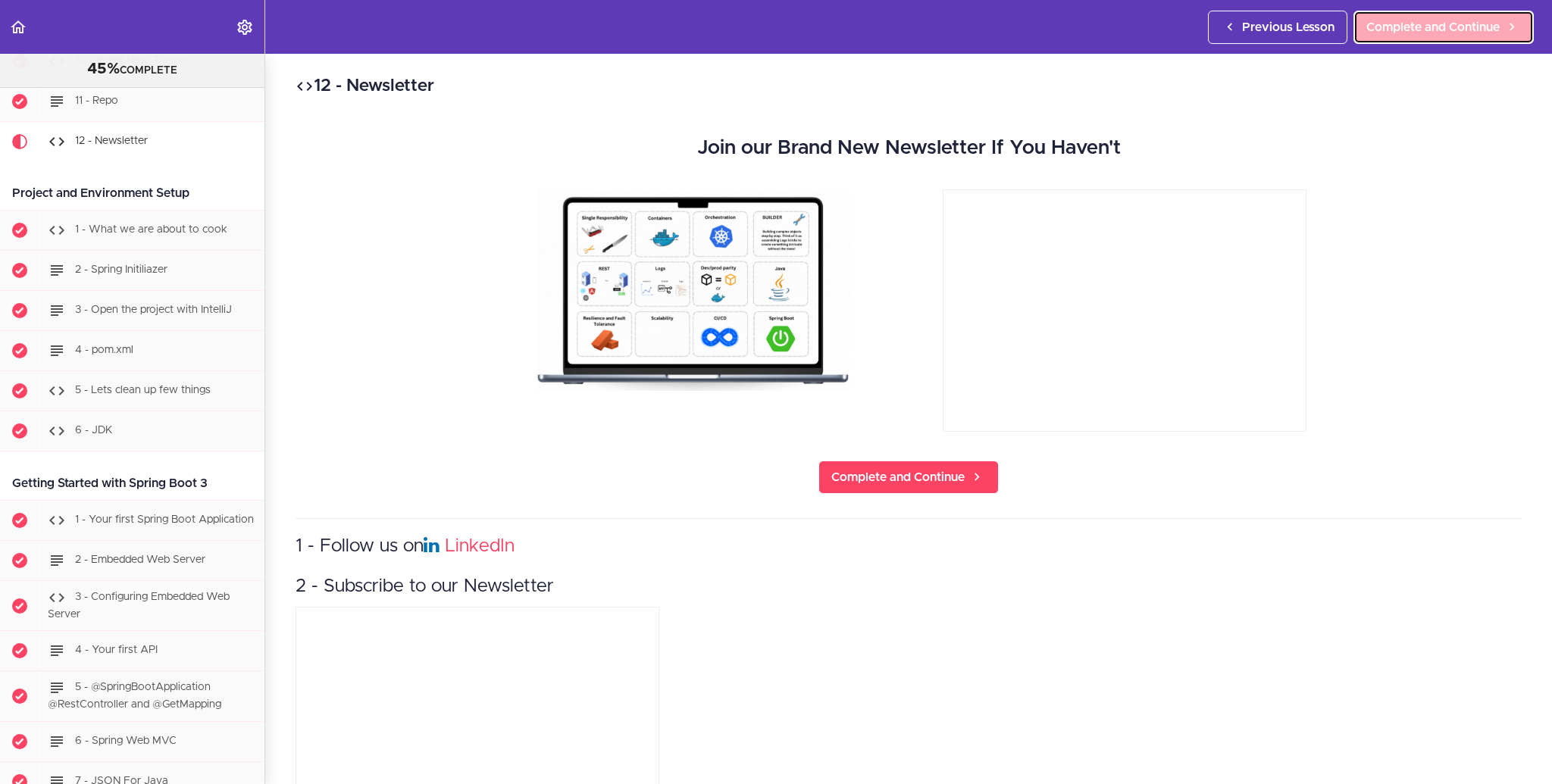
scroll to position [730, 0]
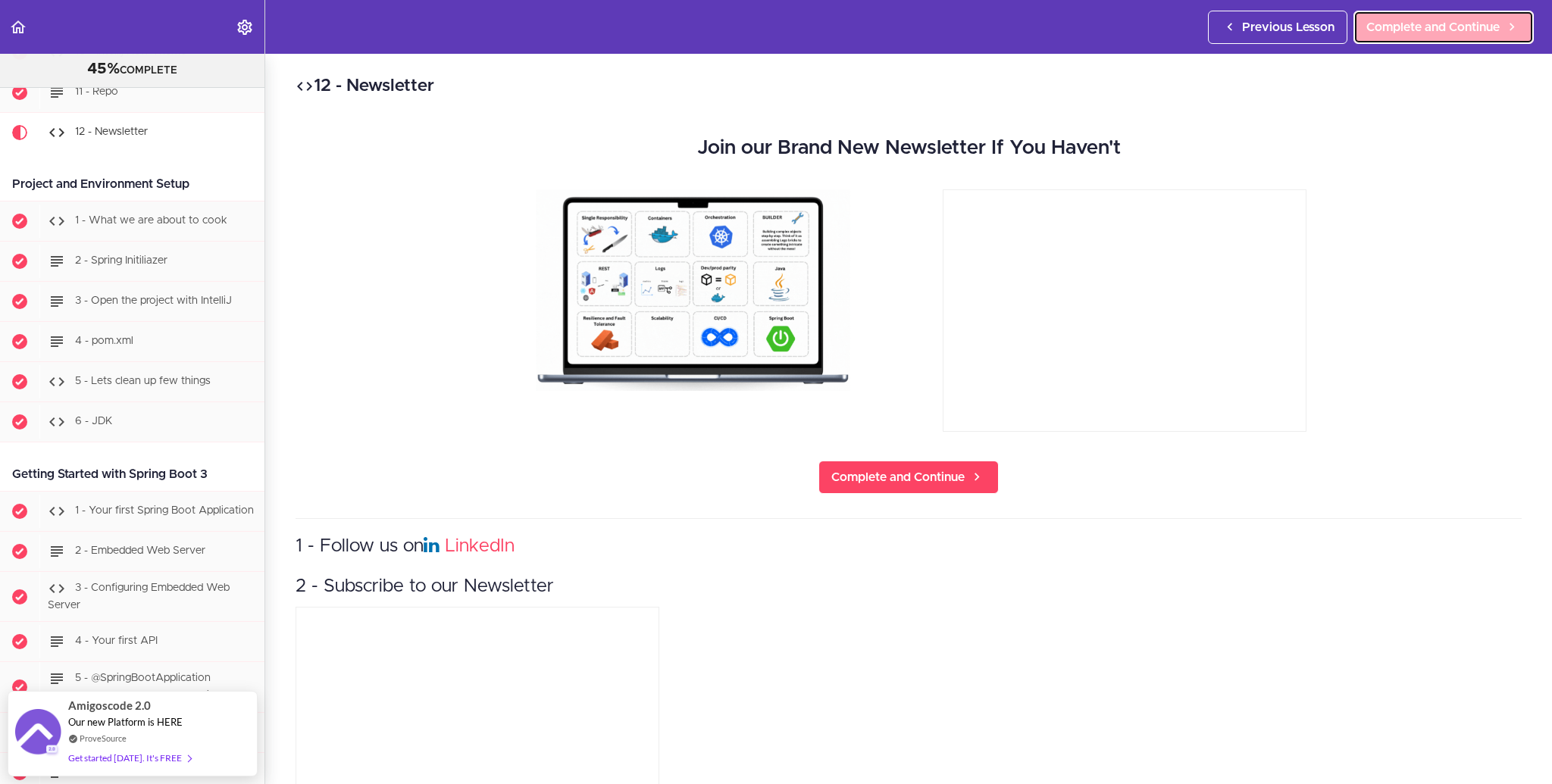
click at [1435, 33] on span "Complete and Continue" at bounding box center [1433, 26] width 133 height 18
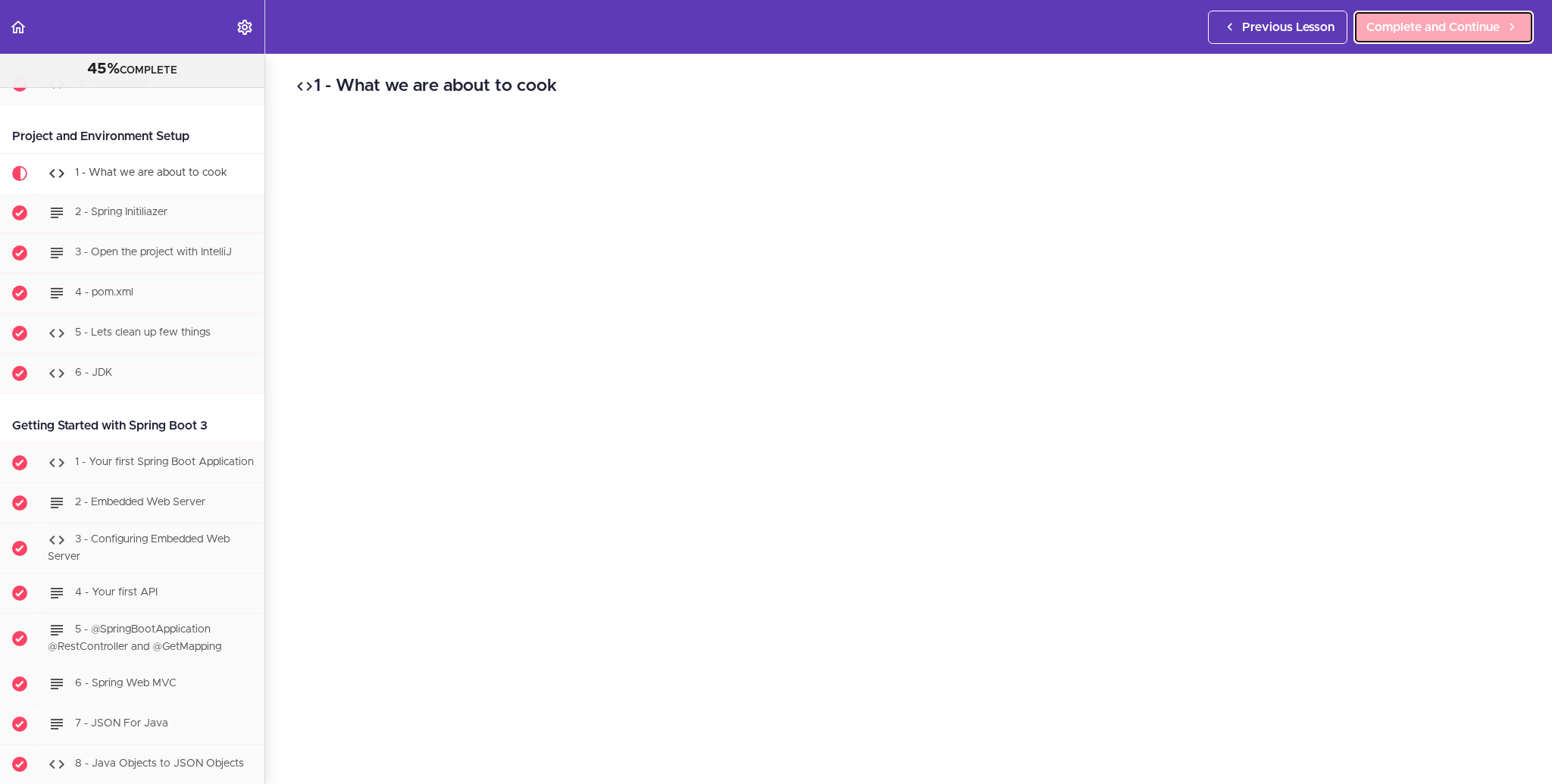
scroll to position [819, 0]
